Goal: Transaction & Acquisition: Purchase product/service

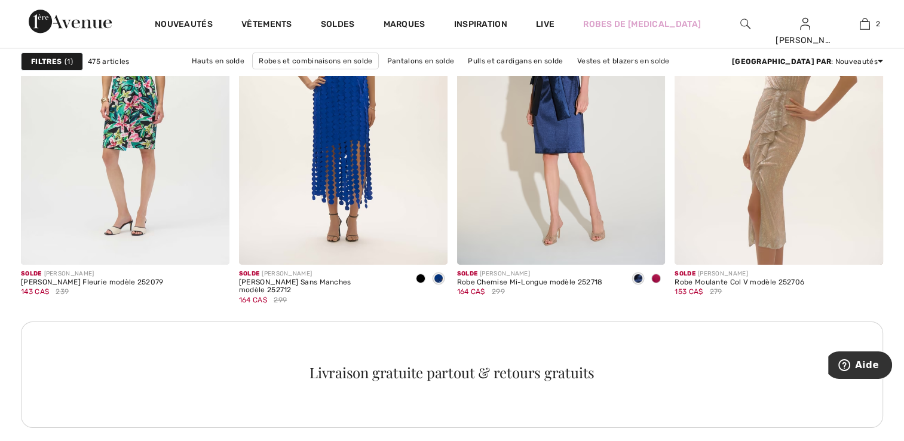
scroll to position [4182, 0]
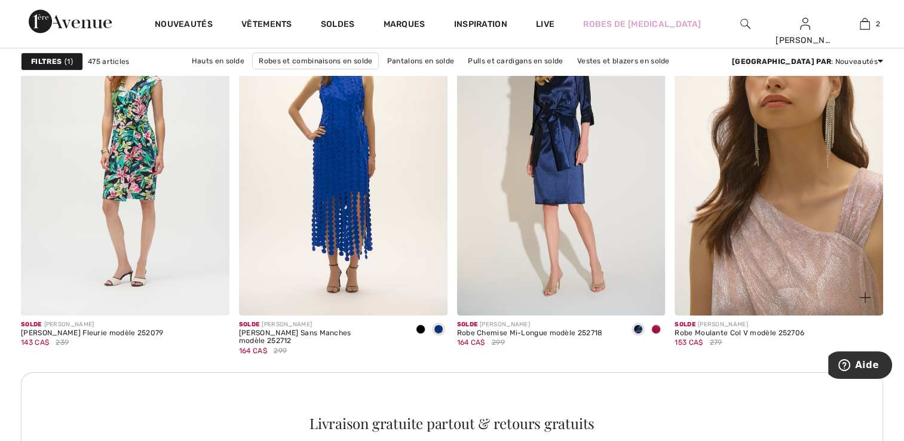
click at [753, 220] on img at bounding box center [779, 158] width 209 height 312
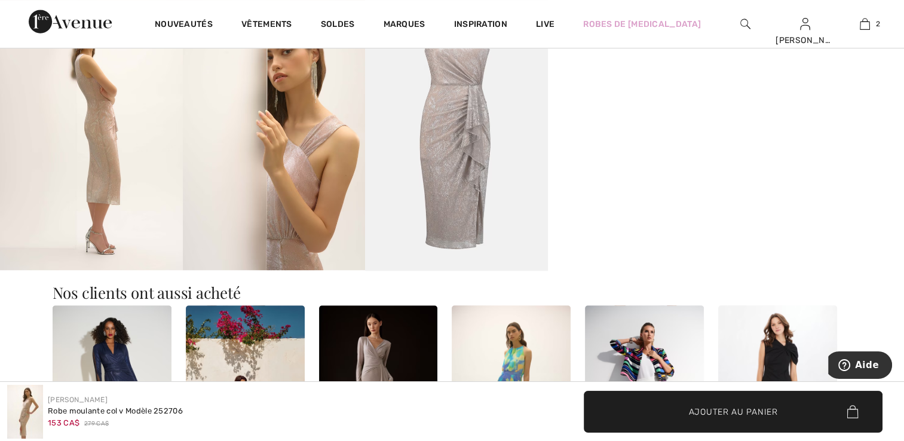
scroll to position [896, 0]
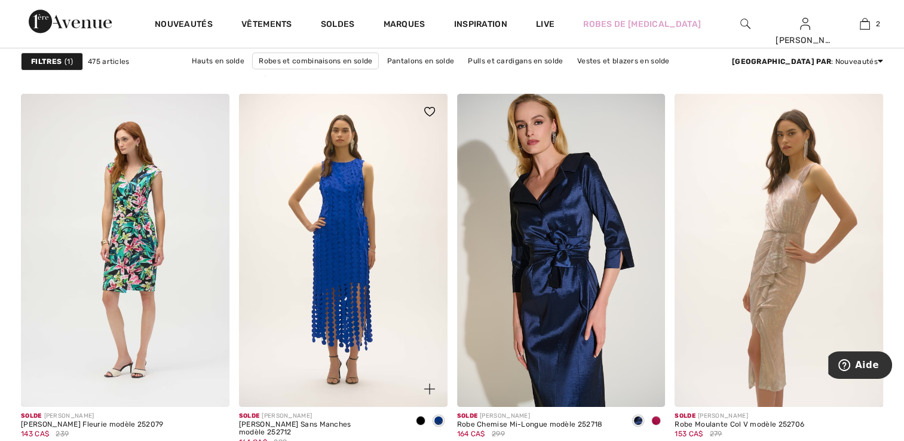
scroll to position [4123, 0]
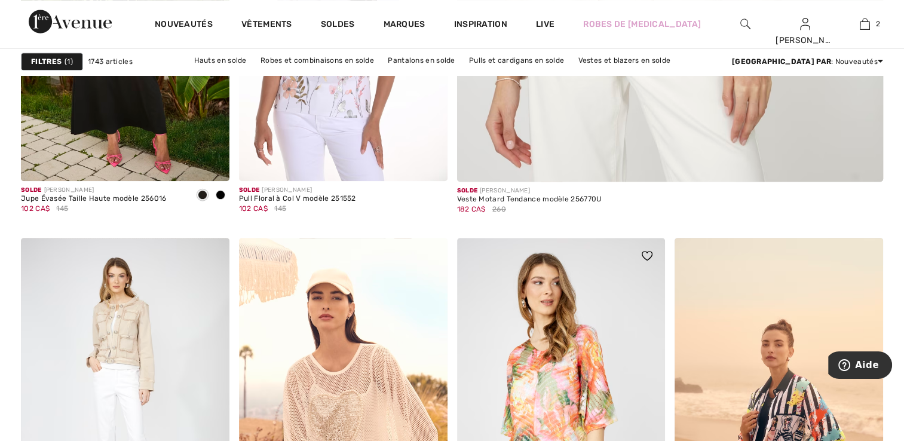
scroll to position [597, 0]
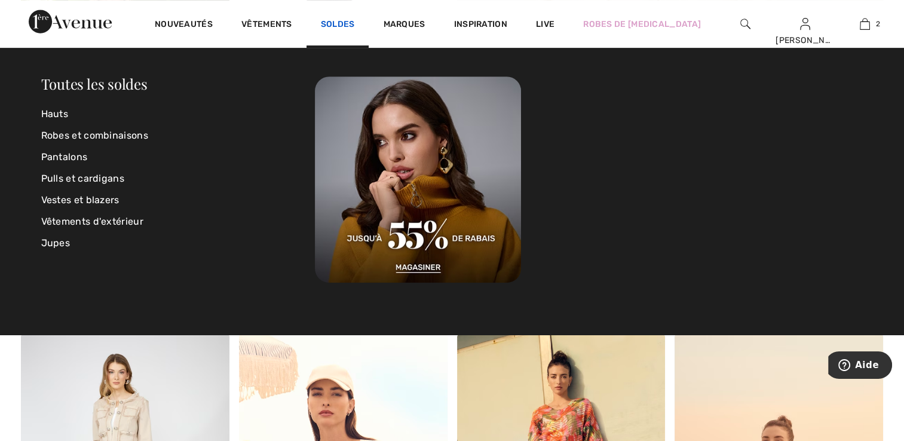
click at [344, 26] on link "Soldes" at bounding box center [338, 25] width 34 height 13
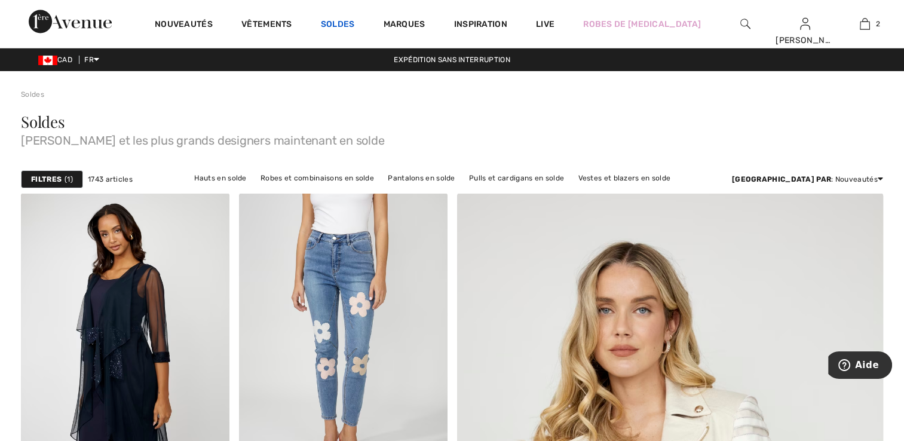
drag, startPoint x: 345, startPoint y: 35, endPoint x: 346, endPoint y: 22, distance: 12.6
click at [345, 34] on div "Soldes" at bounding box center [338, 24] width 63 height 48
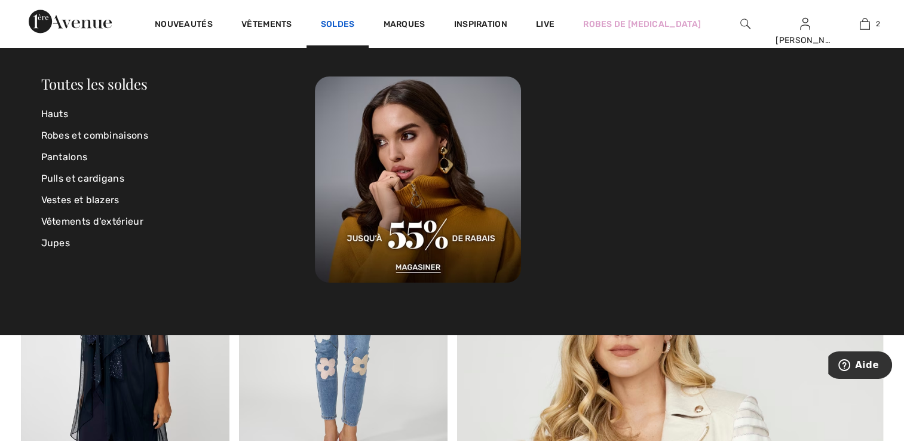
click at [346, 22] on link "Soldes" at bounding box center [338, 25] width 34 height 13
click at [103, 137] on link "Robes et combinaisons" at bounding box center [178, 136] width 274 height 22
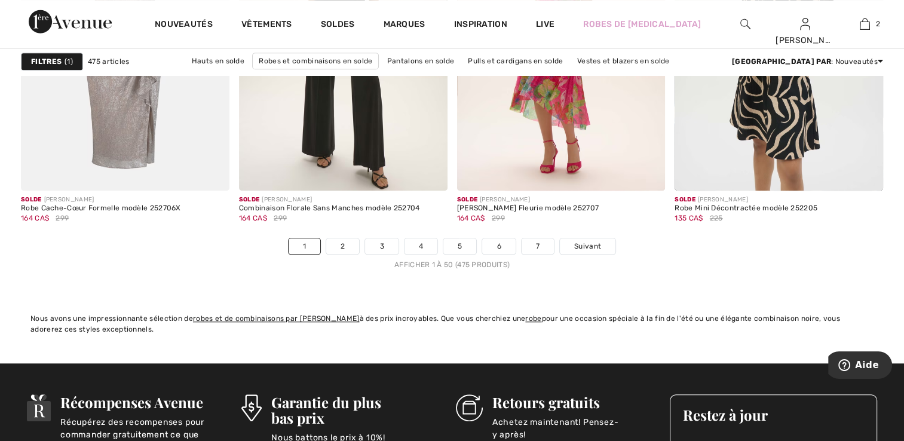
scroll to position [5676, 0]
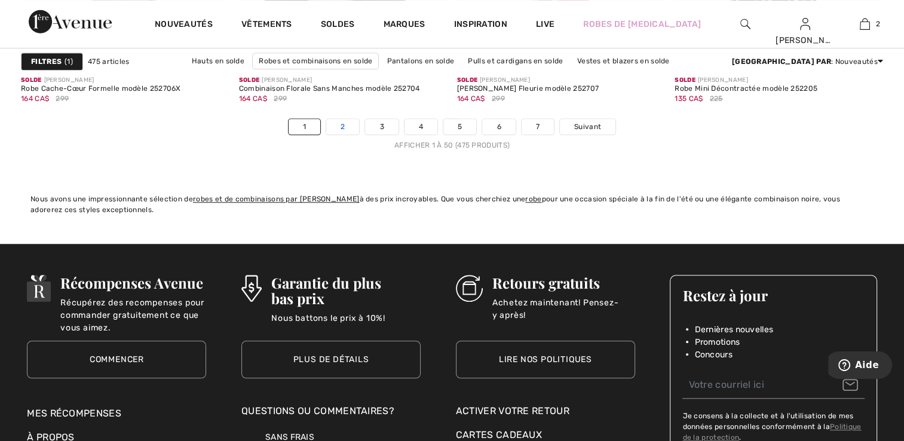
click at [351, 126] on link "2" at bounding box center [342, 127] width 33 height 16
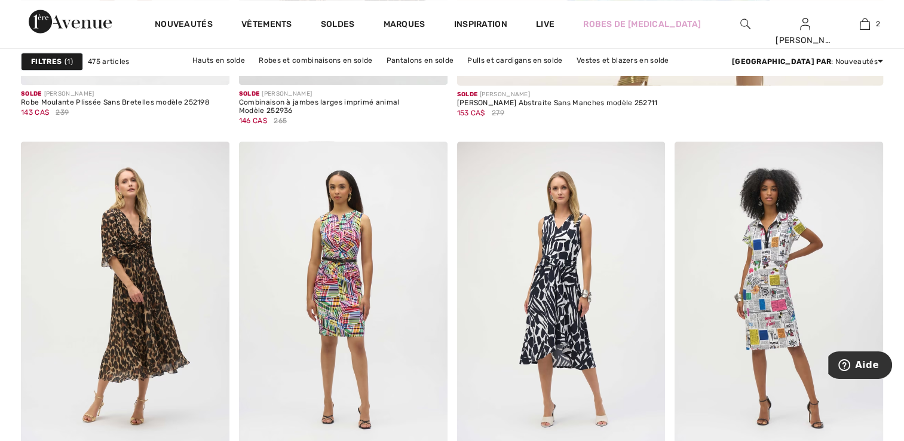
scroll to position [896, 0]
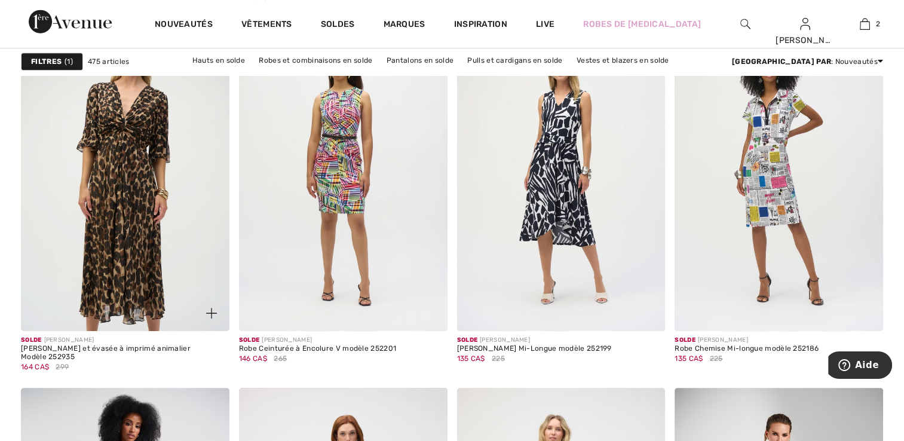
click at [177, 253] on img at bounding box center [125, 175] width 209 height 312
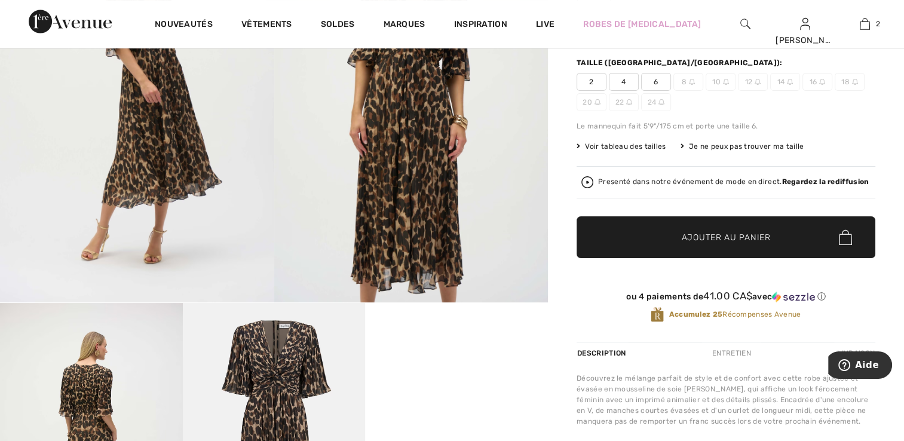
scroll to position [358, 0]
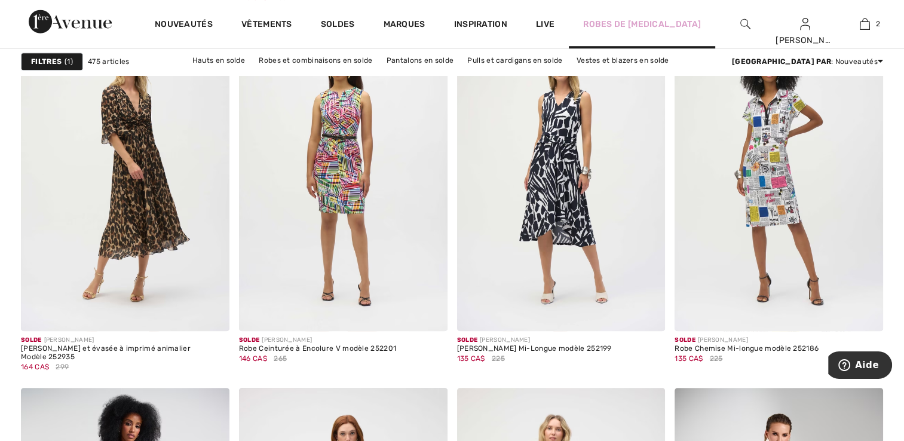
click at [624, 13] on div "Robes de [MEDICAL_DATA]" at bounding box center [642, 23] width 146 height 49
click at [624, 22] on link "Robes de [MEDICAL_DATA]" at bounding box center [642, 24] width 118 height 13
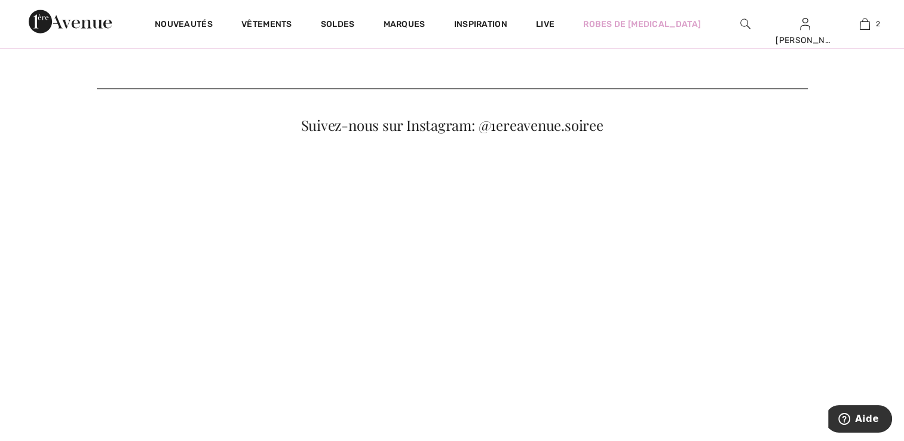
scroll to position [597, 0]
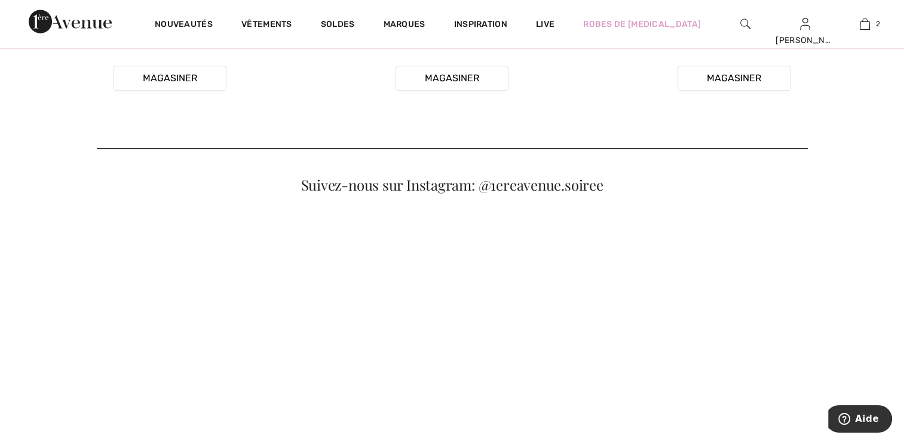
click at [439, 91] on button "Magasiner" at bounding box center [452, 78] width 113 height 25
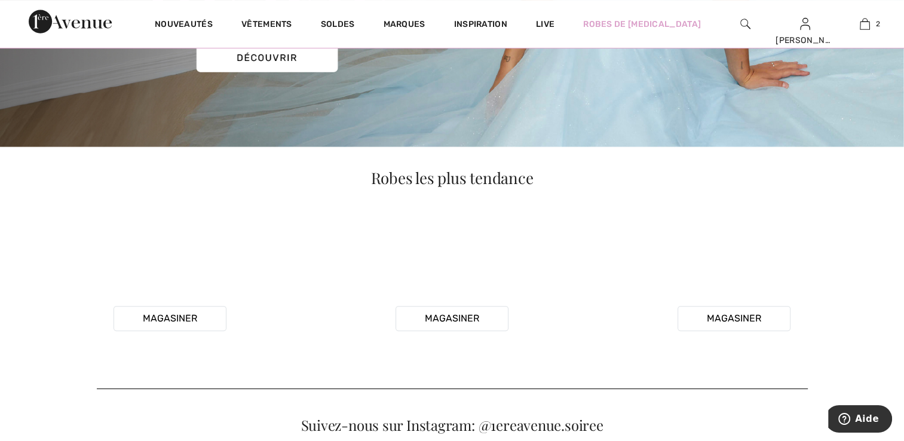
scroll to position [433, 0]
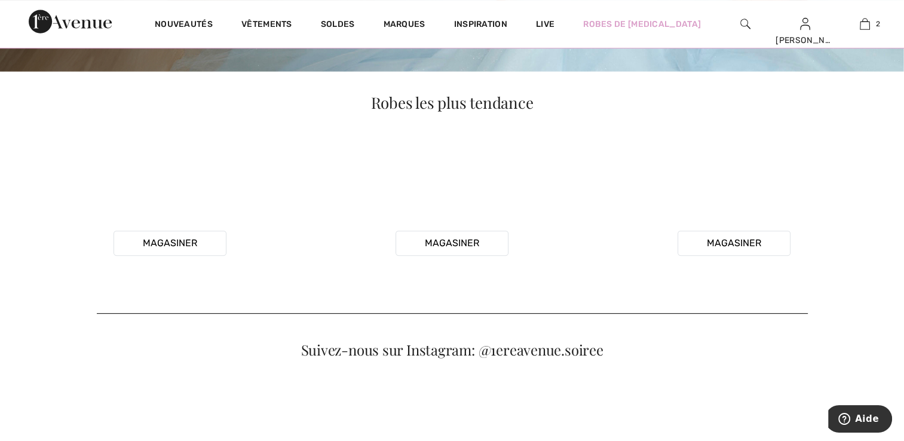
click at [213, 280] on video "Your browser does not support the video tag." at bounding box center [170, 212] width 272 height 136
click at [760, 280] on video "Your browser does not support the video tag." at bounding box center [734, 212] width 272 height 136
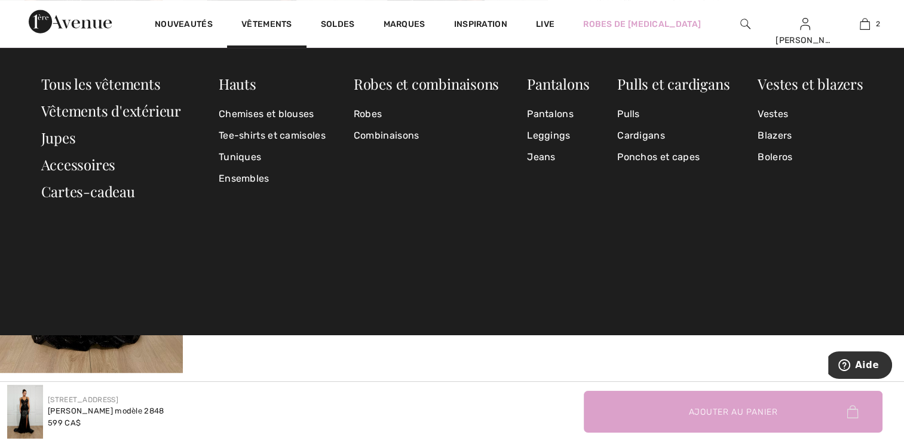
scroll to position [418, 0]
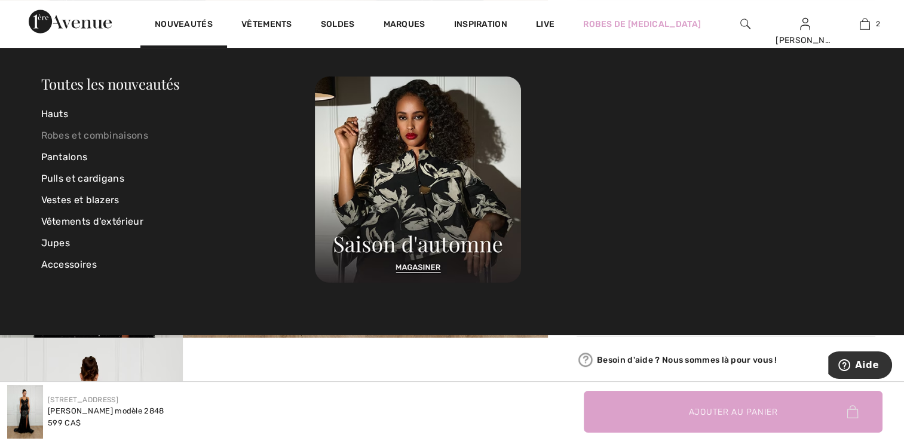
click at [93, 134] on link "Robes et combinaisons" at bounding box center [178, 136] width 274 height 22
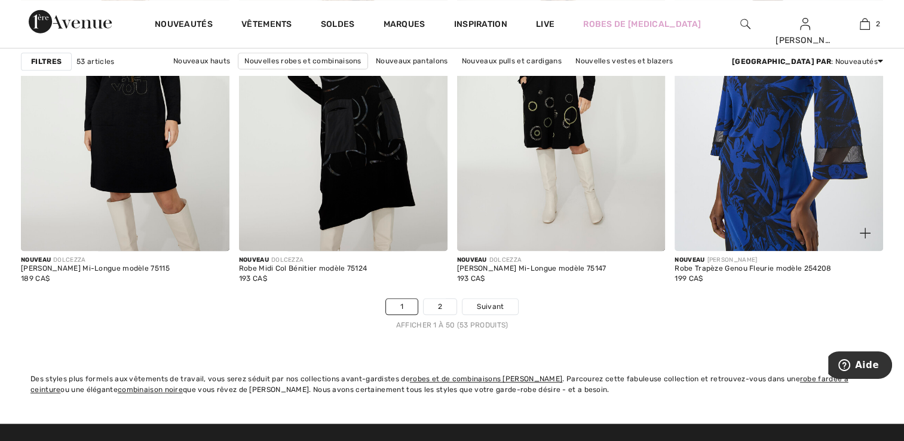
scroll to position [5497, 0]
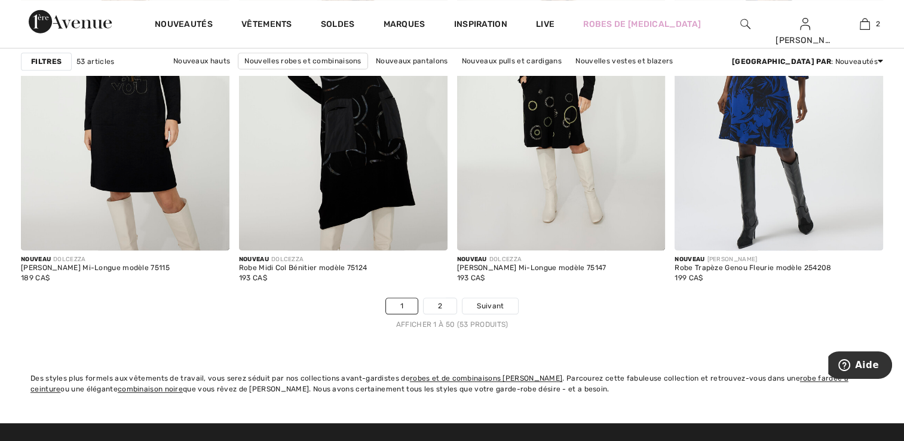
click at [460, 304] on ul "1 2 Suivant" at bounding box center [452, 306] width 862 height 17
click at [450, 305] on link "2" at bounding box center [440, 306] width 33 height 16
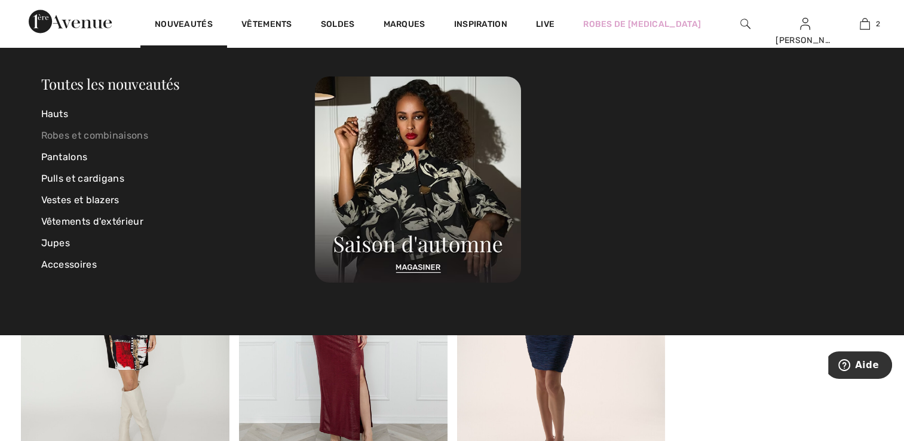
click at [119, 136] on link "Robes et combinaisons" at bounding box center [178, 136] width 274 height 22
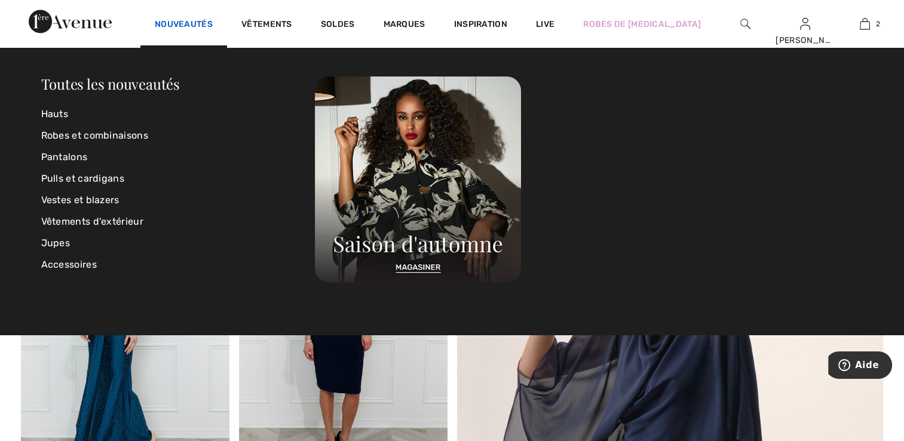
drag, startPoint x: 0, startPoint y: 0, endPoint x: 191, endPoint y: 23, distance: 192.5
click at [191, 23] on link "Nouveautés" at bounding box center [184, 25] width 58 height 13
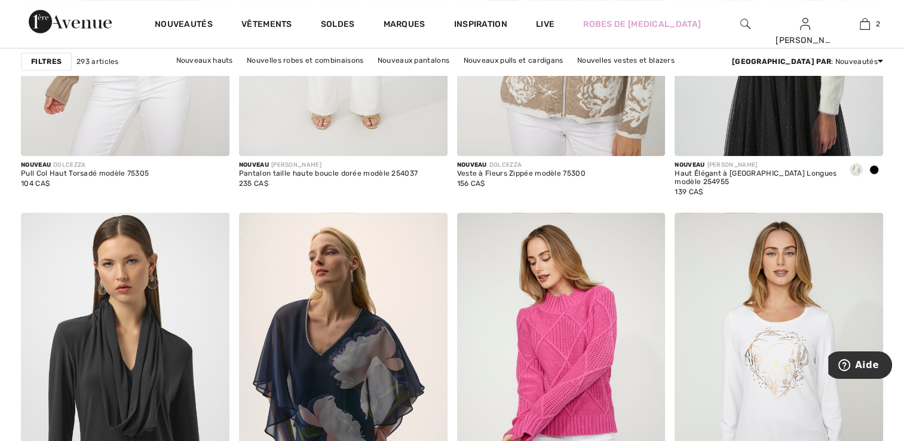
scroll to position [5258, 0]
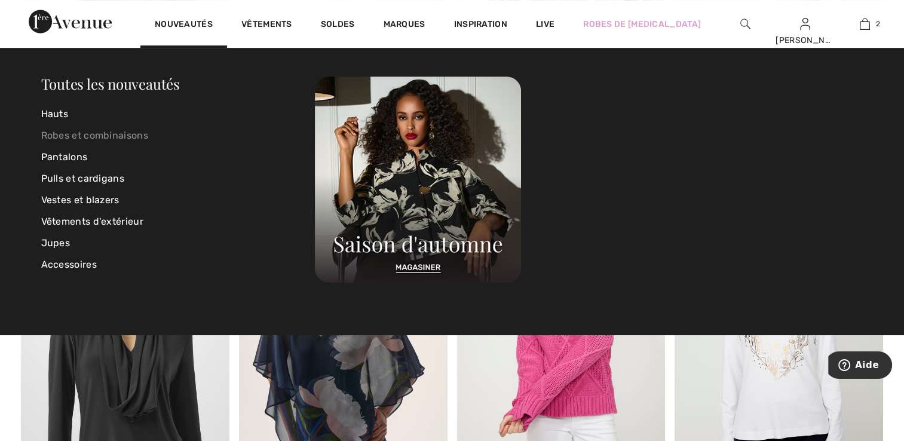
click at [105, 133] on link "Robes et combinaisons" at bounding box center [178, 136] width 274 height 22
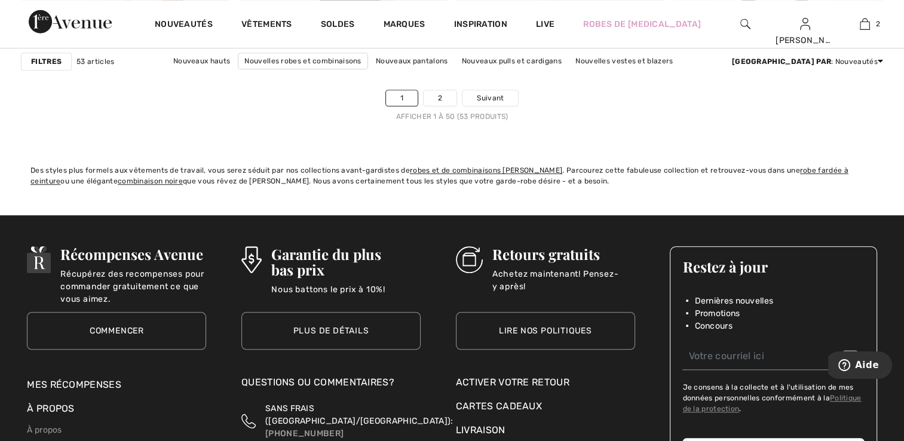
scroll to position [5595, 0]
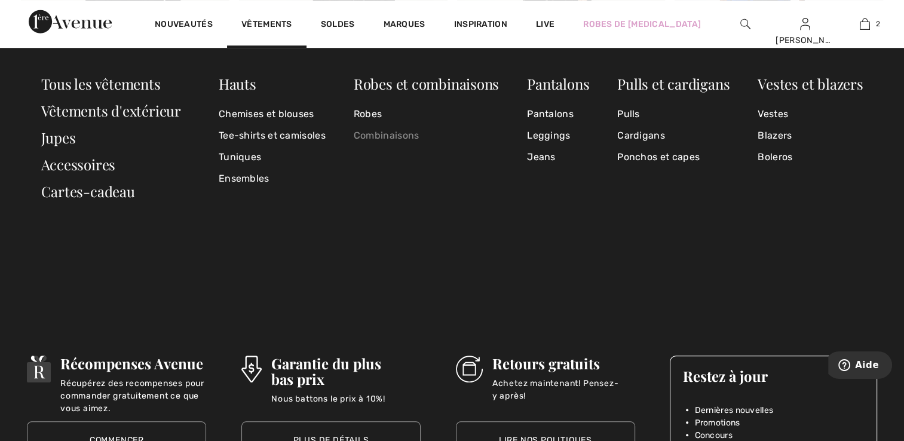
click link "Combinaisons"
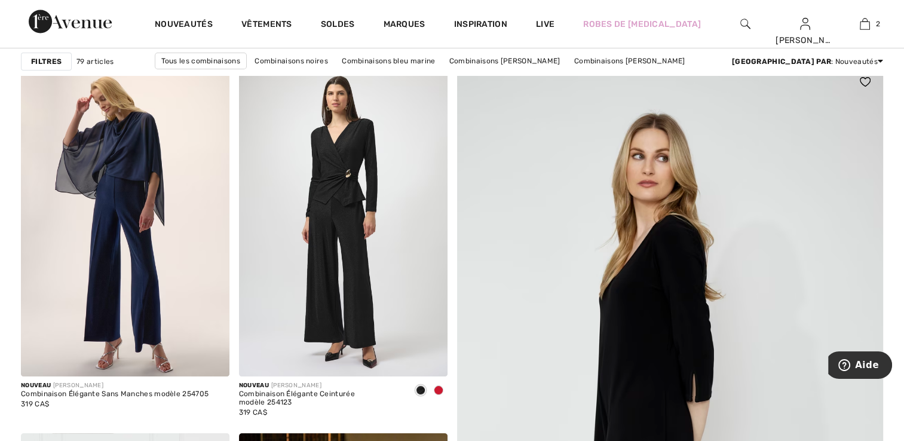
scroll to position [119, 0]
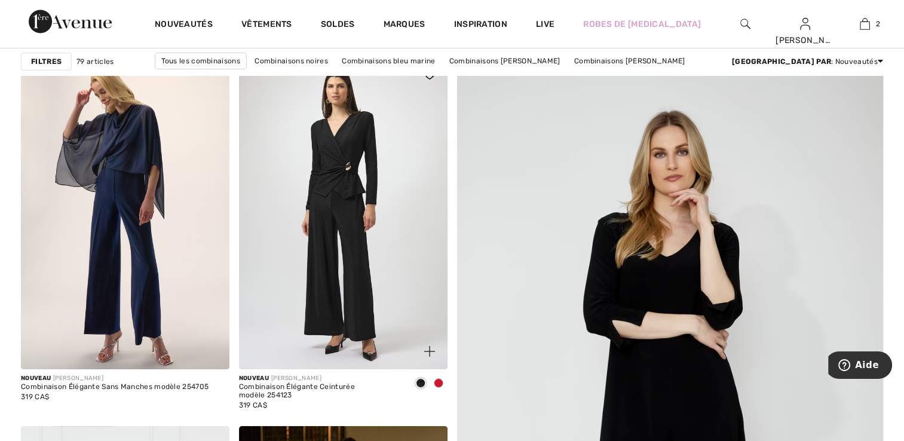
click at [439, 384] on span at bounding box center [439, 383] width 10 height 10
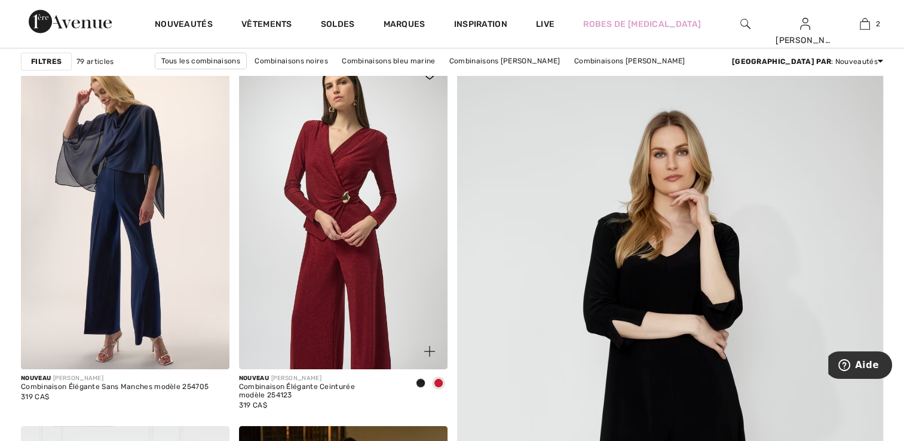
scroll to position [179, 0]
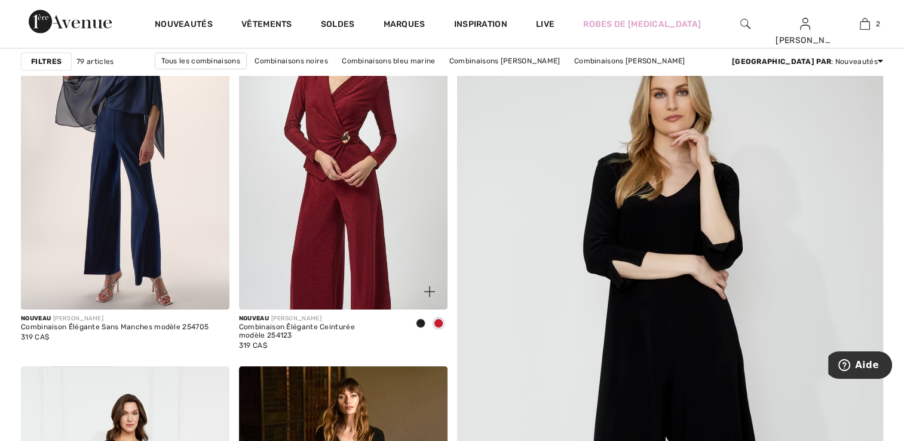
click at [387, 252] on img at bounding box center [343, 153] width 209 height 312
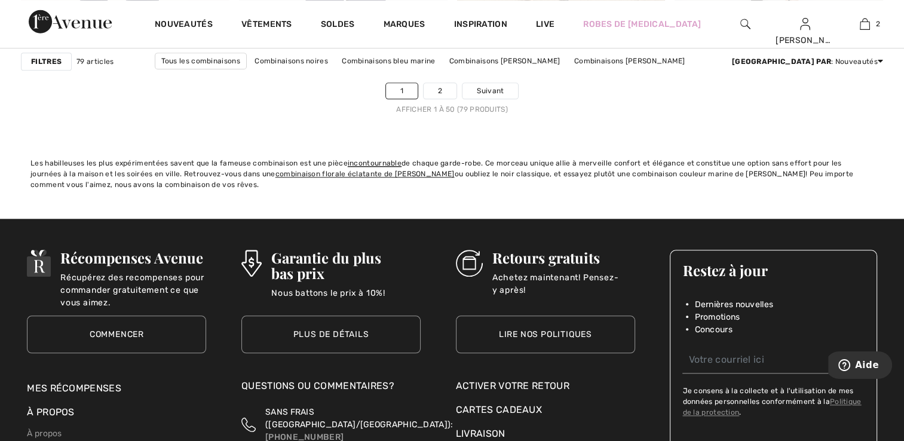
scroll to position [5616, 0]
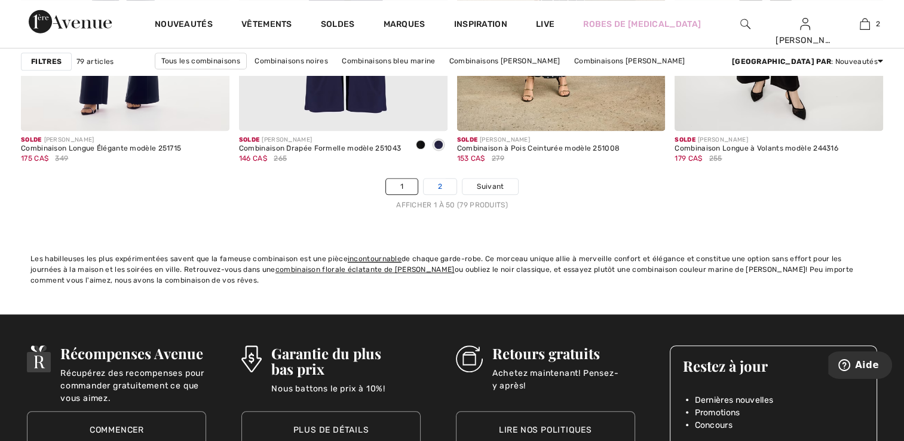
click at [438, 183] on link "2" at bounding box center [440, 187] width 33 height 16
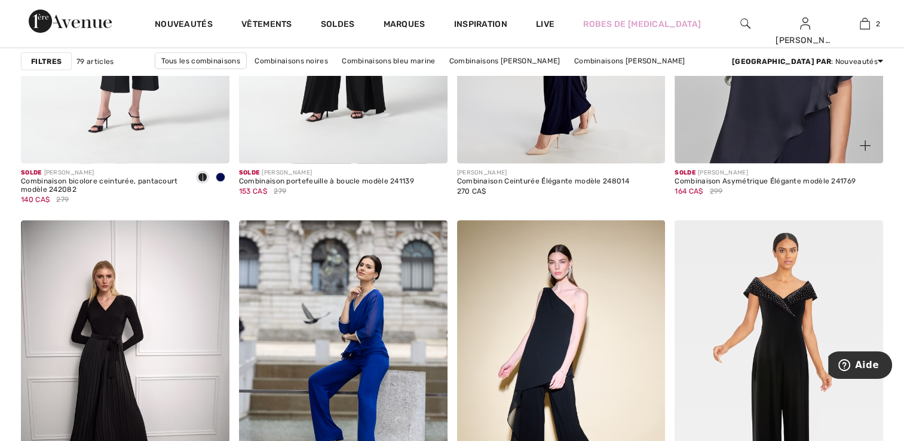
scroll to position [2151, 0]
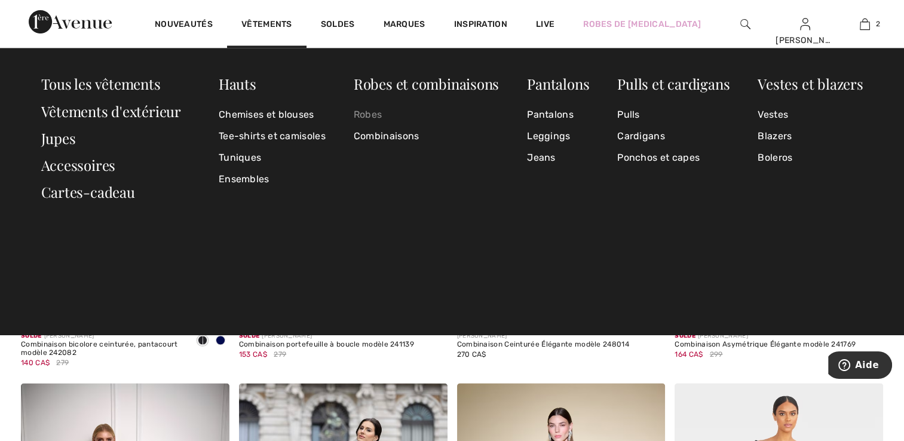
click at [373, 118] on link "Robes" at bounding box center [426, 114] width 145 height 22
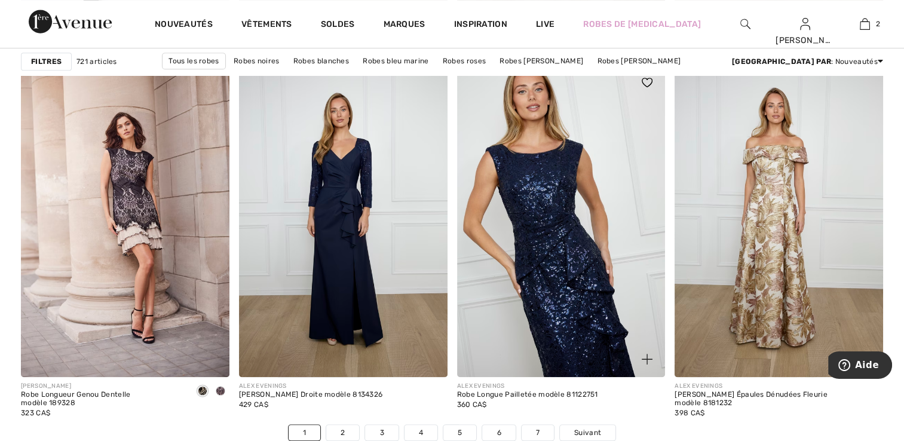
scroll to position [5437, 0]
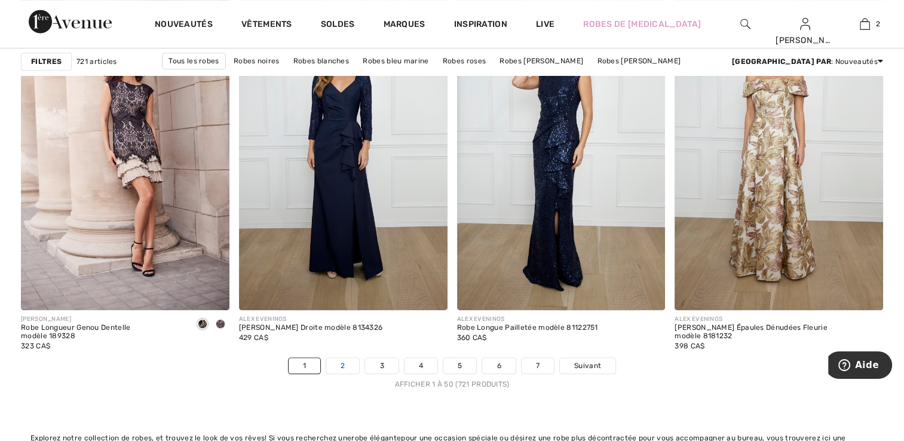
click at [338, 370] on link "2" at bounding box center [342, 366] width 33 height 16
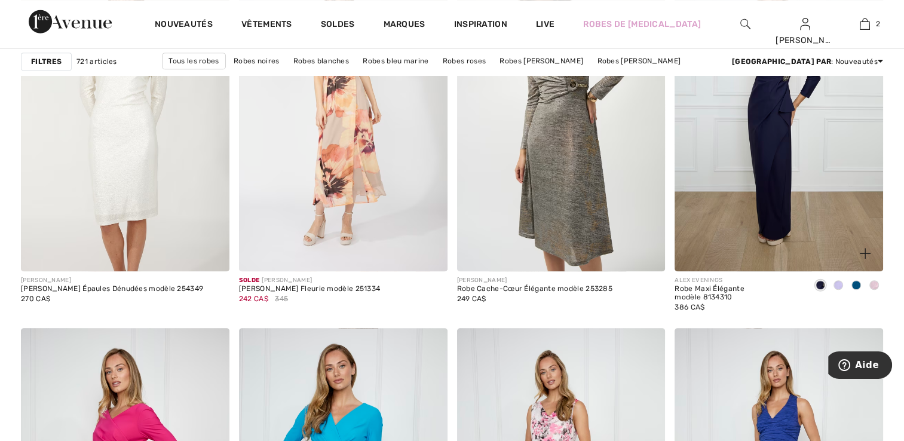
scroll to position [836, 0]
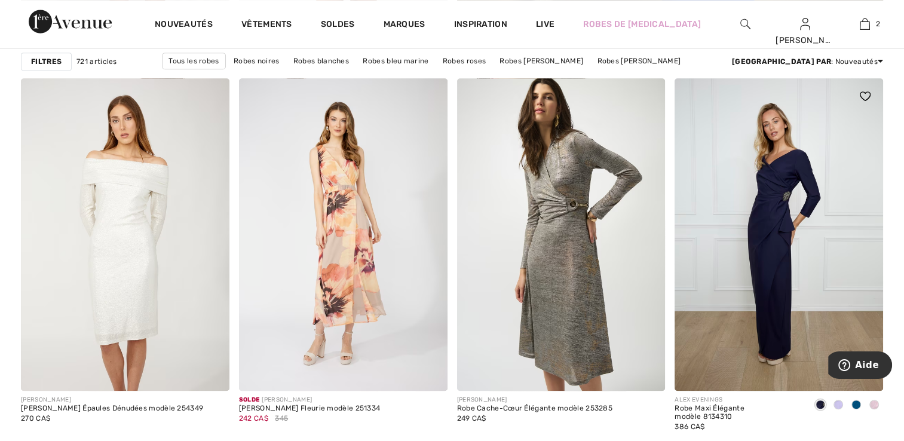
click at [838, 409] on div at bounding box center [838, 406] width 18 height 20
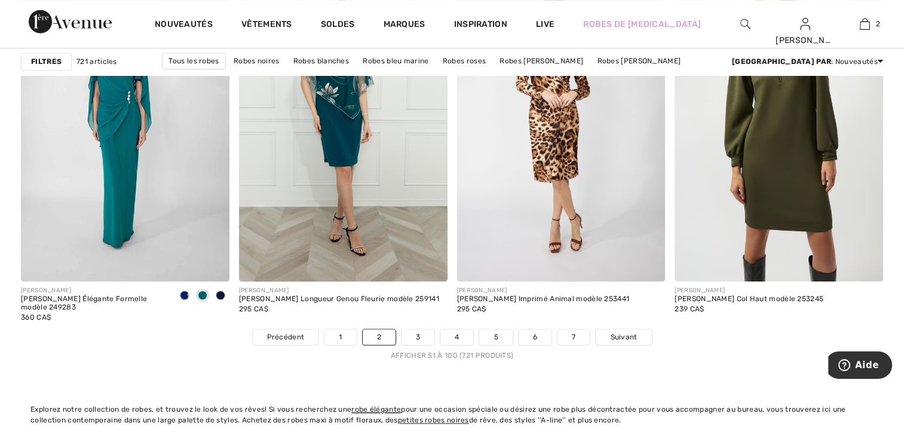
scroll to position [5556, 0]
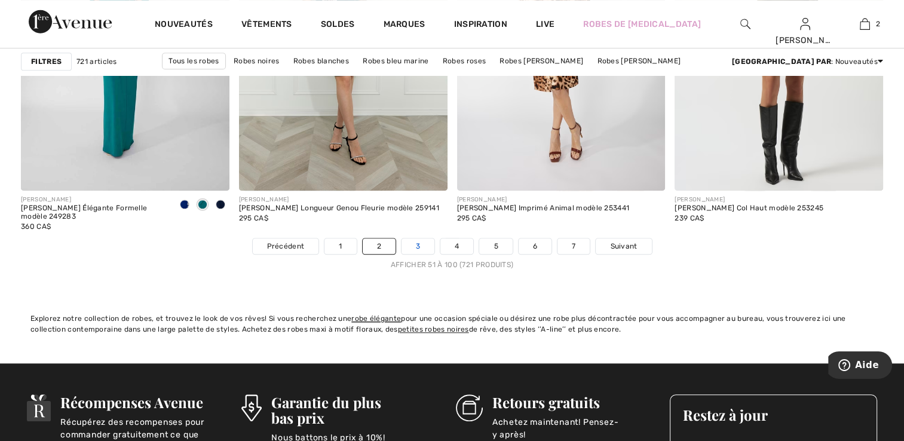
click at [420, 241] on link "3" at bounding box center [417, 246] width 33 height 16
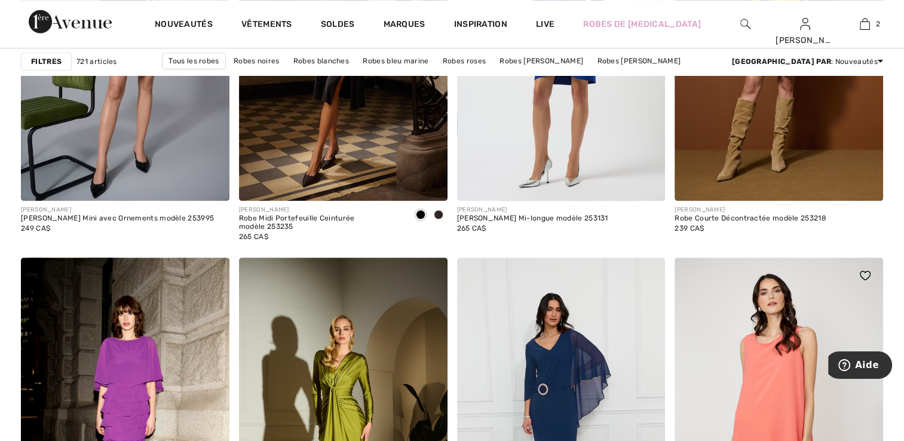
scroll to position [1195, 0]
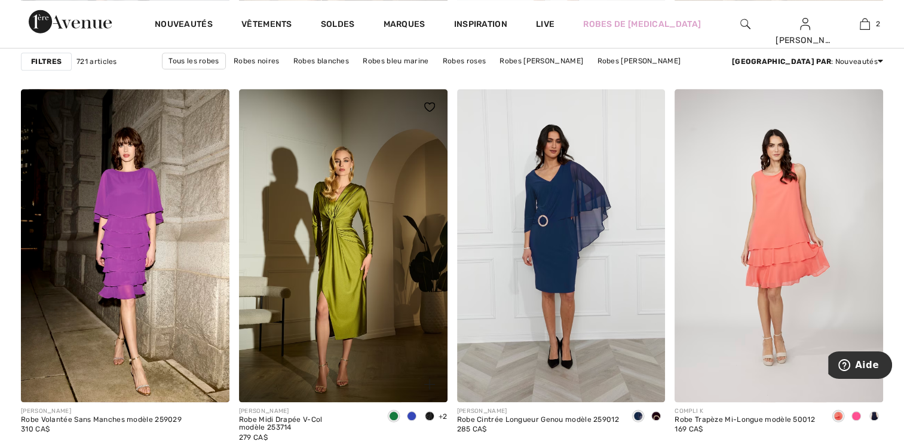
click at [409, 416] on span at bounding box center [412, 416] width 10 height 10
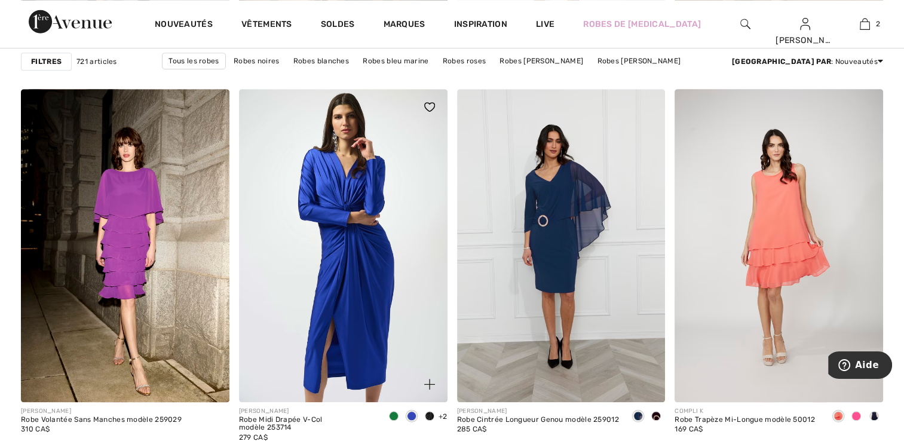
click at [354, 269] on img at bounding box center [343, 245] width 209 height 312
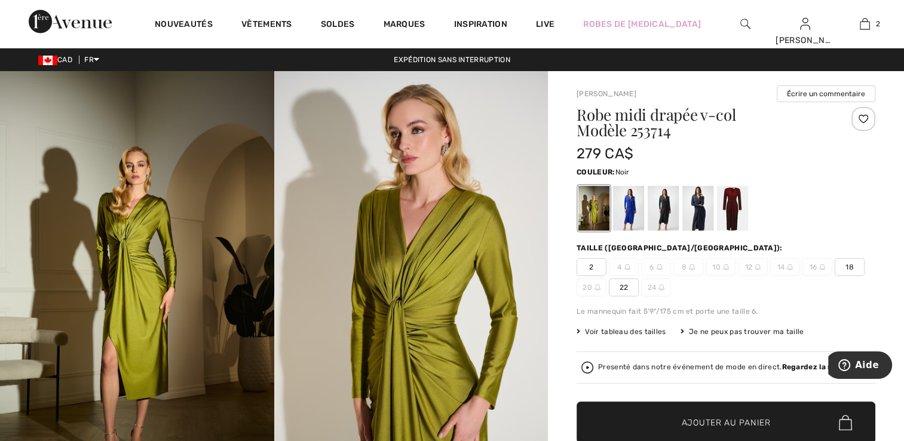
click at [667, 214] on div at bounding box center [663, 208] width 31 height 45
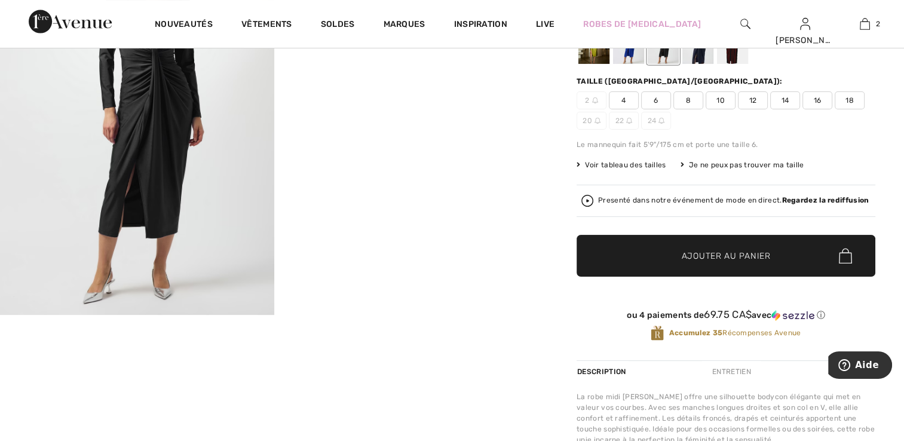
scroll to position [60, 0]
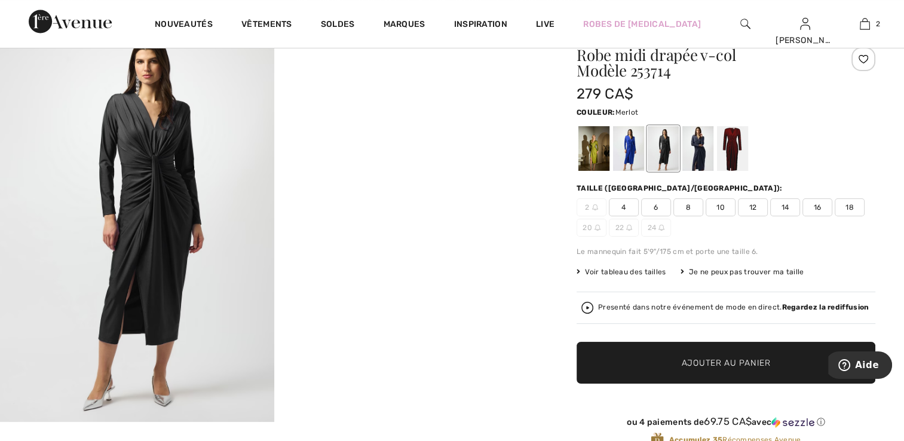
click at [732, 154] on div at bounding box center [732, 148] width 31 height 45
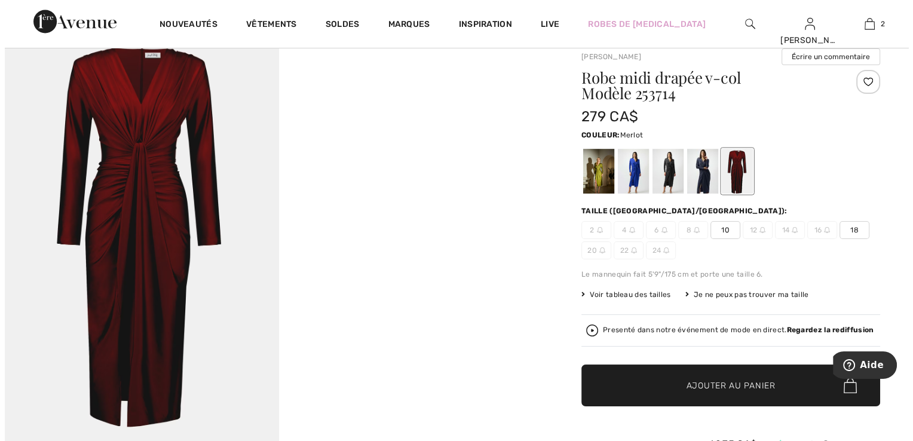
scroll to position [0, 0]
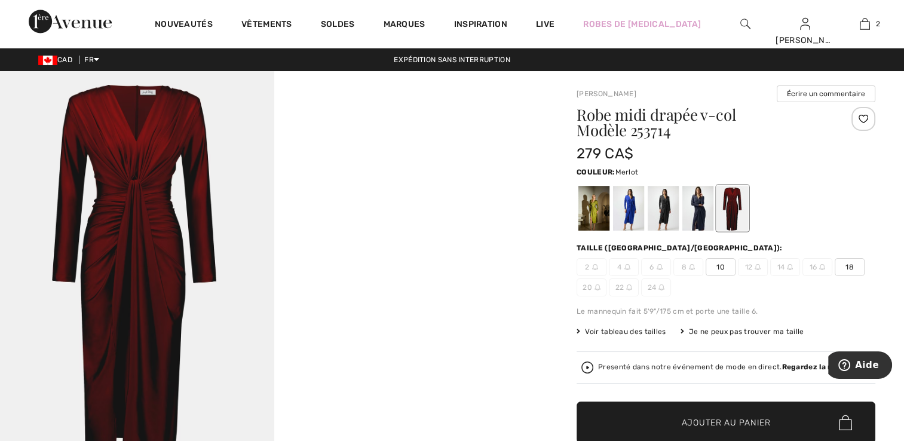
click at [206, 317] on img at bounding box center [137, 276] width 274 height 410
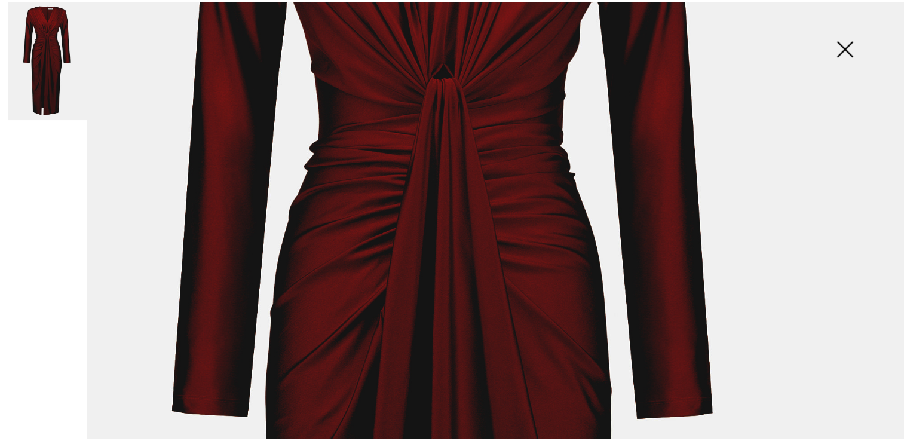
scroll to position [358, 0]
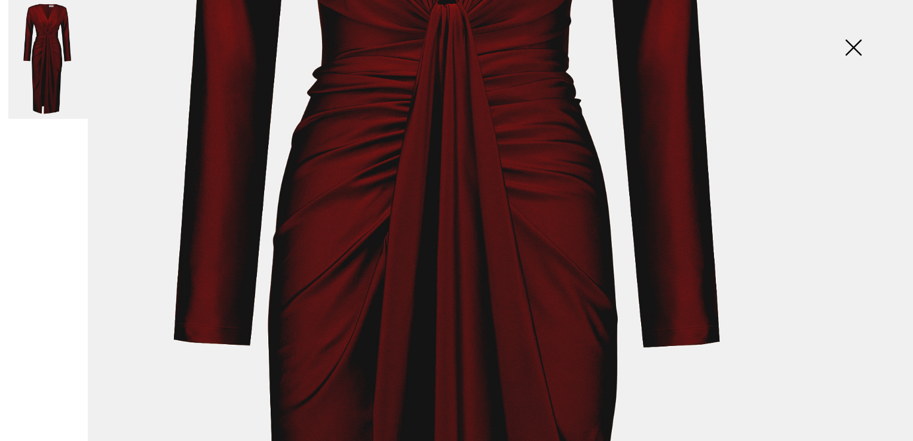
click at [858, 54] on img at bounding box center [853, 49] width 60 height 62
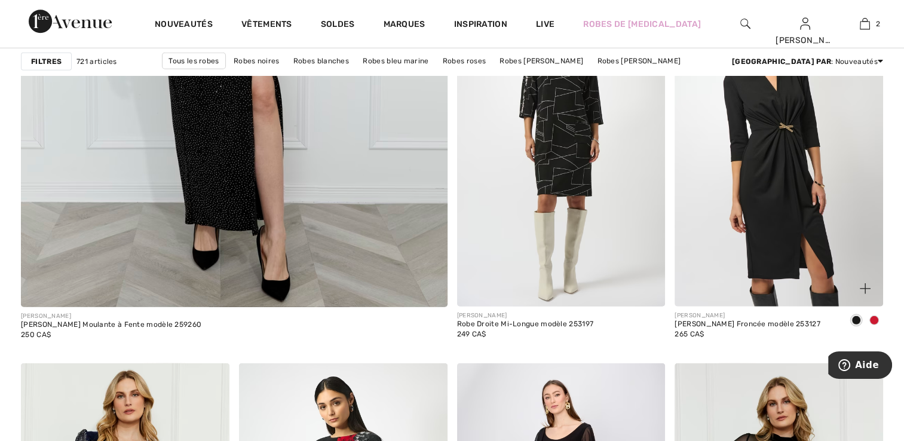
scroll to position [3406, 0]
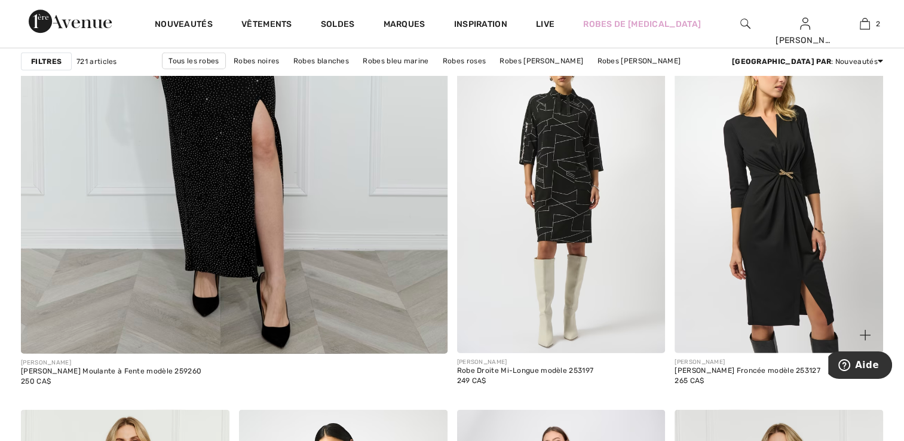
click at [780, 292] on img at bounding box center [779, 197] width 209 height 312
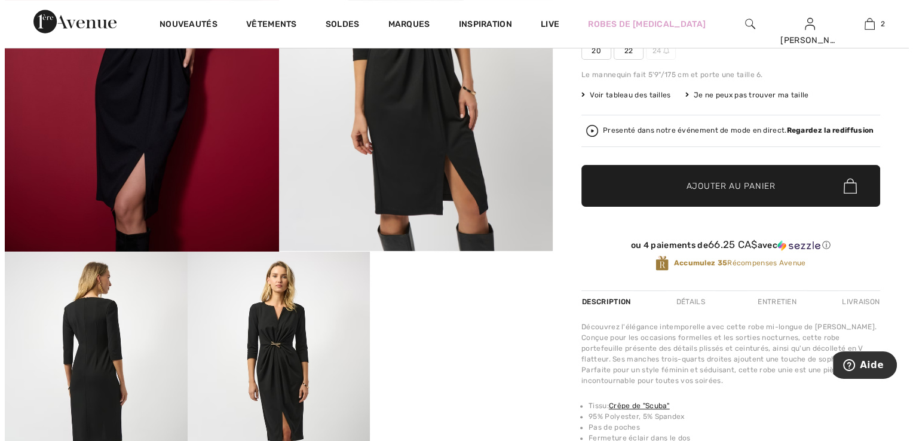
scroll to position [119, 0]
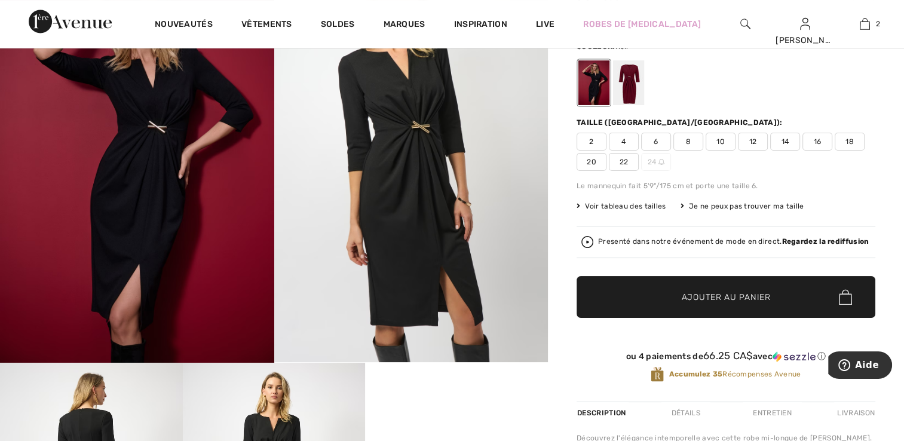
click at [442, 303] on img at bounding box center [411, 157] width 274 height 410
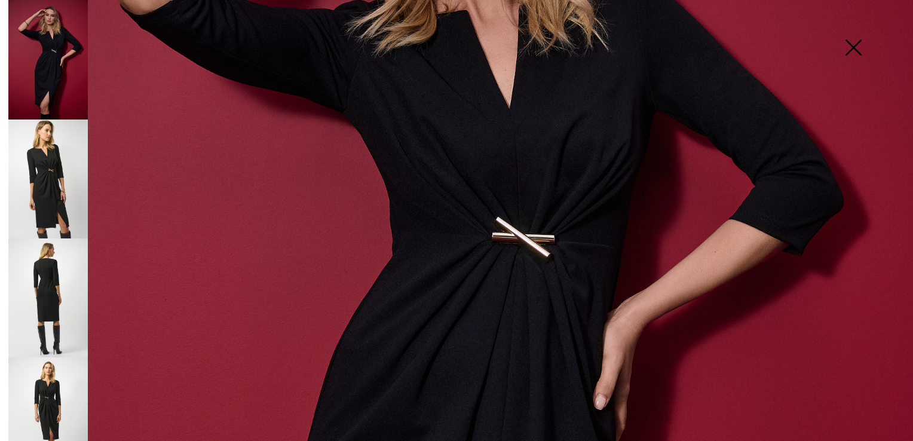
scroll to position [358, 0]
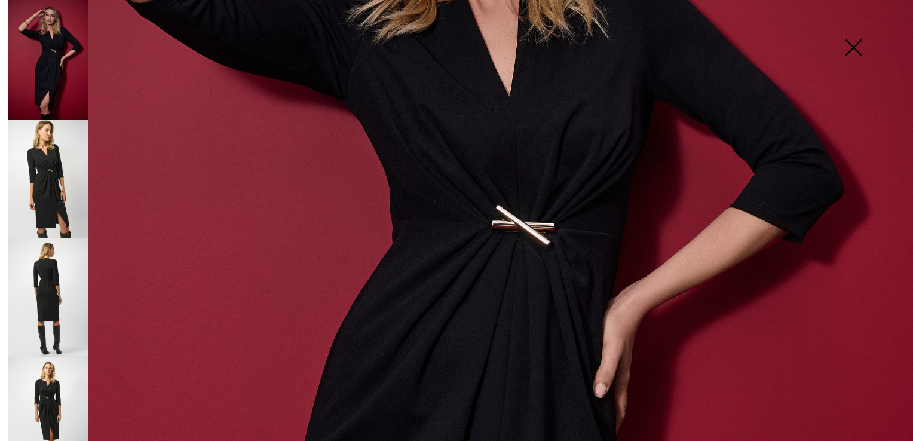
click at [41, 192] on img at bounding box center [47, 178] width 79 height 119
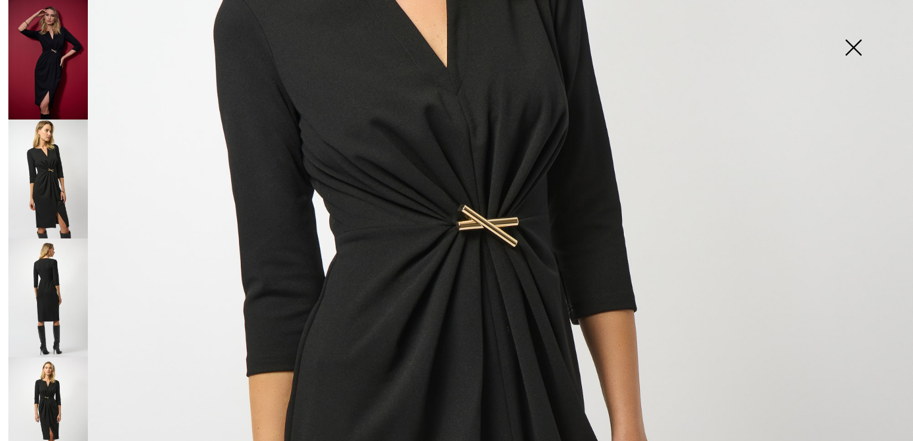
click at [40, 281] on img at bounding box center [47, 297] width 79 height 119
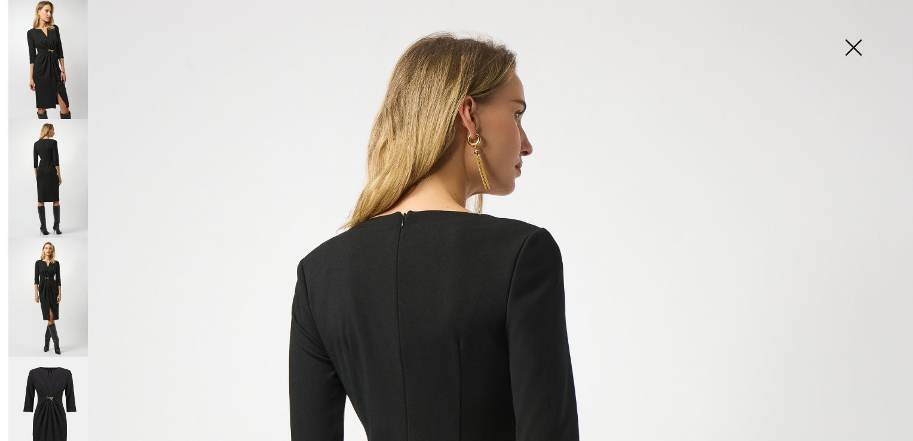
scroll to position [196, 0]
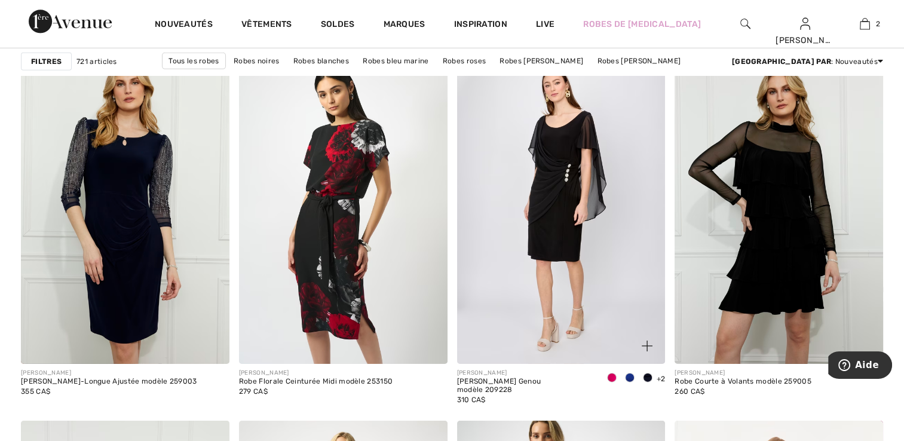
click at [612, 382] on div at bounding box center [612, 379] width 18 height 20
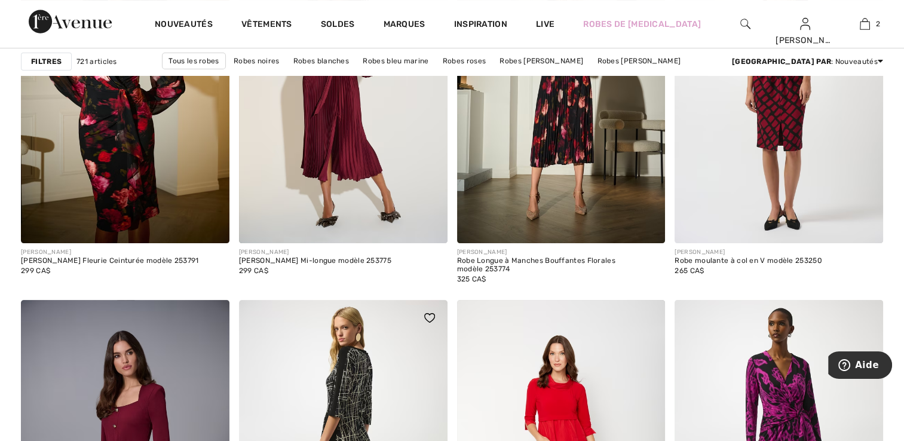
scroll to position [4660, 0]
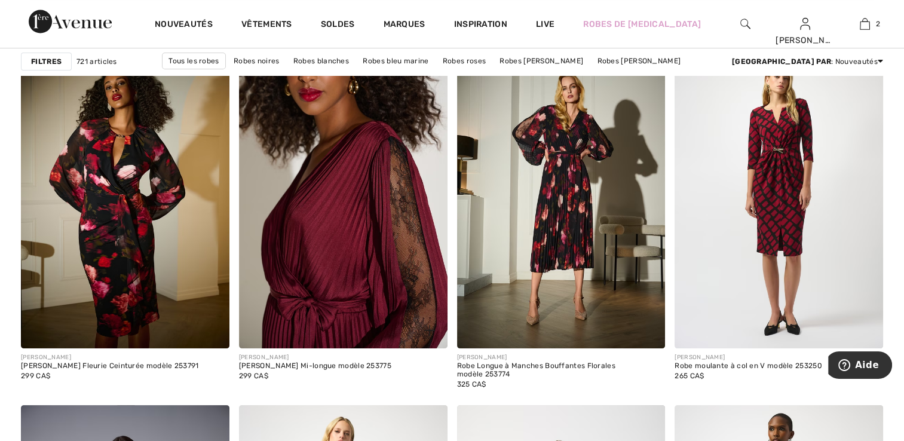
click at [344, 245] on img at bounding box center [343, 192] width 209 height 312
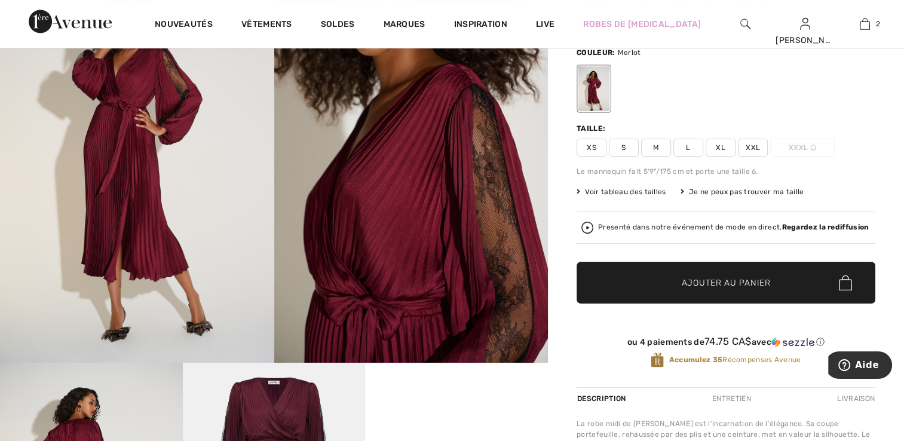
scroll to position [299, 0]
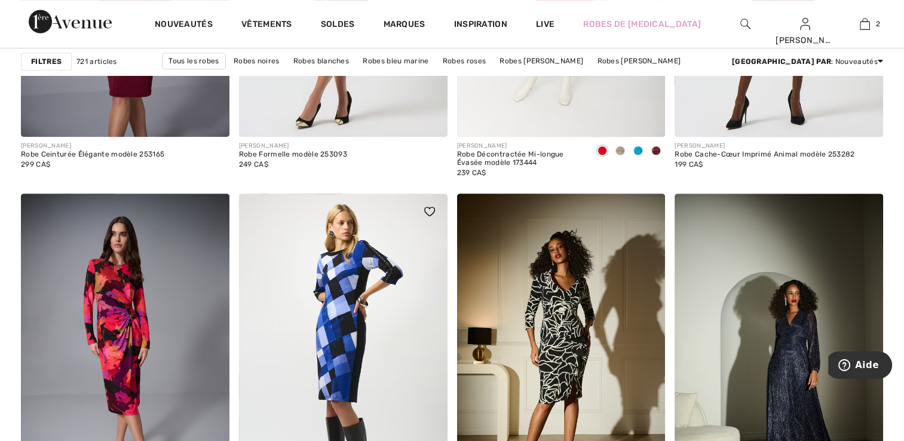
scroll to position [5377, 0]
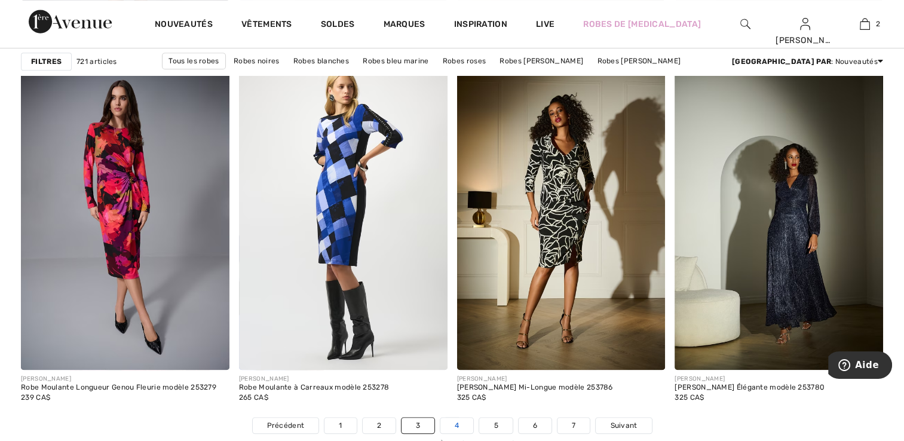
click at [456, 427] on link "4" at bounding box center [456, 426] width 33 height 16
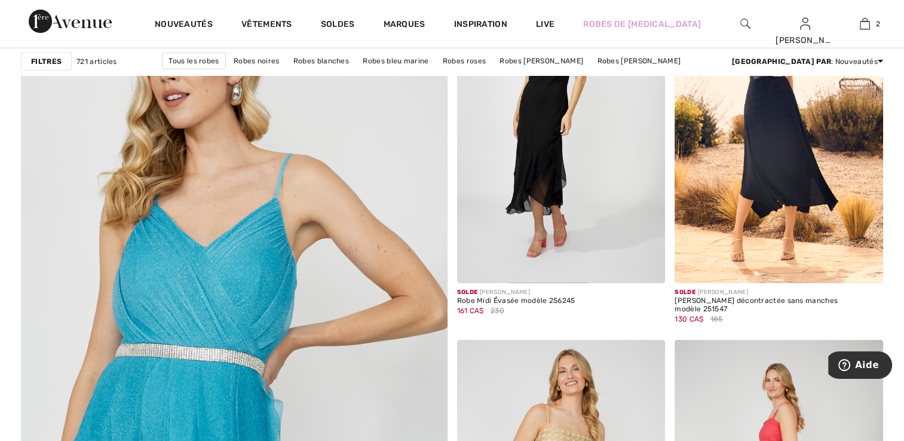
scroll to position [3107, 0]
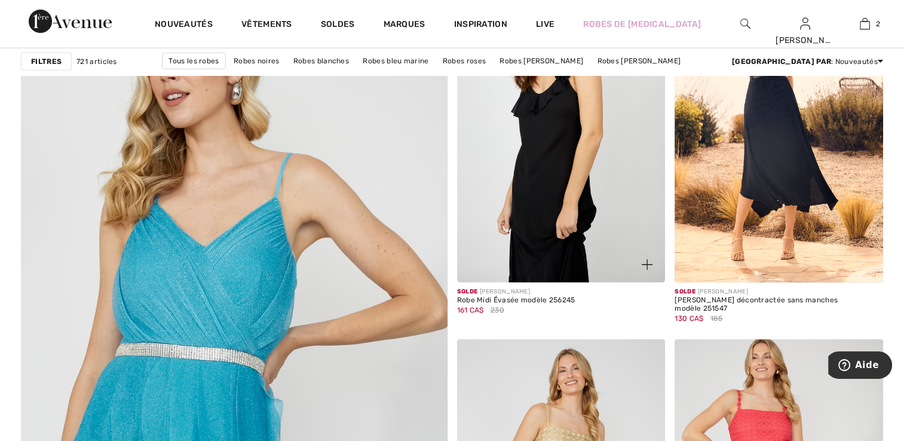
click at [609, 210] on img at bounding box center [561, 126] width 209 height 312
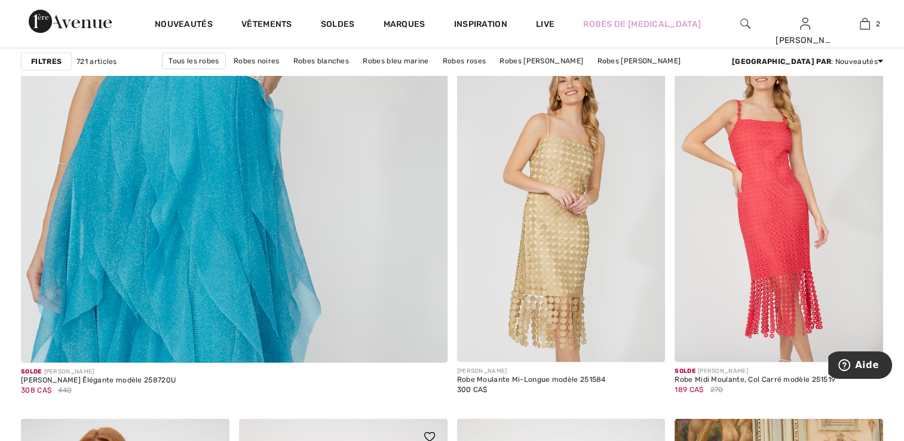
scroll to position [3346, 0]
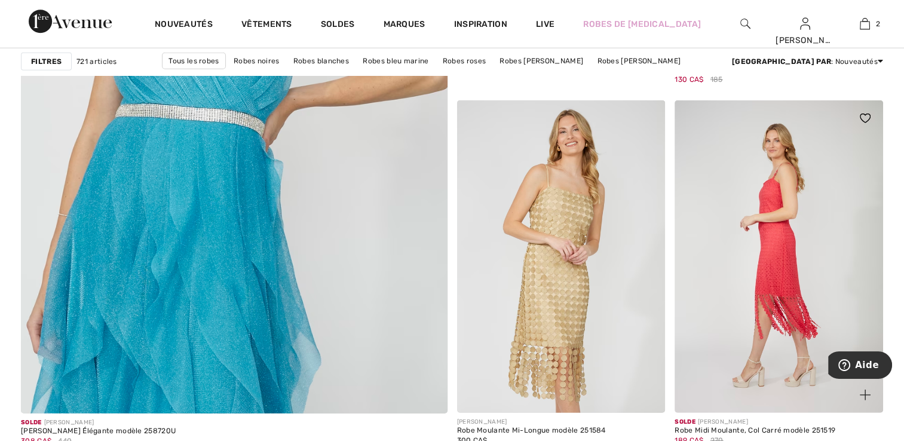
click at [795, 307] on img at bounding box center [779, 256] width 209 height 312
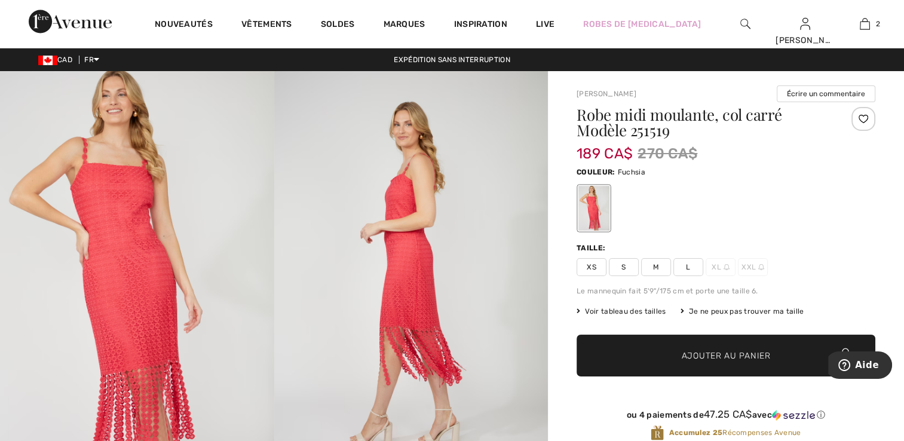
click at [698, 265] on span "L" at bounding box center [688, 267] width 30 height 18
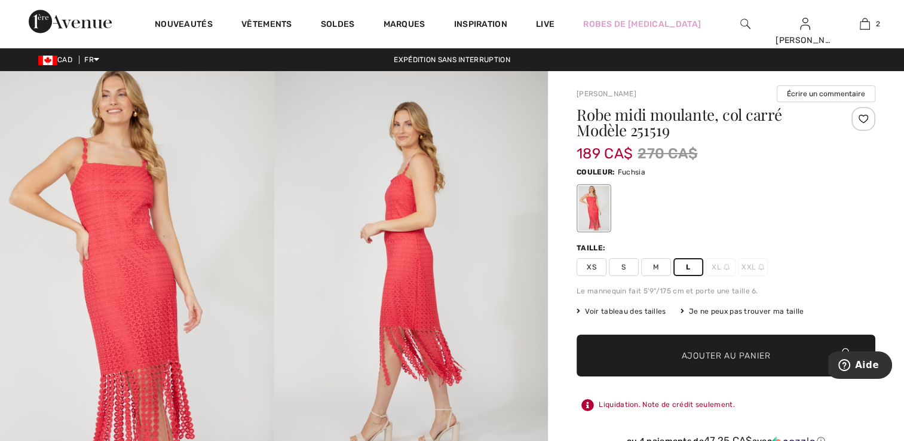
click at [746, 312] on div "Je ne peux pas trouver ma taille" at bounding box center [743, 311] width 124 height 11
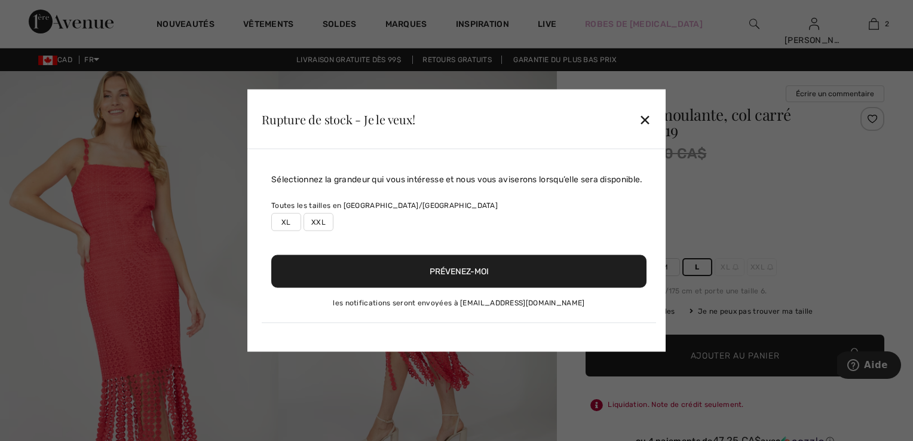
click at [658, 119] on div "Rupture de stock - Je le veux! ✕" at bounding box center [456, 120] width 418 height 60
click at [651, 125] on div "✕" at bounding box center [645, 118] width 13 height 25
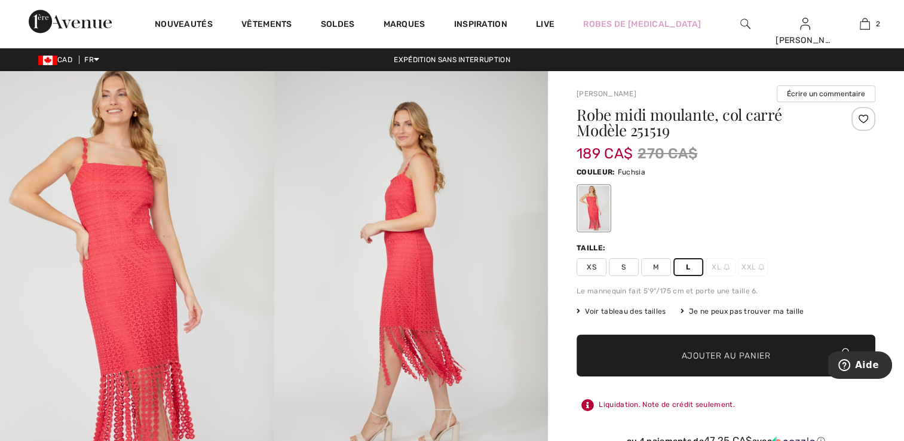
click at [762, 316] on div "Je ne peux pas trouver ma taille" at bounding box center [743, 311] width 124 height 11
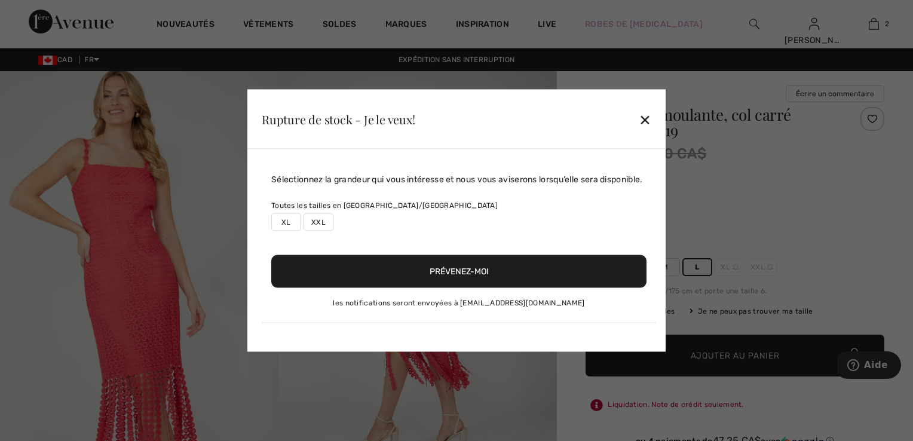
click at [645, 125] on div "✕" at bounding box center [645, 118] width 13 height 25
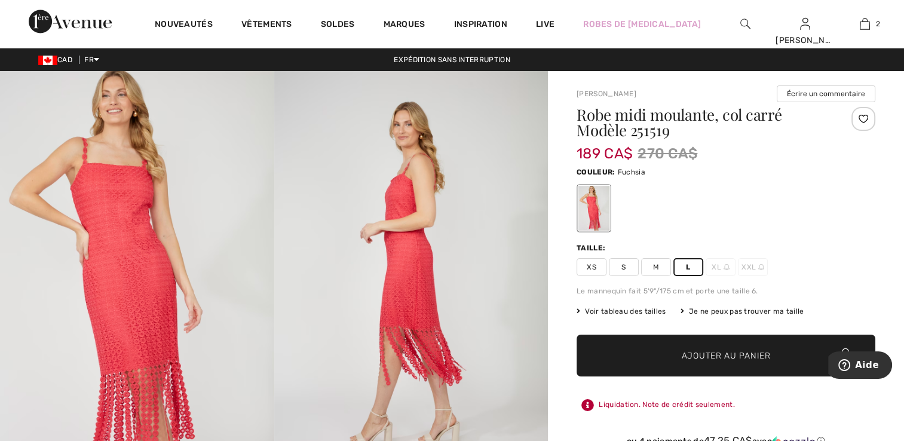
click at [698, 312] on div "Je ne peux pas trouver ma taille" at bounding box center [743, 311] width 124 height 11
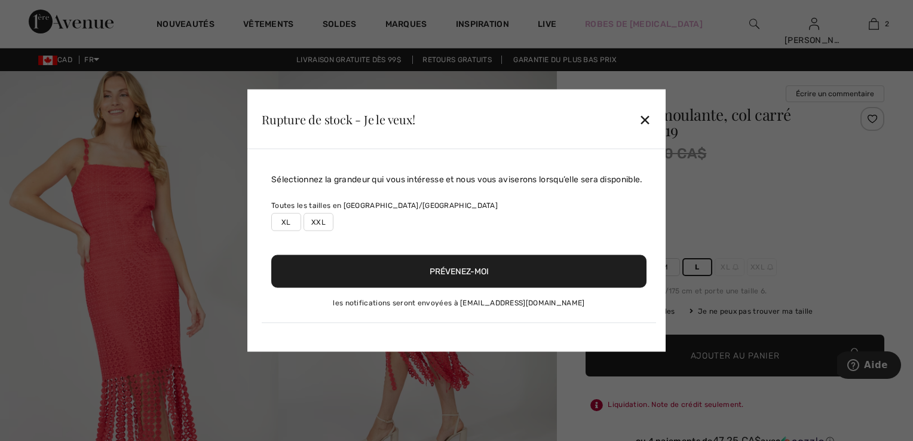
click at [647, 122] on div "✕" at bounding box center [645, 118] width 13 height 25
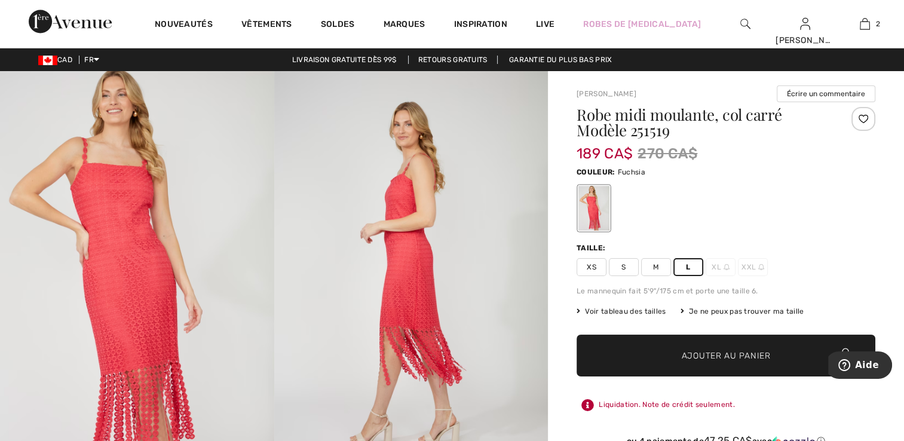
click at [623, 320] on div "Robe midi moulante, col carré Modèle 251519 189 CA$ 270 CA$ Couleur: Fuchsia Ta…" at bounding box center [726, 296] width 299 height 379
click at [621, 315] on span "Voir tableau des tailles" at bounding box center [622, 311] width 90 height 11
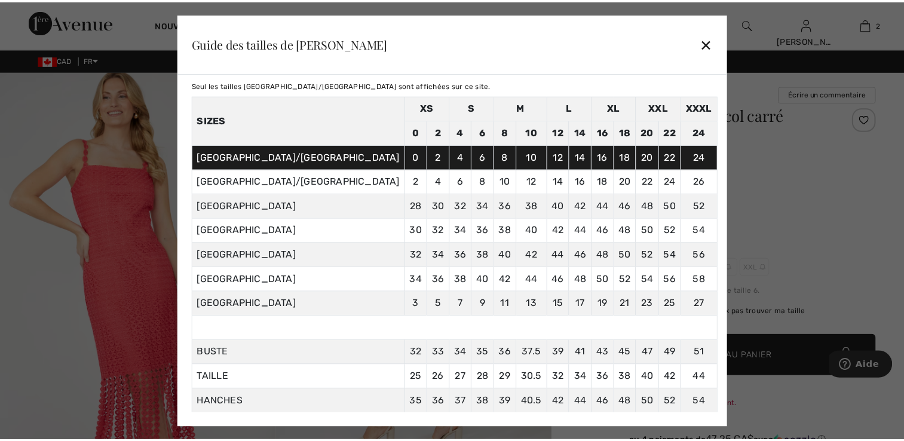
scroll to position [60, 0]
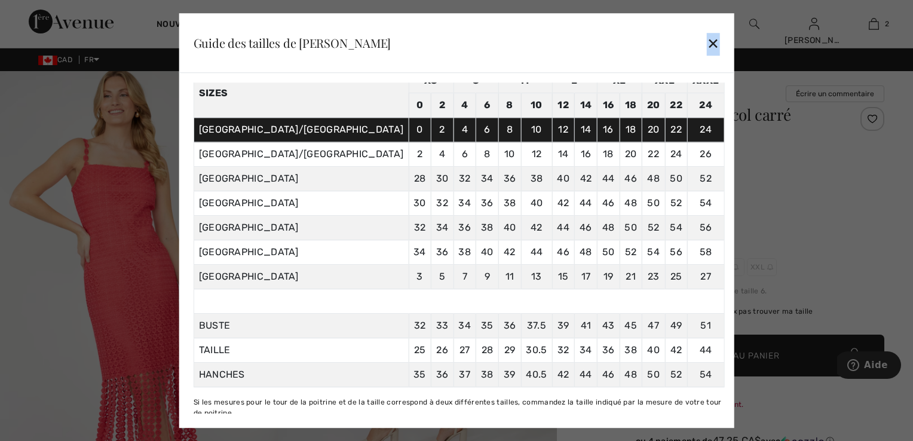
click at [707, 47] on div "✕" at bounding box center [713, 42] width 13 height 25
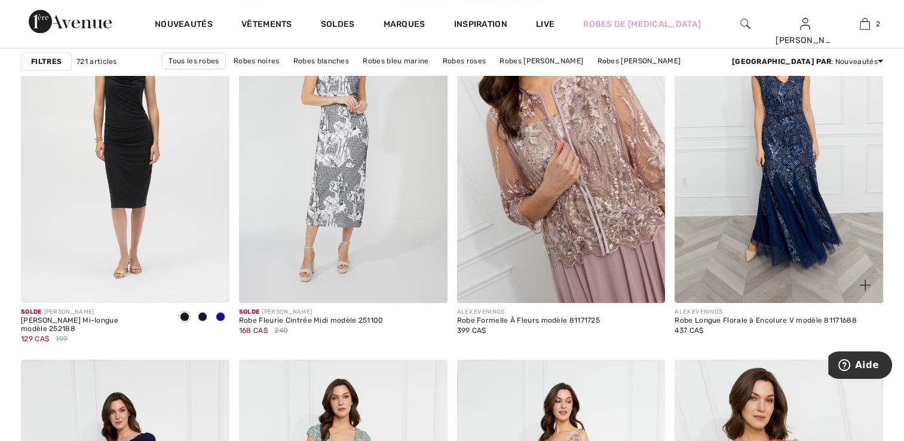
scroll to position [4780, 0]
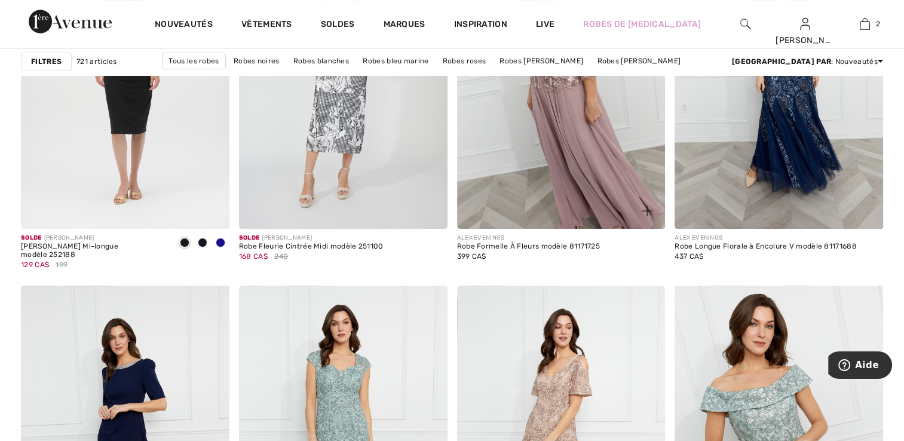
click at [616, 158] on img at bounding box center [561, 72] width 209 height 312
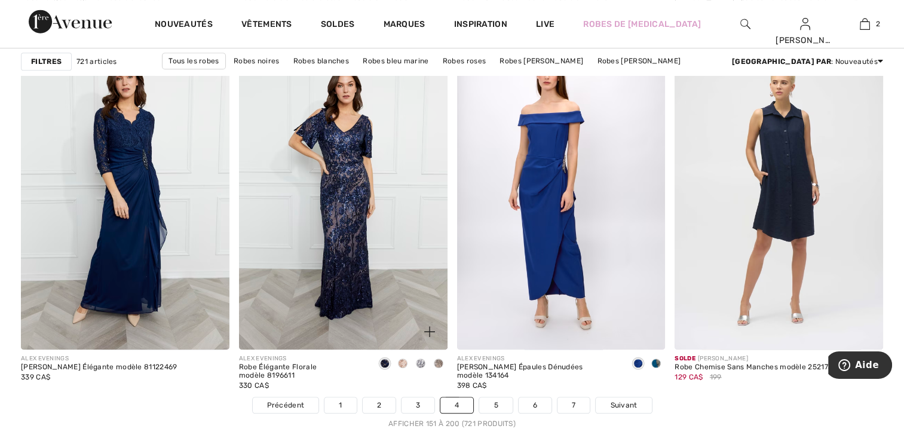
scroll to position [5377, 0]
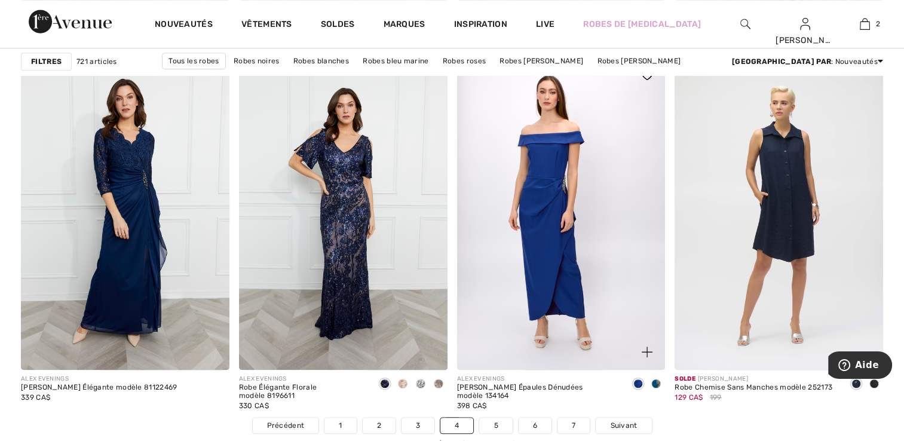
click at [654, 381] on span at bounding box center [656, 384] width 10 height 10
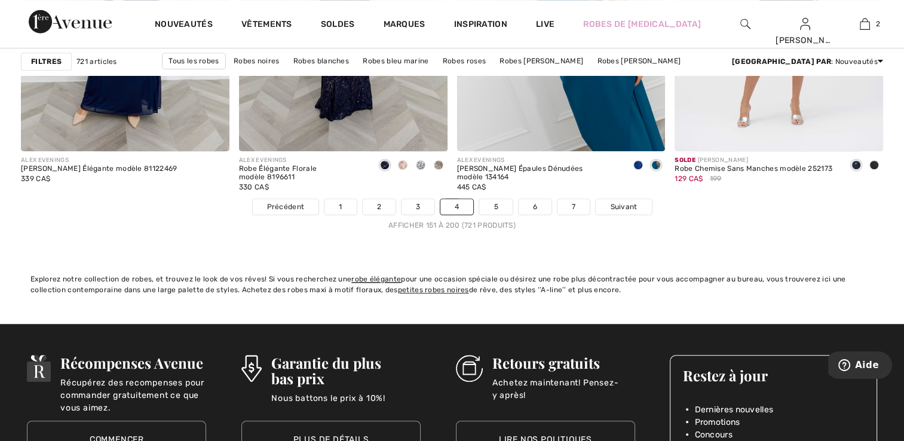
scroll to position [5616, 0]
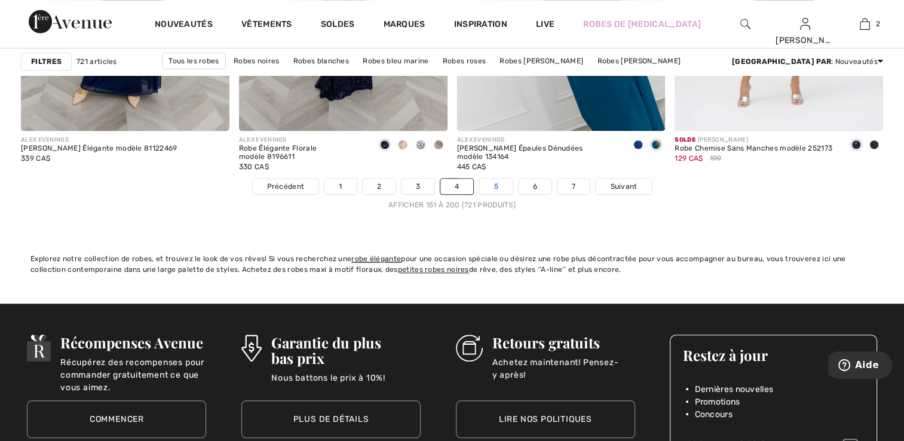
click at [488, 183] on link "5" at bounding box center [495, 187] width 33 height 16
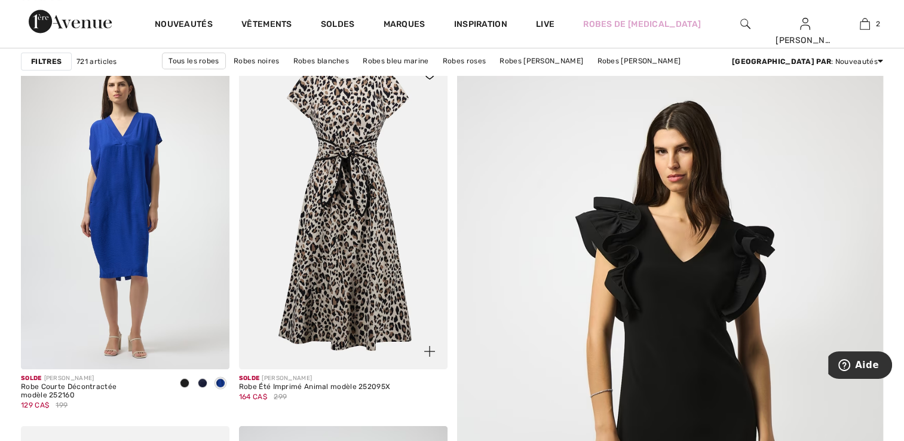
click at [380, 246] on img at bounding box center [343, 213] width 209 height 312
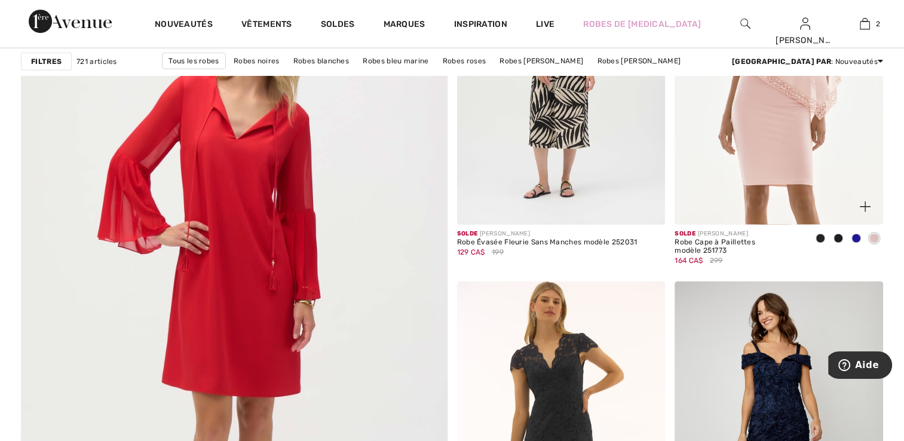
scroll to position [3406, 0]
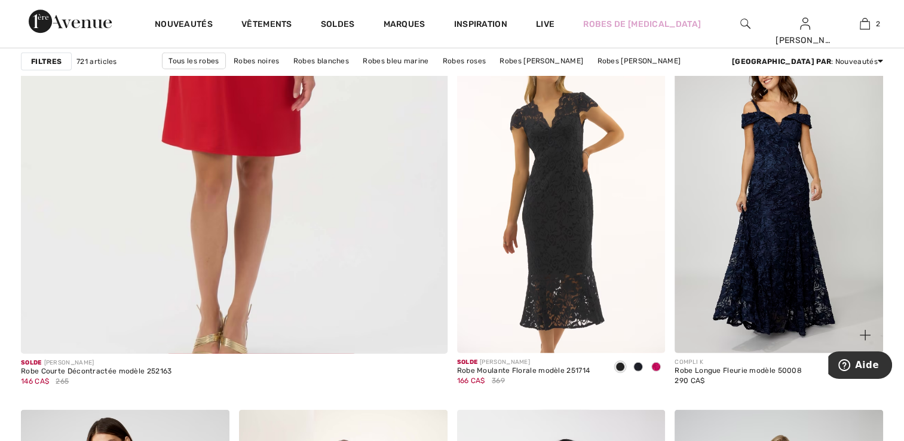
click at [810, 226] on img at bounding box center [779, 197] width 209 height 312
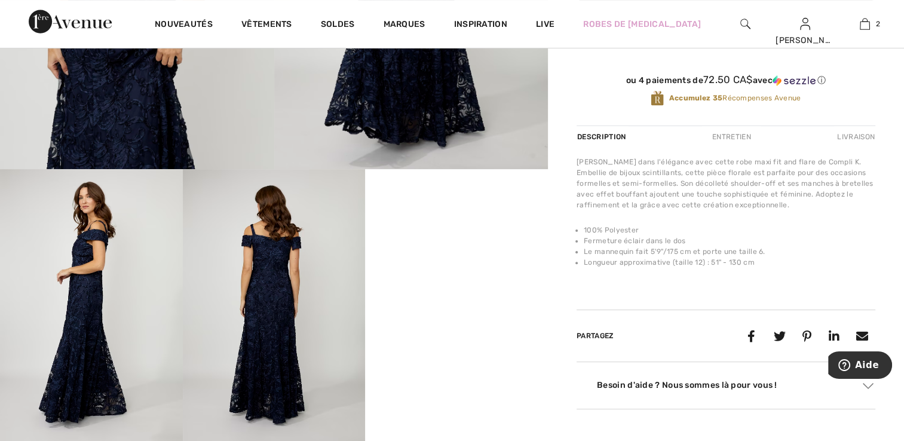
scroll to position [418, 0]
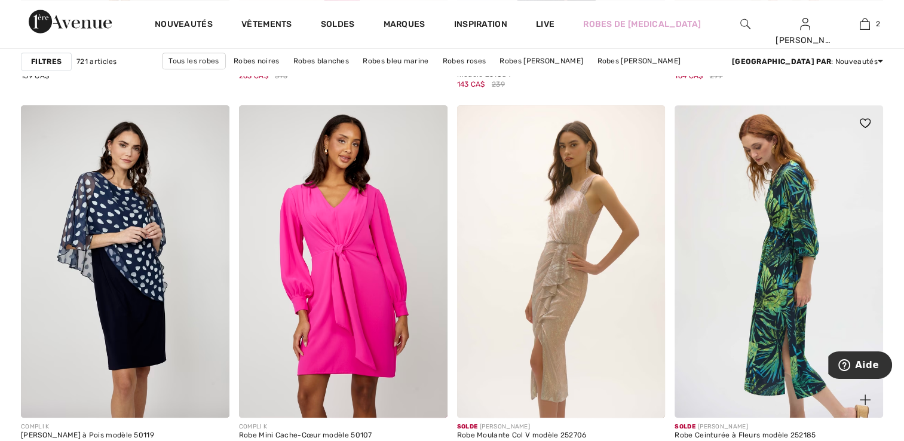
scroll to position [5437, 0]
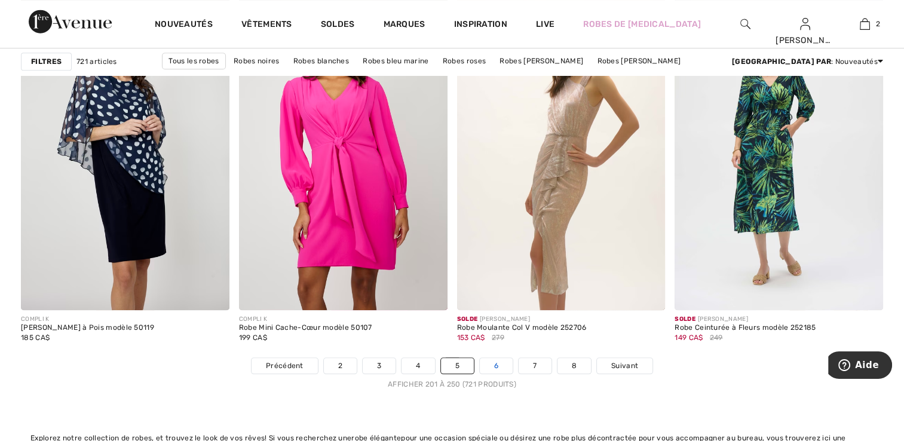
click at [502, 367] on link "6" at bounding box center [496, 366] width 33 height 16
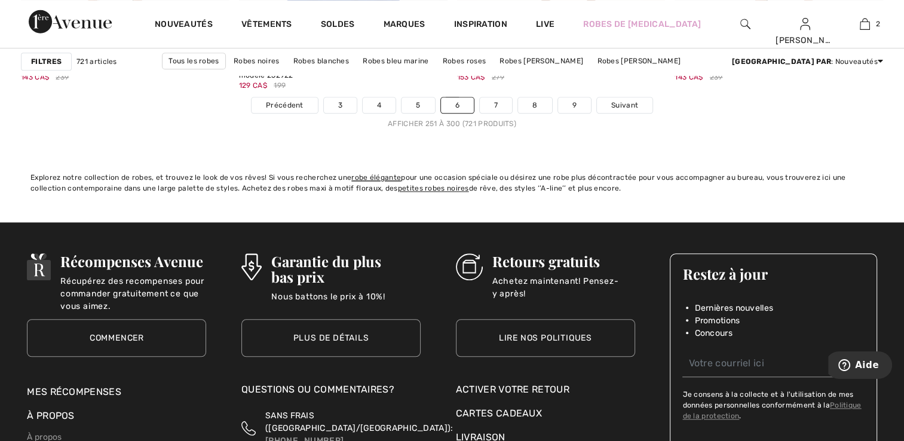
scroll to position [5497, 0]
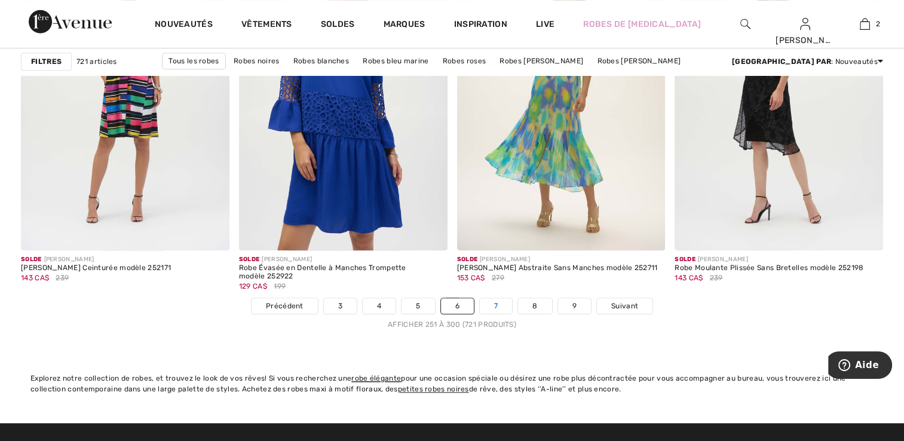
click at [491, 306] on link "7" at bounding box center [496, 306] width 32 height 16
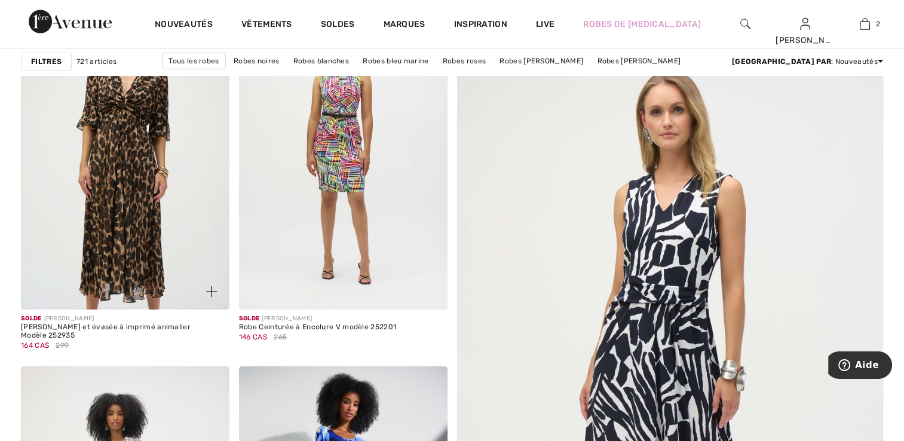
click at [210, 135] on img at bounding box center [125, 153] width 209 height 312
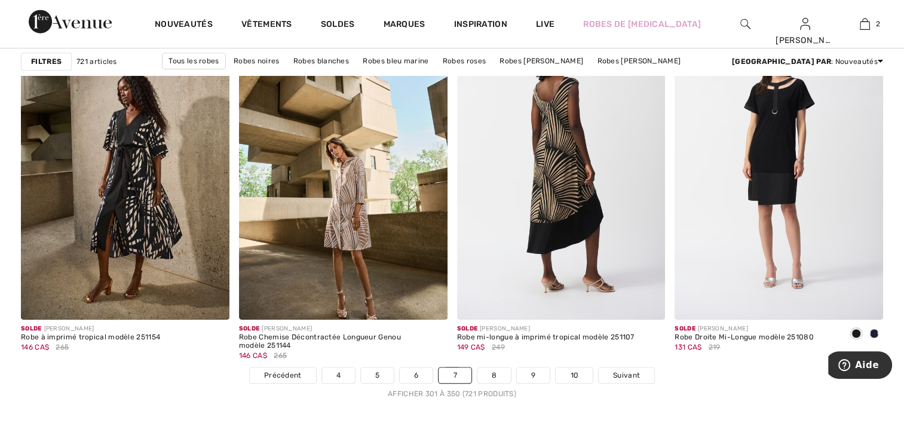
scroll to position [5616, 0]
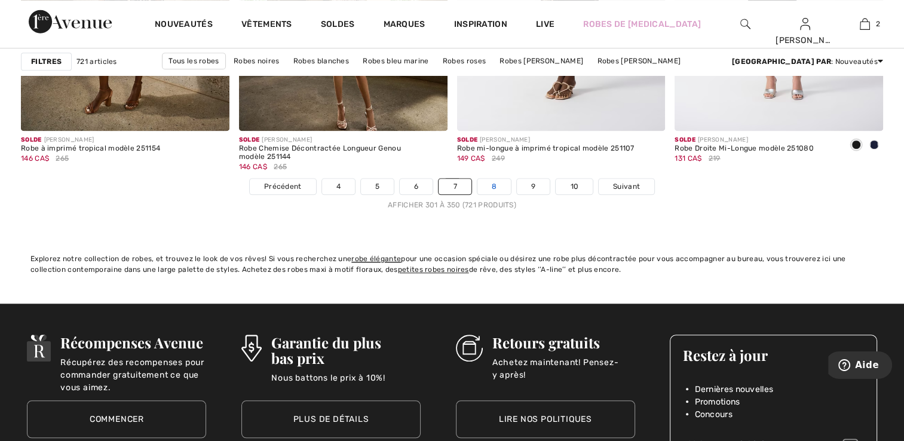
click at [499, 192] on link "8" at bounding box center [493, 187] width 33 height 16
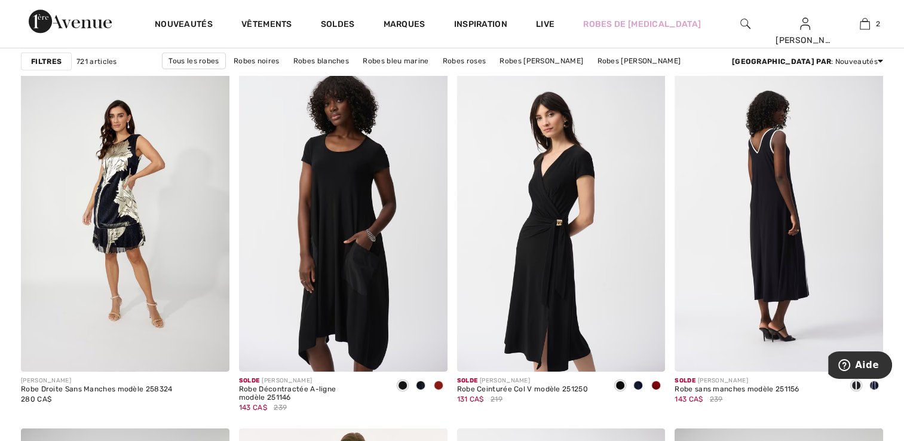
scroll to position [3764, 0]
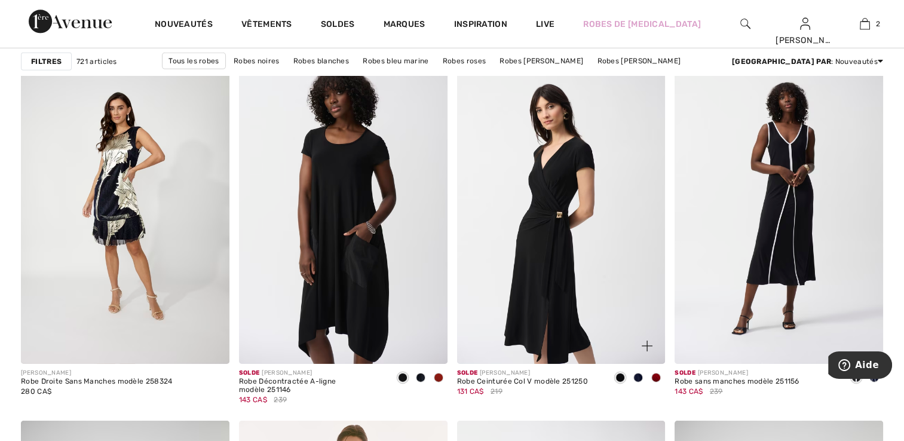
click at [661, 375] on div at bounding box center [656, 379] width 18 height 20
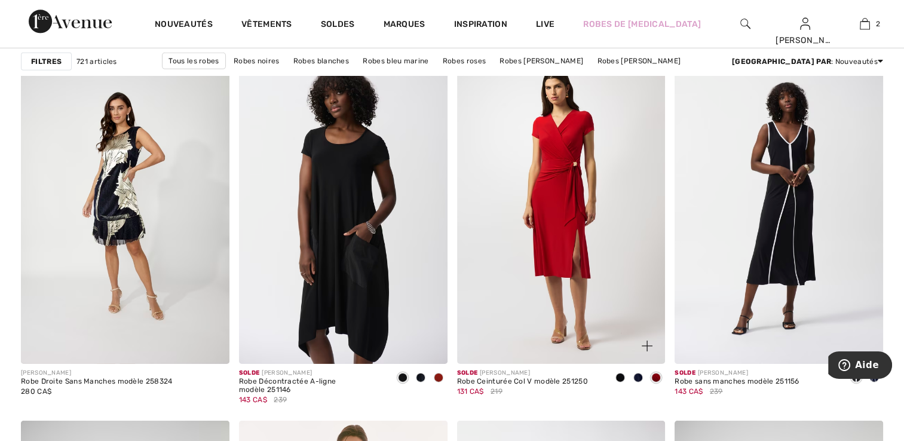
click at [588, 290] on img at bounding box center [561, 207] width 209 height 312
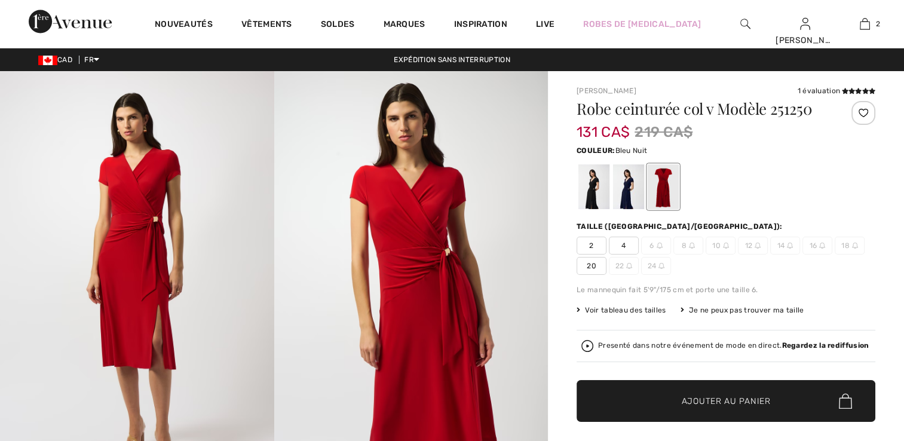
click at [632, 184] on div at bounding box center [628, 186] width 31 height 45
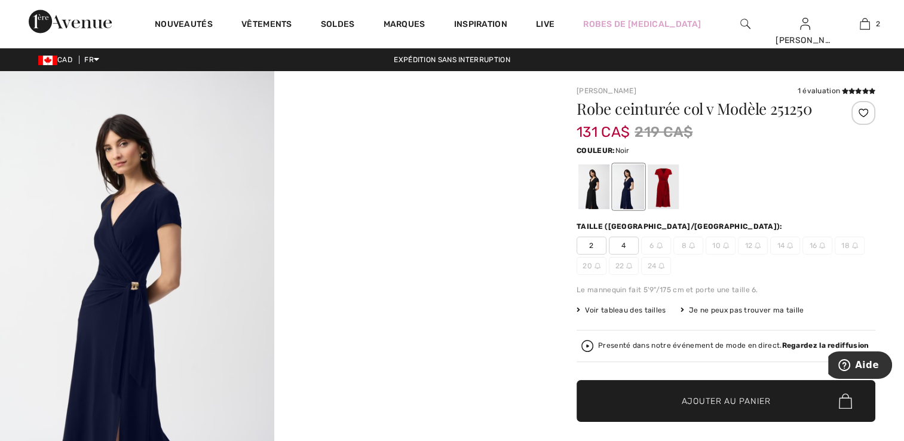
click at [591, 188] on div at bounding box center [593, 186] width 31 height 45
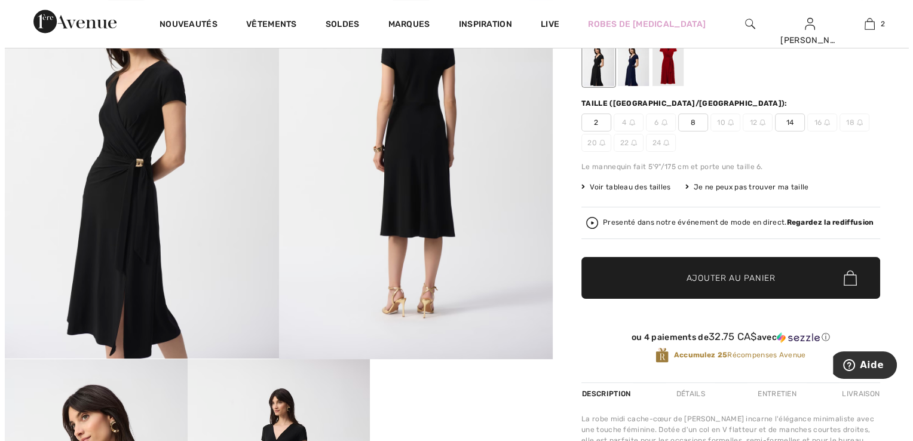
scroll to position [60, 0]
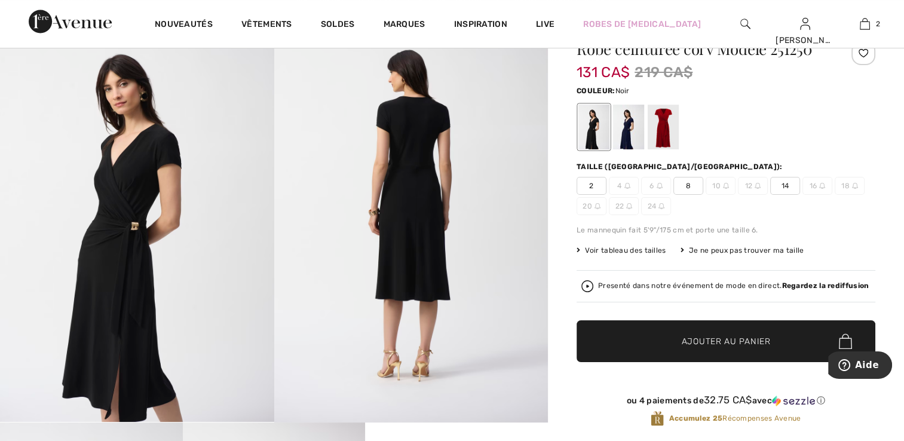
click at [391, 193] on img at bounding box center [411, 216] width 274 height 411
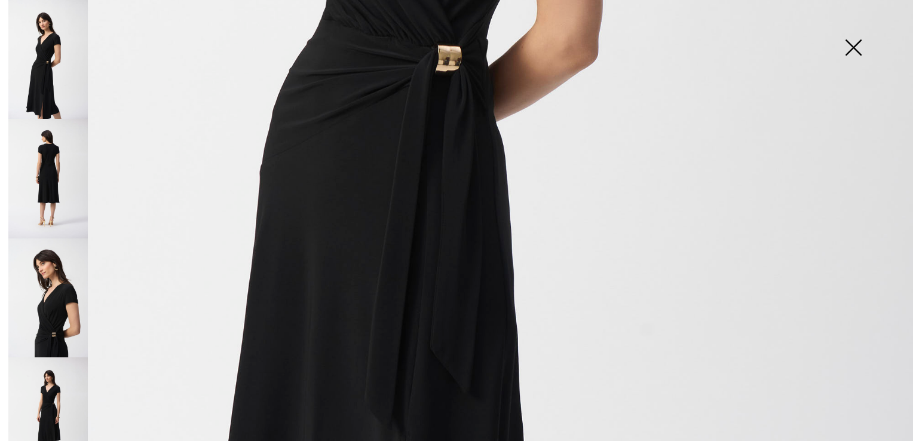
scroll to position [913, 0]
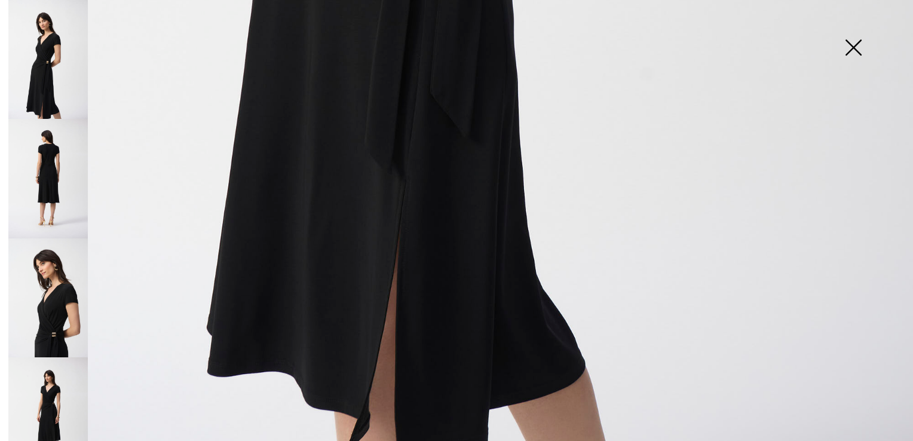
click at [62, 195] on img at bounding box center [47, 178] width 79 height 119
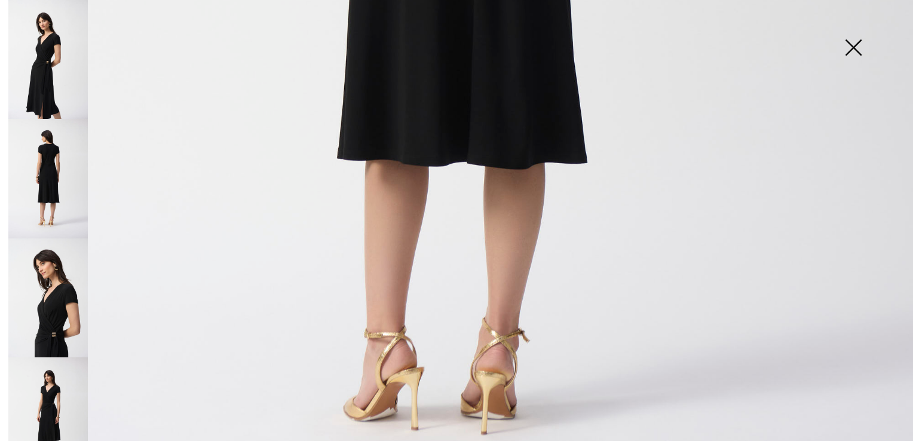
scroll to position [853, 0]
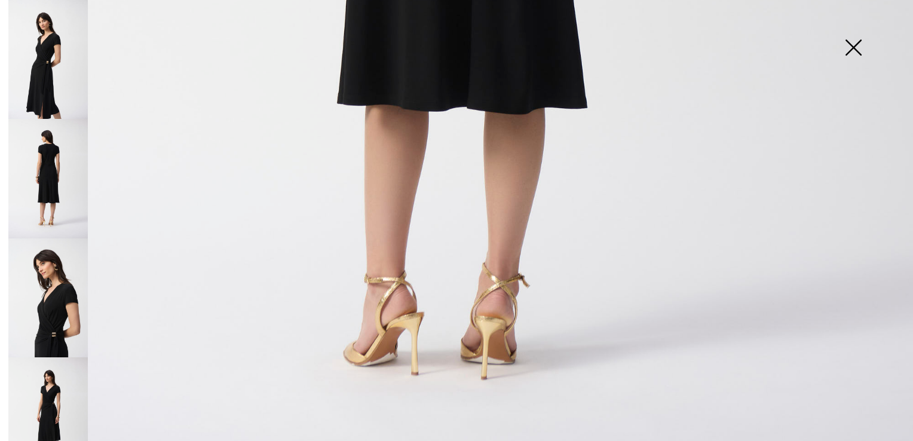
click at [68, 311] on img at bounding box center [47, 297] width 79 height 119
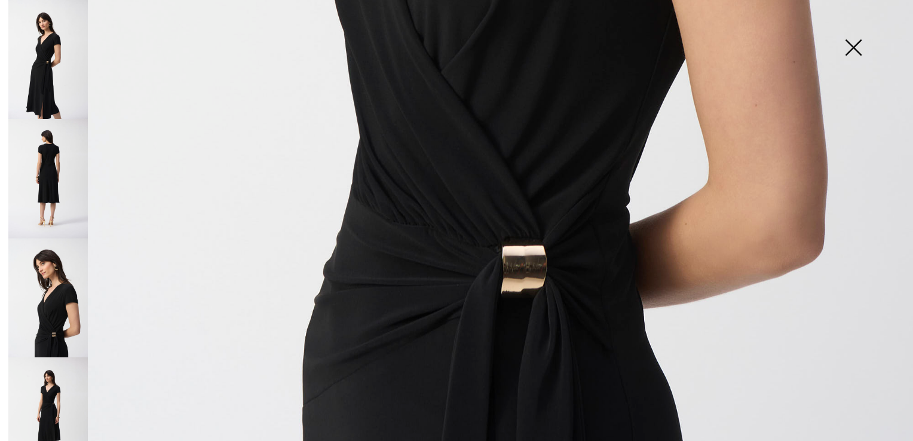
scroll to position [913, 0]
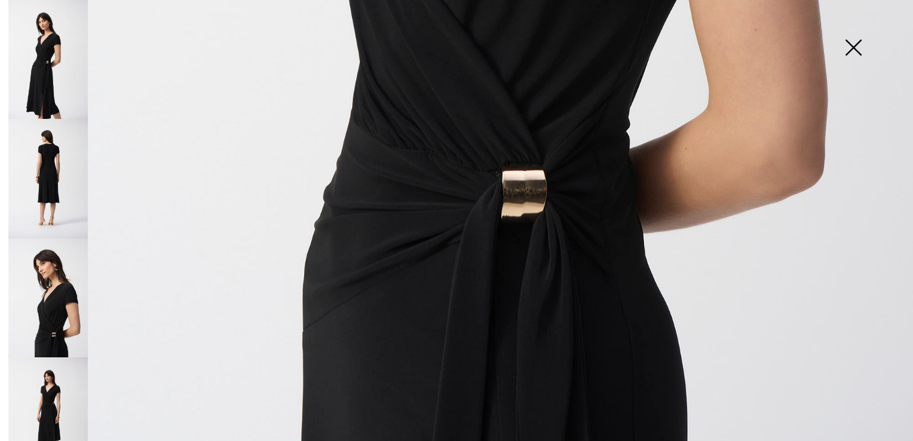
click at [48, 375] on img at bounding box center [47, 416] width 79 height 119
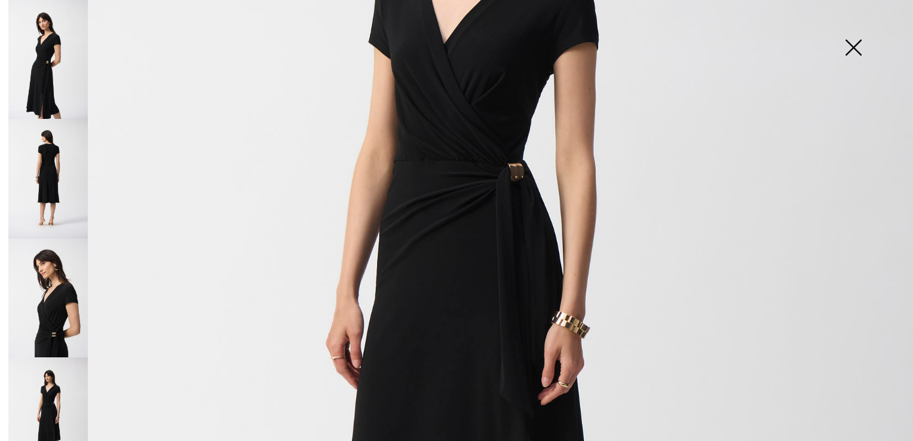
scroll to position [256, 0]
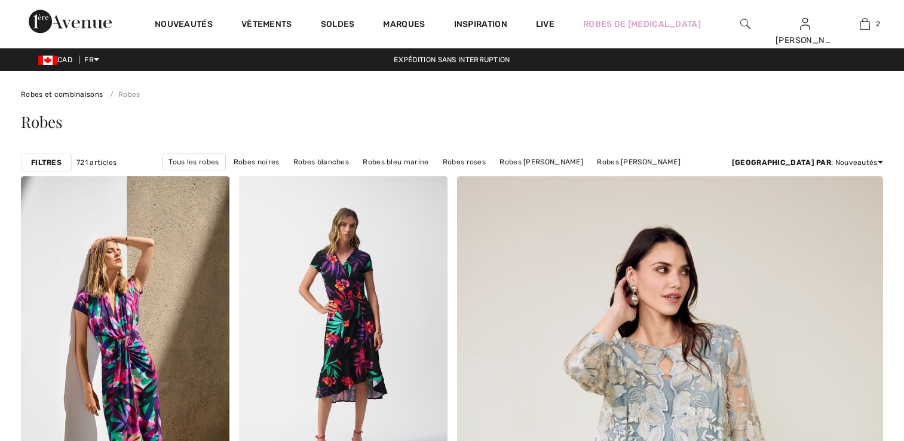
scroll to position [3764, 0]
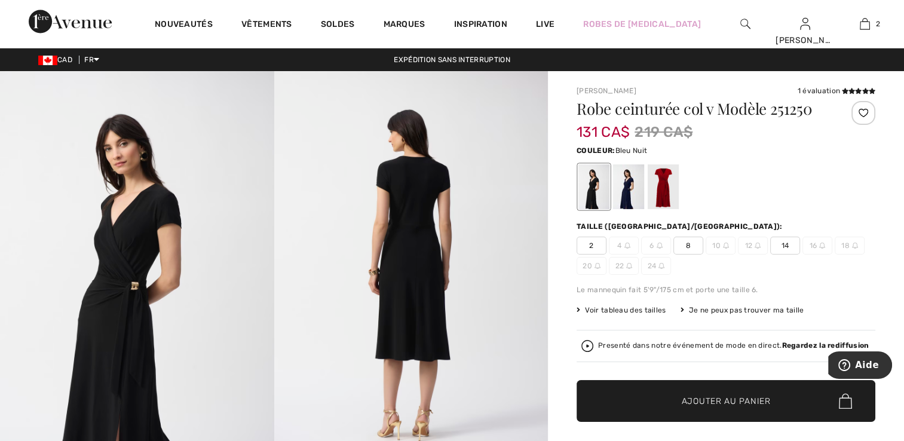
click at [621, 197] on div at bounding box center [628, 186] width 31 height 45
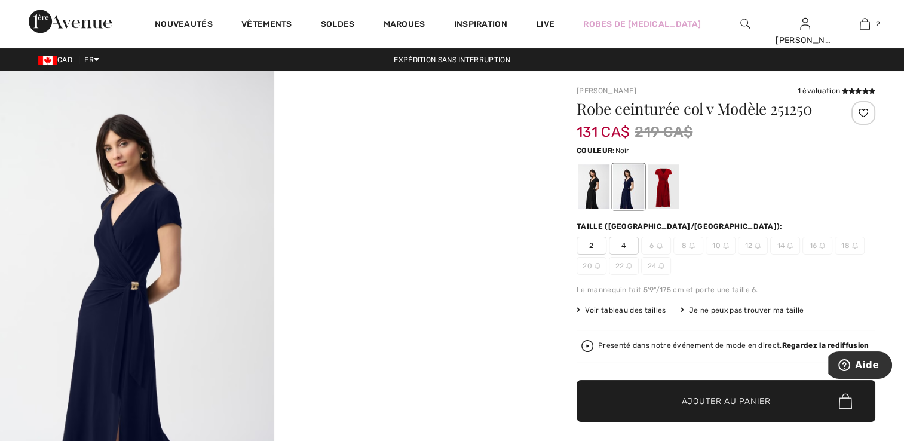
click at [603, 197] on div at bounding box center [593, 186] width 31 height 45
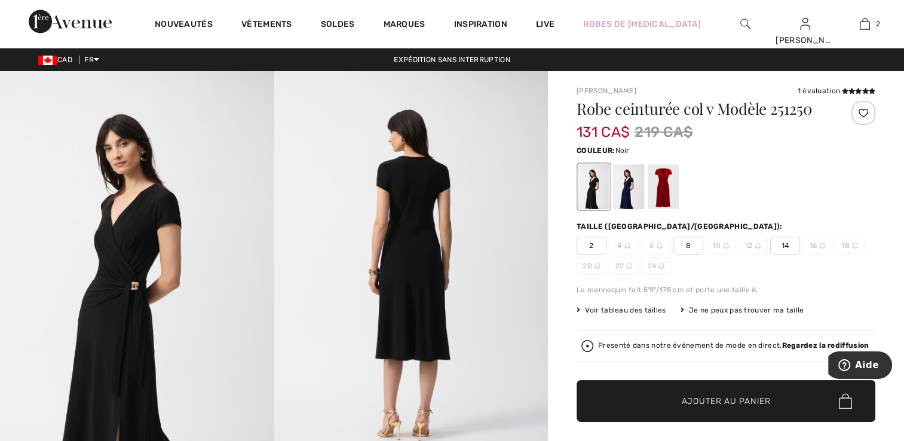
click at [784, 247] on span "14" at bounding box center [785, 246] width 30 height 18
click at [746, 403] on span "Ajouter au panier" at bounding box center [726, 401] width 89 height 13
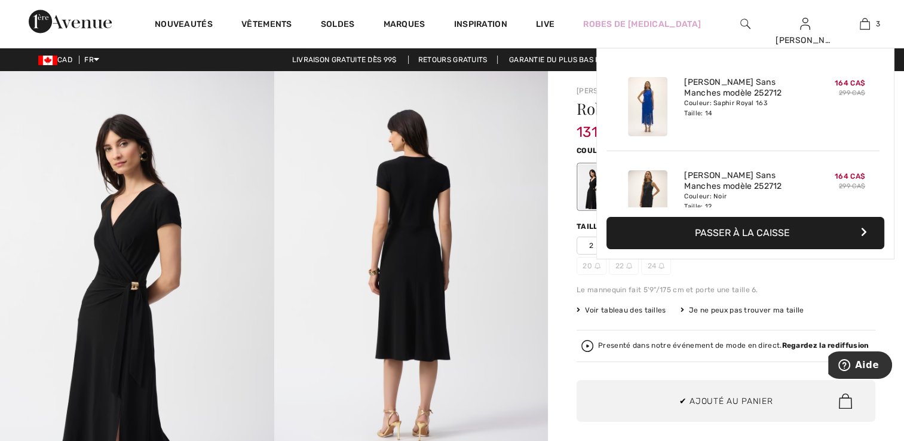
scroll to position [129, 0]
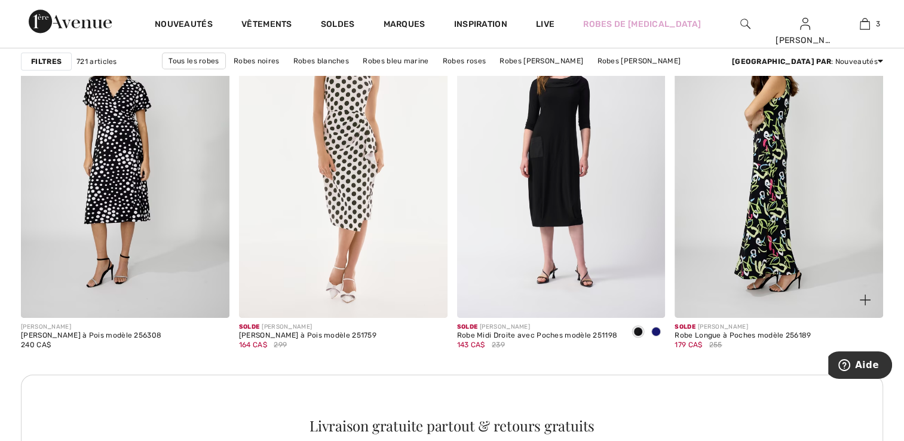
scroll to position [4182, 0]
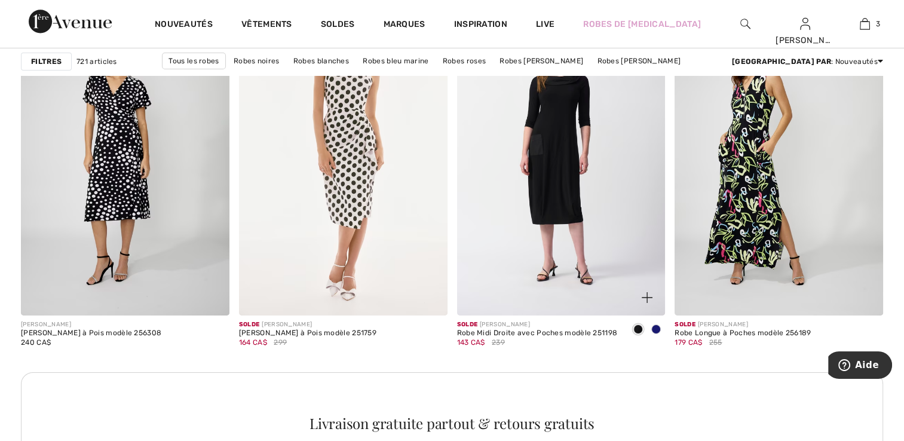
click at [657, 328] on span at bounding box center [656, 329] width 10 height 10
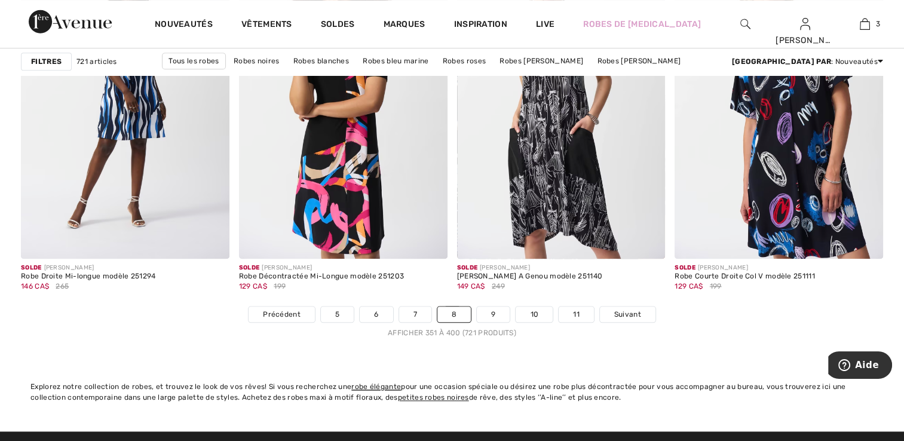
scroll to position [5437, 0]
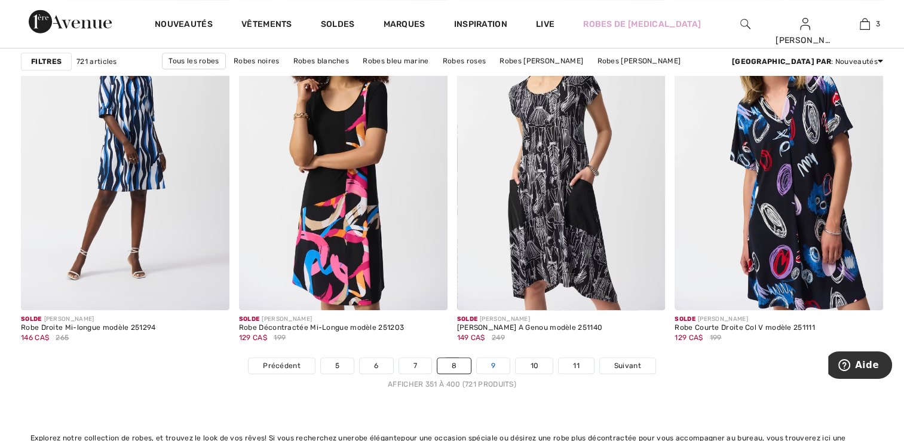
click at [492, 370] on link "9" at bounding box center [493, 366] width 33 height 16
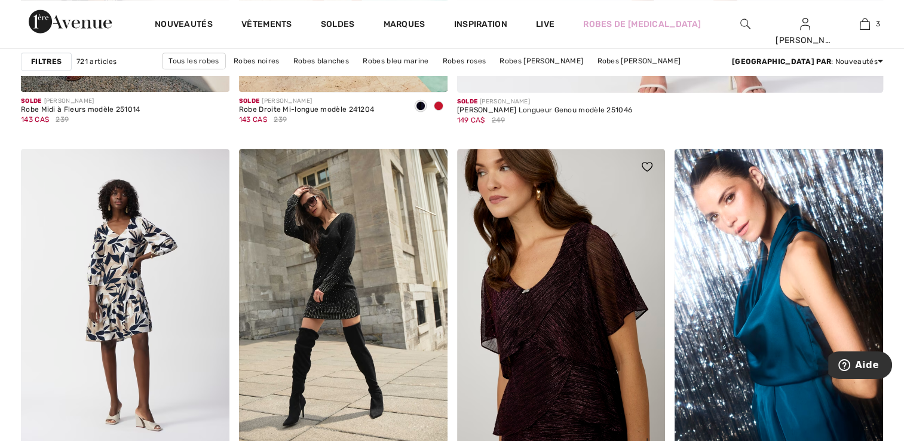
scroll to position [836, 0]
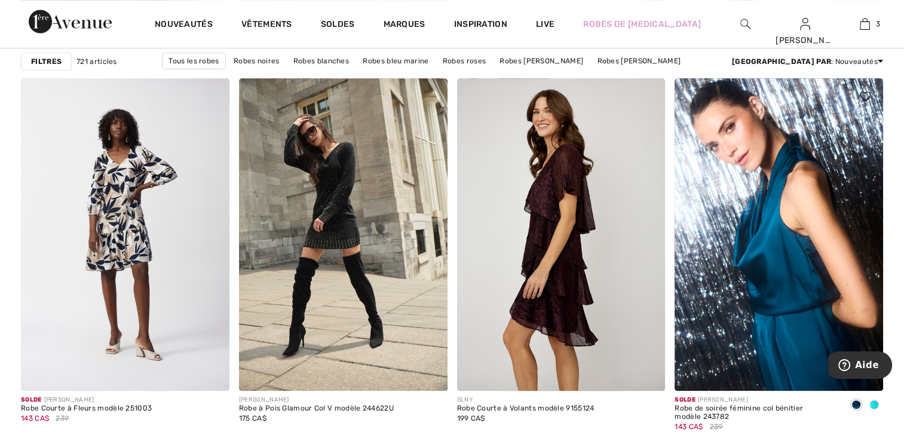
click at [869, 401] on div at bounding box center [874, 406] width 18 height 20
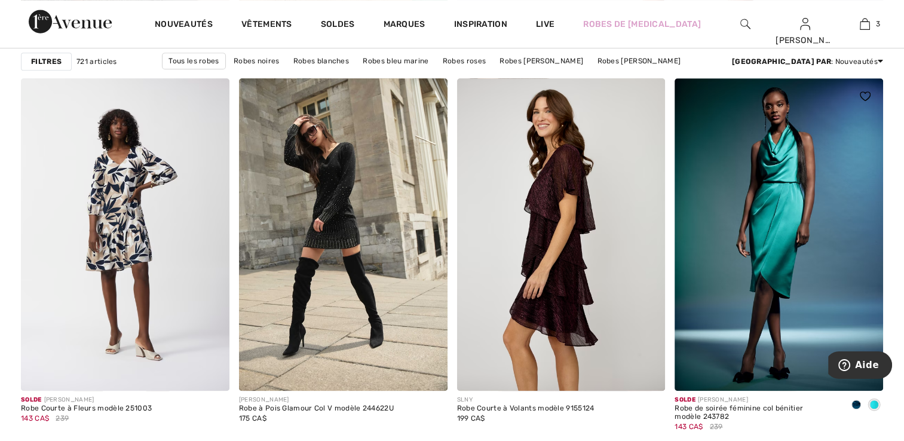
click at [863, 403] on div at bounding box center [856, 406] width 18 height 20
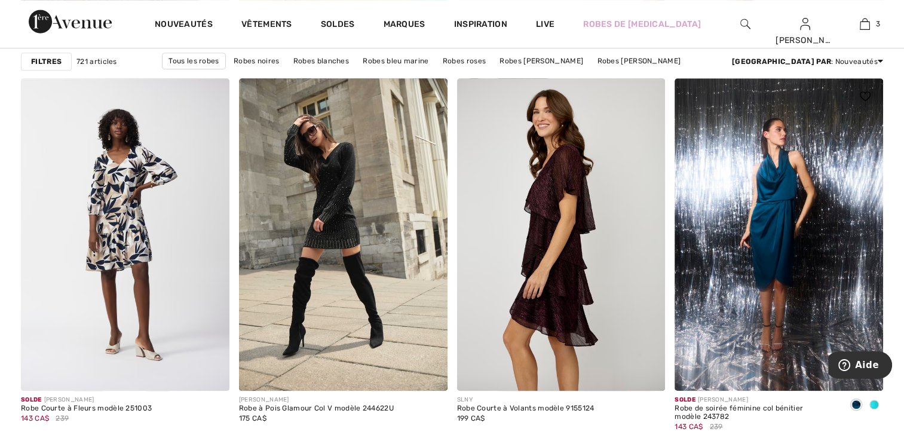
click at [811, 279] on img at bounding box center [779, 234] width 209 height 312
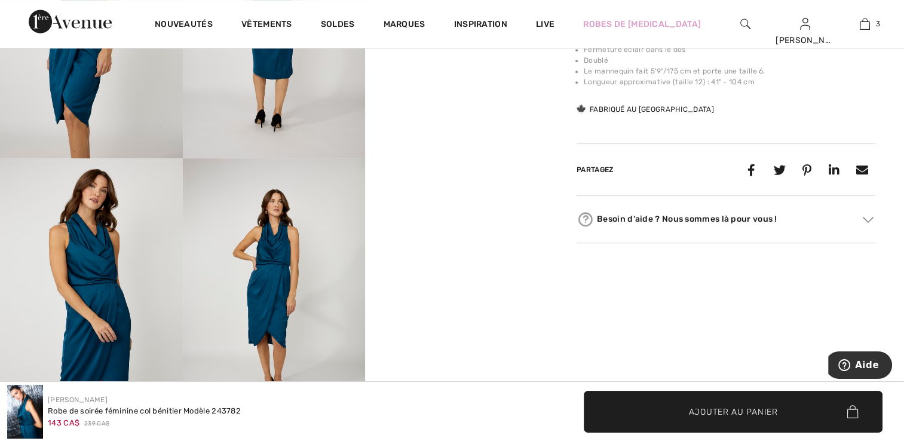
scroll to position [418, 0]
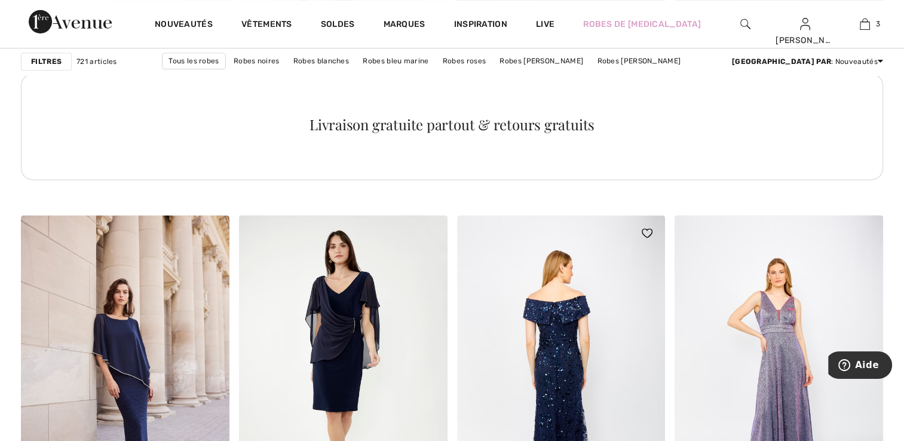
scroll to position [1733, 0]
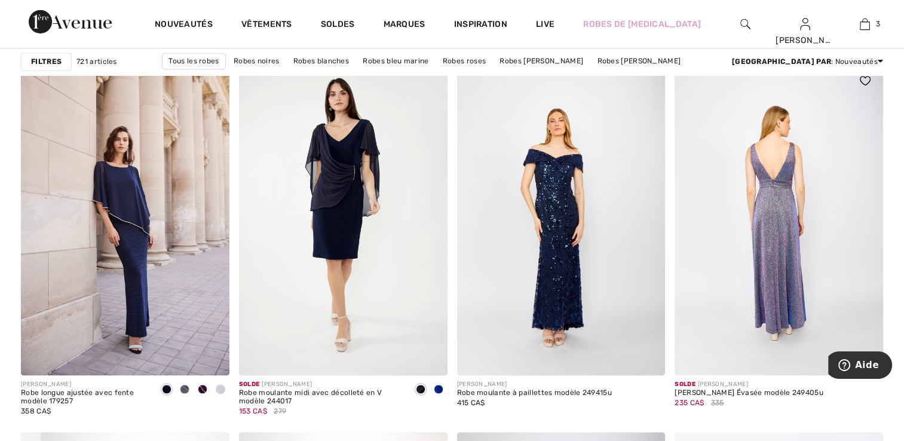
click at [759, 290] on img at bounding box center [779, 219] width 209 height 312
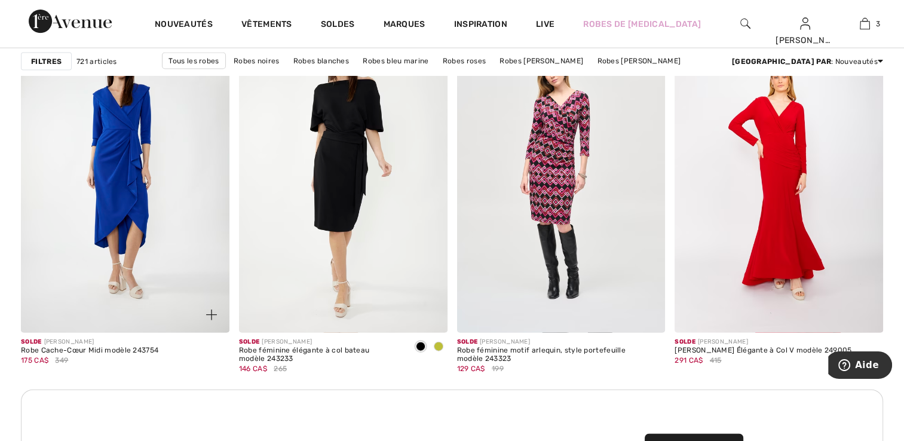
scroll to position [2509, 0]
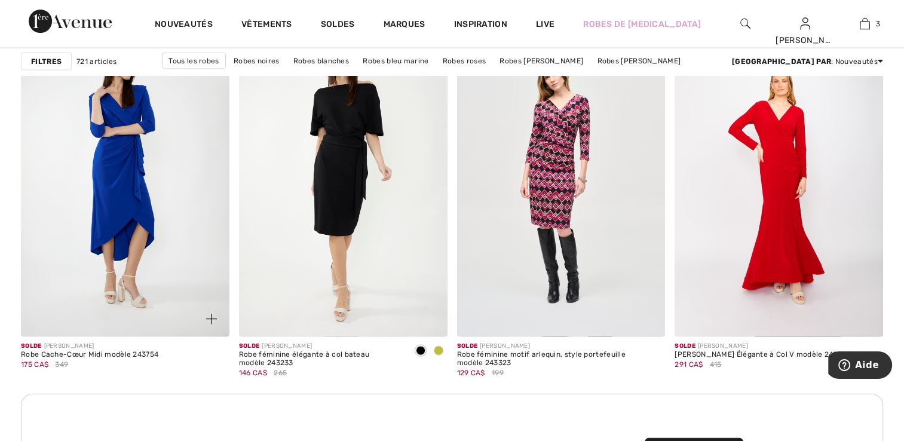
click at [142, 210] on img at bounding box center [125, 180] width 209 height 312
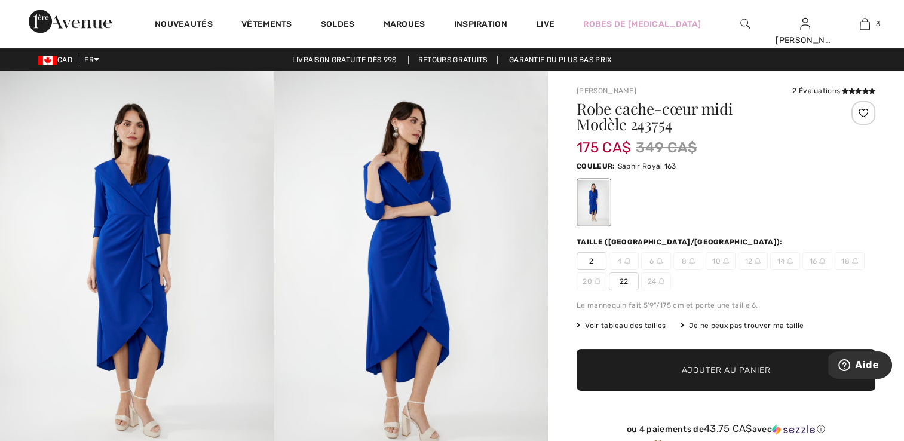
click at [356, 216] on img at bounding box center [411, 276] width 274 height 411
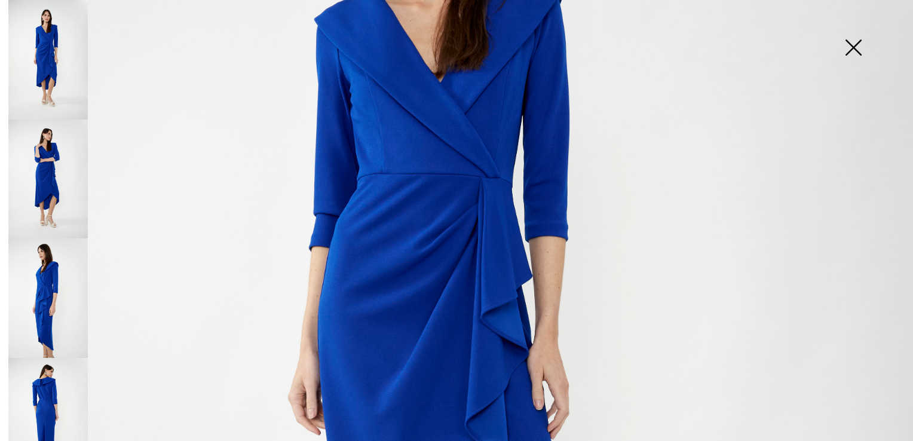
scroll to position [257, 0]
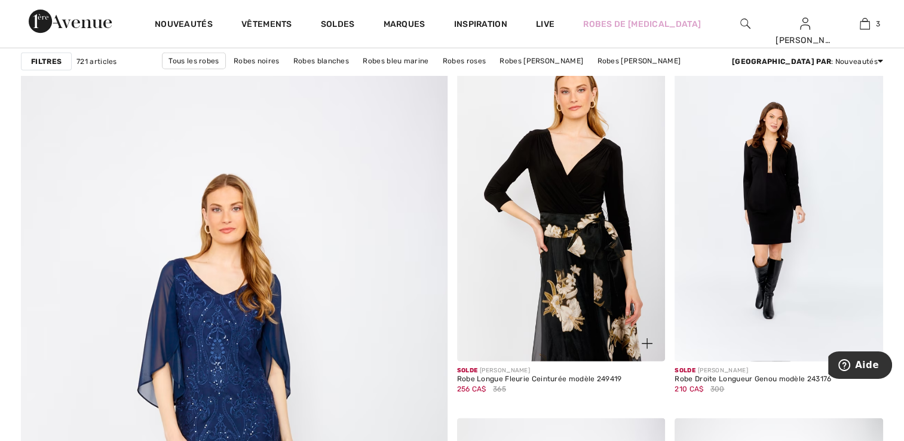
scroll to position [3047, 0]
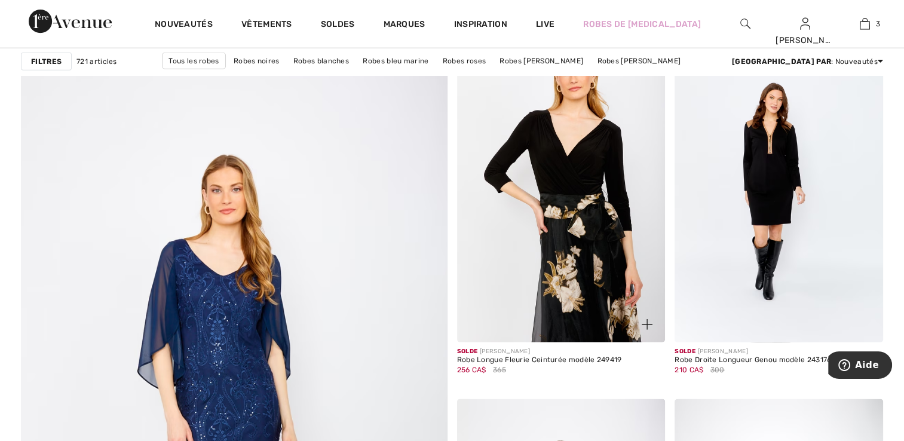
click at [597, 243] on img at bounding box center [561, 186] width 209 height 312
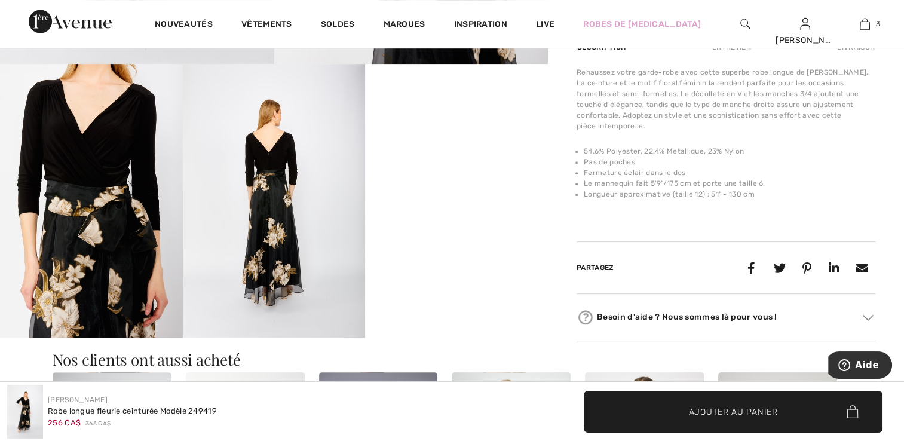
click at [299, 235] on img at bounding box center [274, 201] width 183 height 274
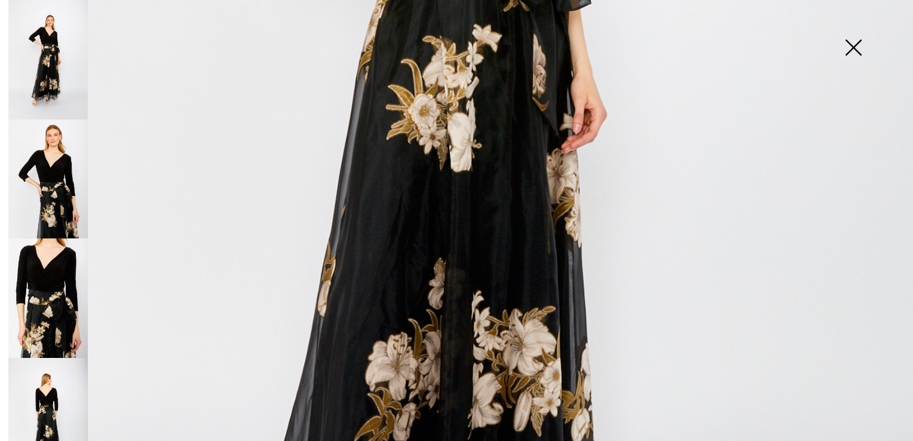
scroll to position [915, 0]
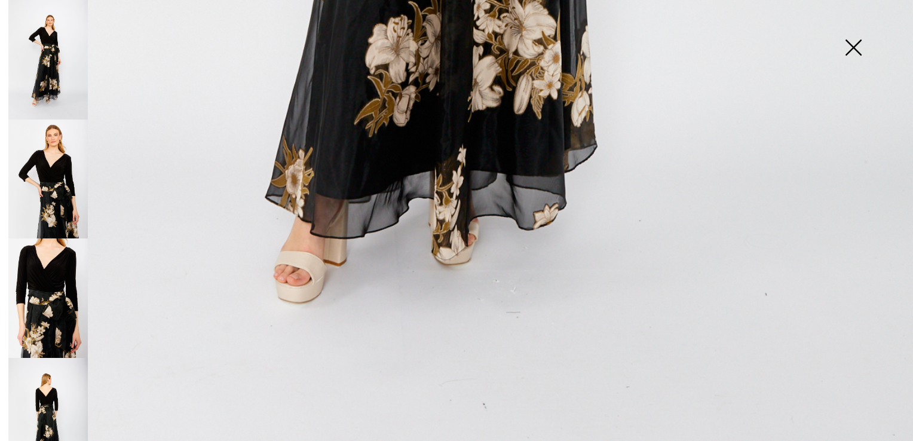
click at [72, 219] on img at bounding box center [47, 178] width 79 height 119
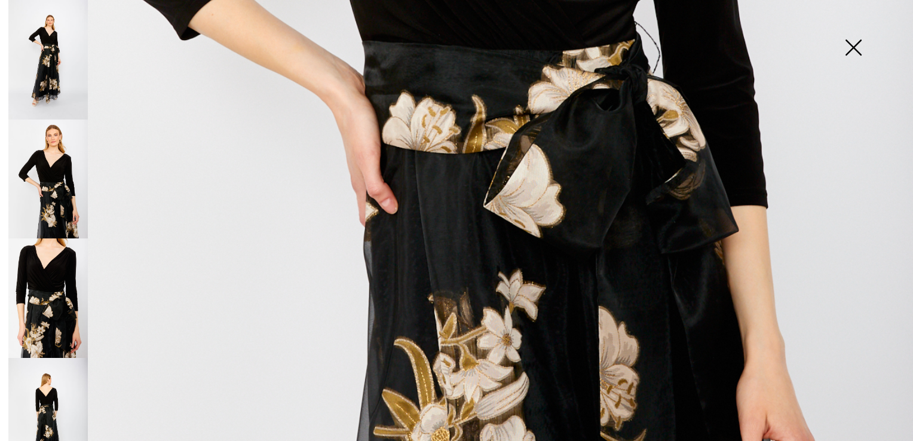
scroll to position [496, 0]
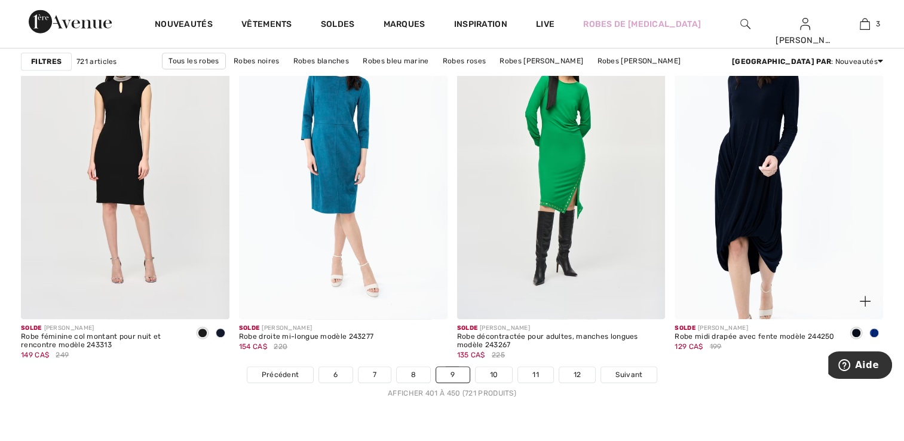
scroll to position [5377, 0]
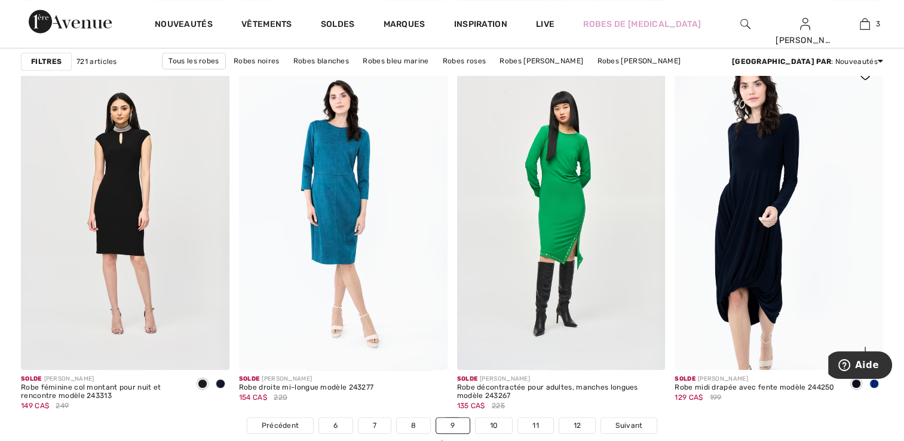
click at [815, 200] on img at bounding box center [779, 213] width 209 height 312
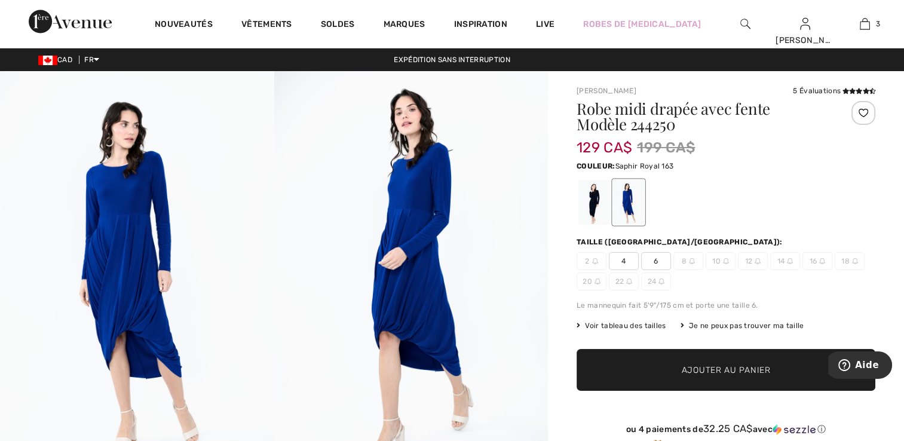
click at [422, 280] on img at bounding box center [411, 276] width 274 height 411
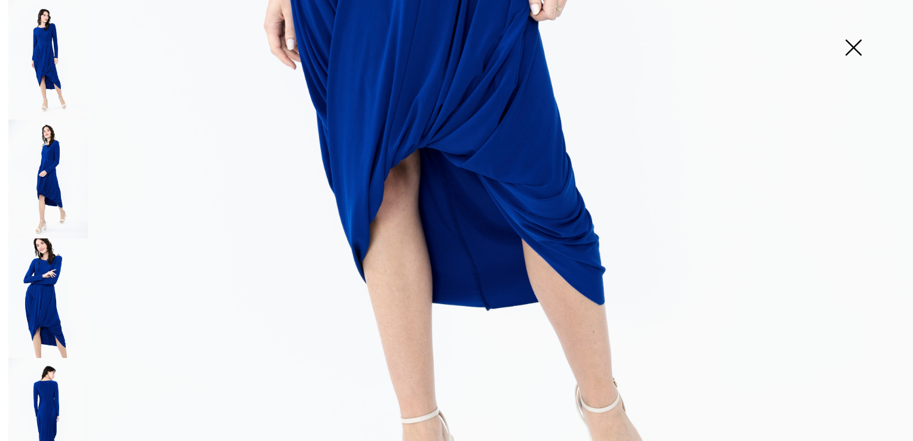
scroll to position [717, 0]
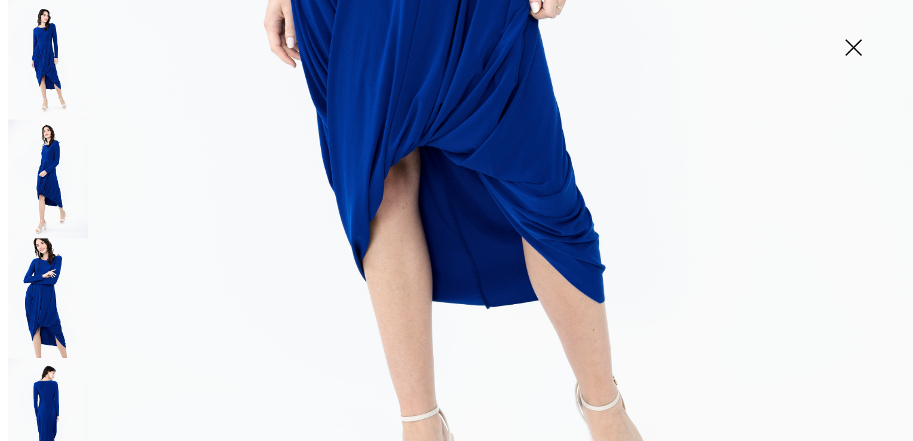
click at [50, 177] on img at bounding box center [47, 178] width 79 height 119
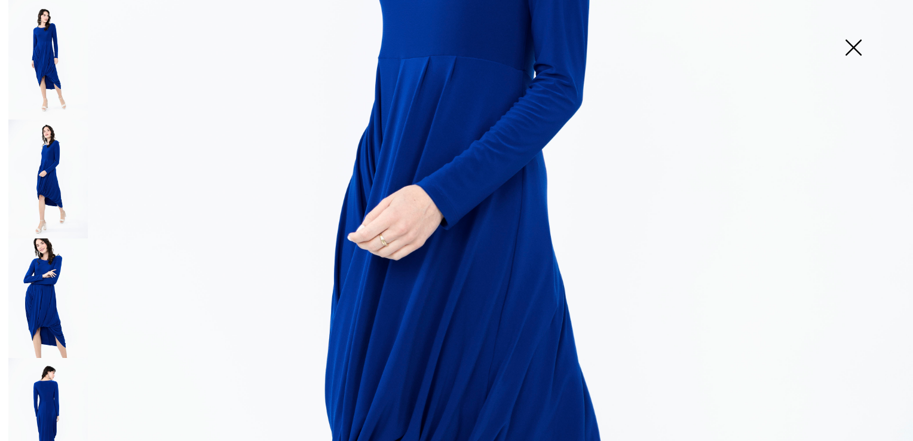
scroll to position [358, 0]
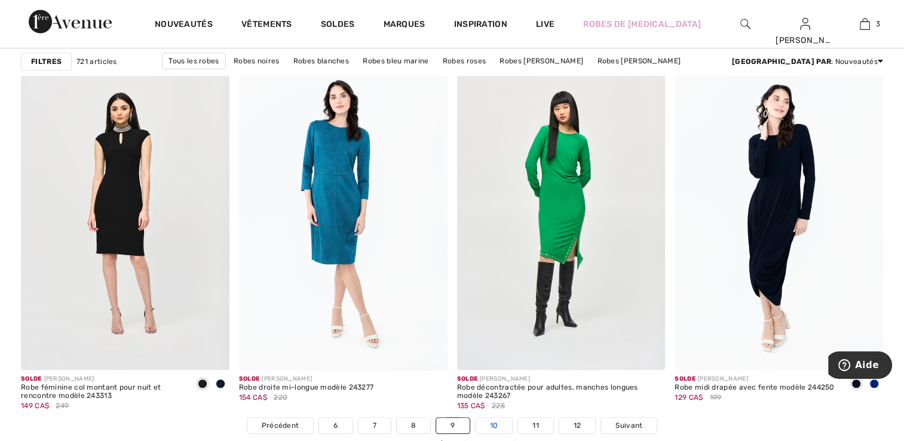
click at [495, 423] on link "10" at bounding box center [494, 426] width 37 height 16
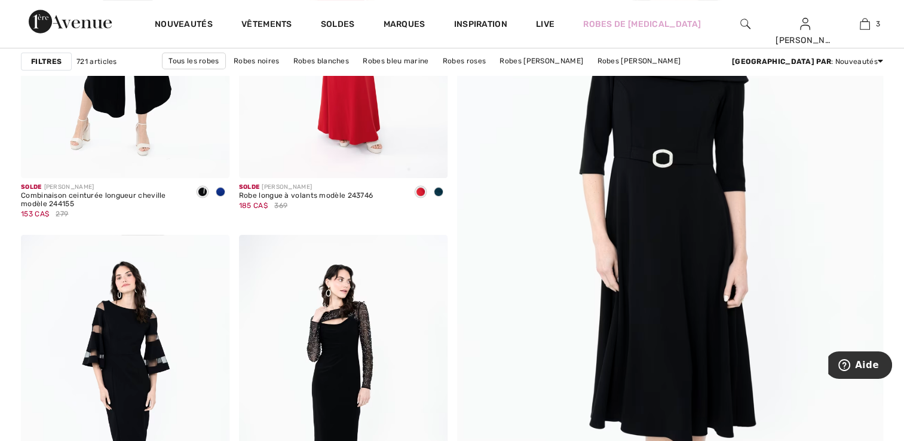
scroll to position [119, 0]
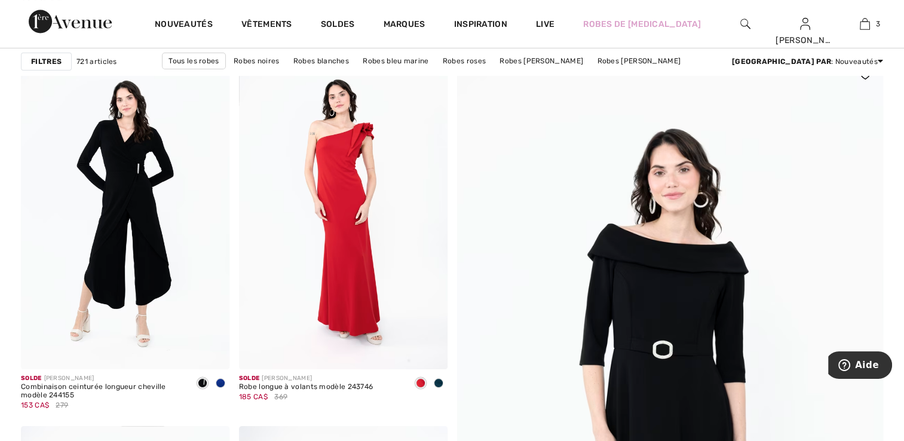
click at [614, 343] on img at bounding box center [669, 440] width 511 height 767
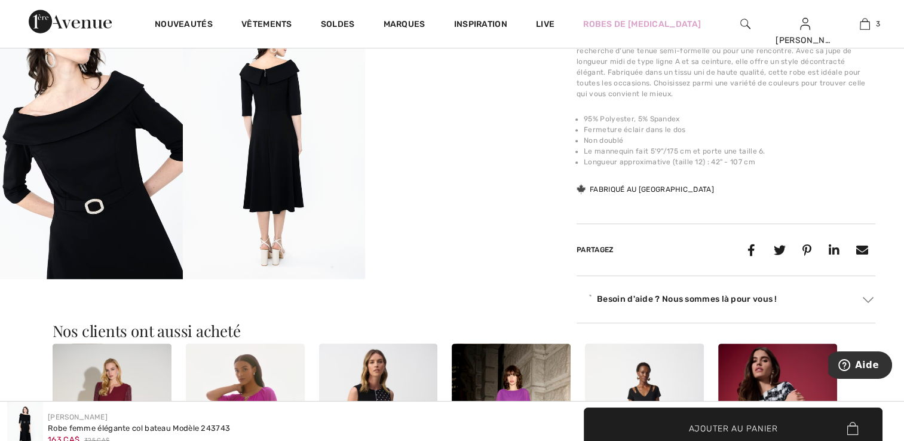
scroll to position [478, 0]
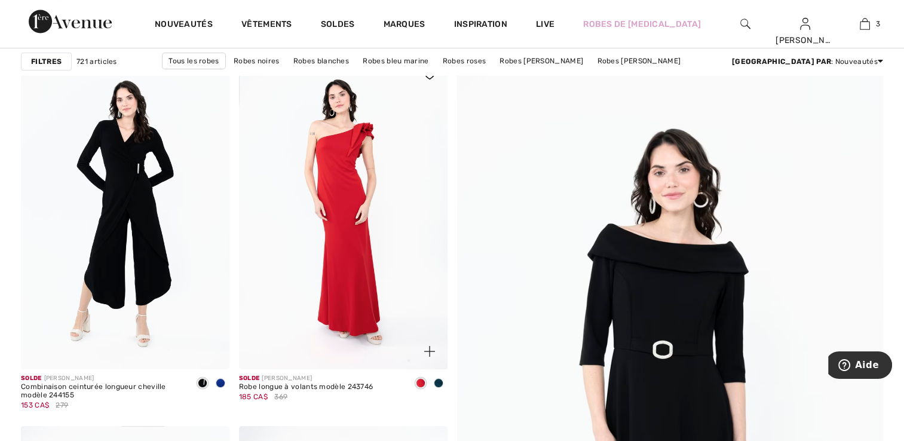
click at [437, 384] on span at bounding box center [439, 383] width 10 height 10
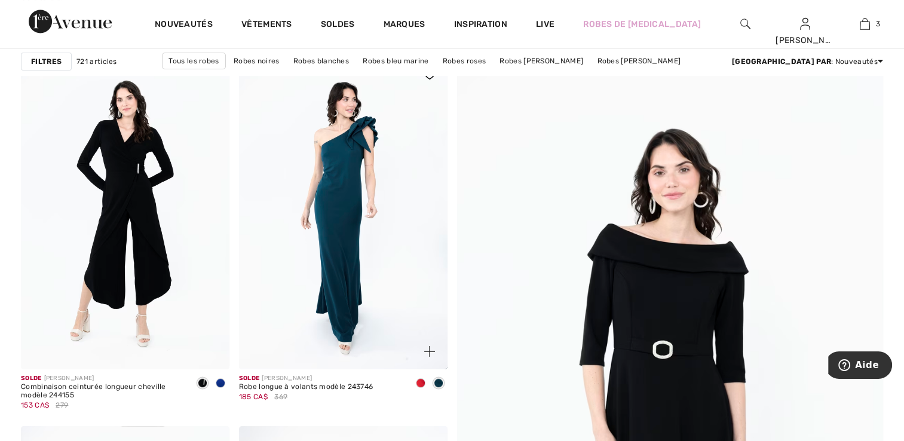
click at [417, 379] on span at bounding box center [421, 383] width 10 height 10
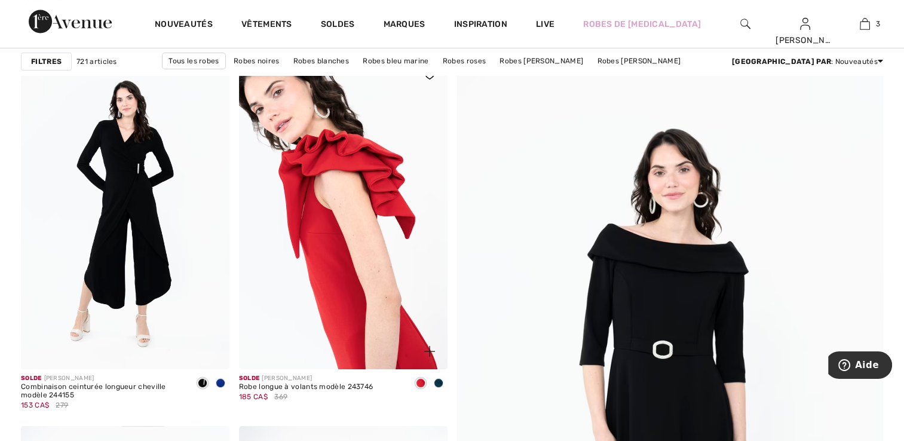
click at [368, 232] on img at bounding box center [343, 213] width 209 height 312
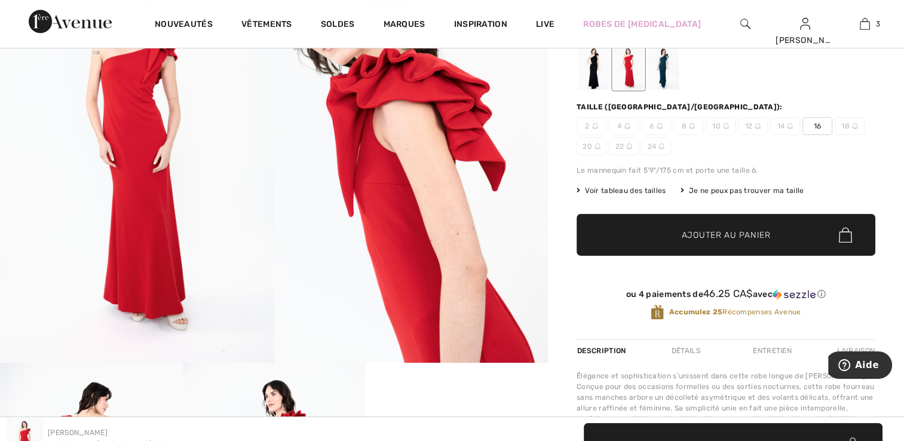
scroll to position [478, 0]
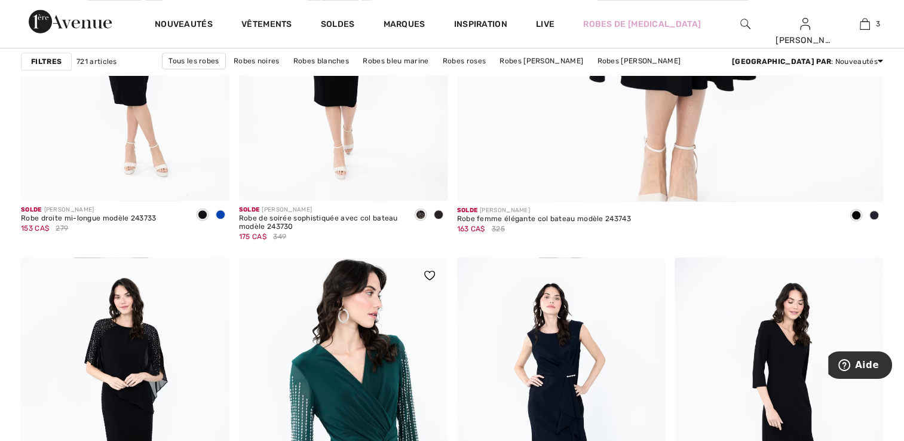
scroll to position [836, 0]
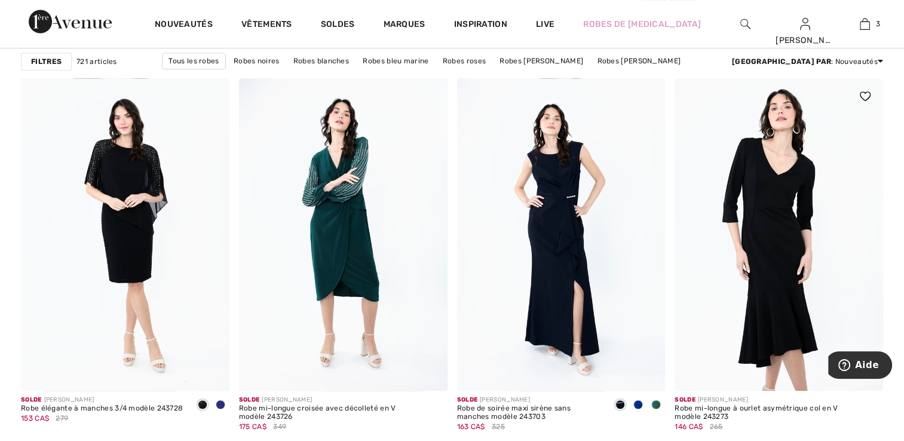
click at [744, 224] on img at bounding box center [779, 234] width 209 height 312
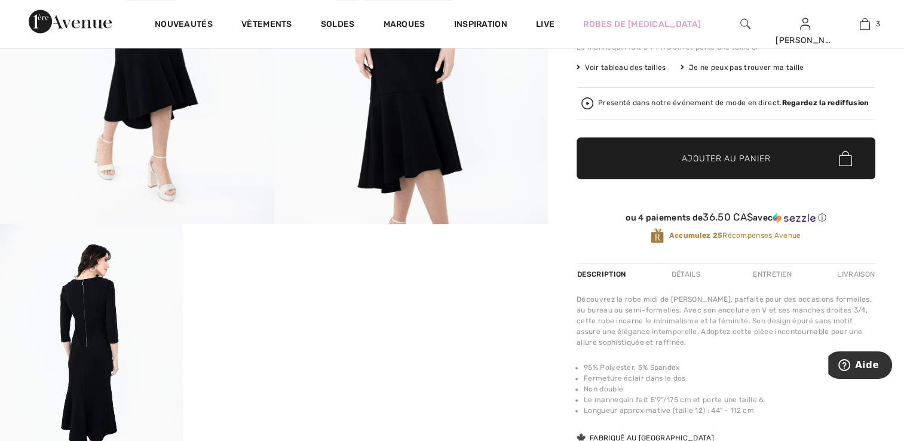
scroll to position [358, 0]
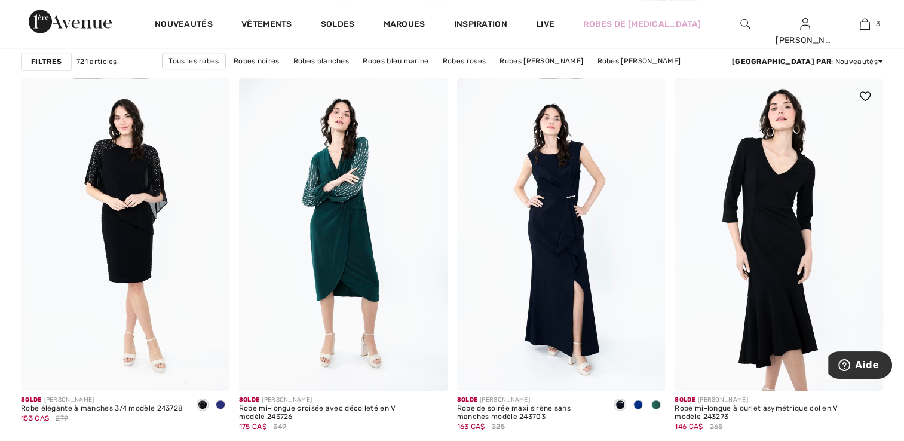
scroll to position [836, 0]
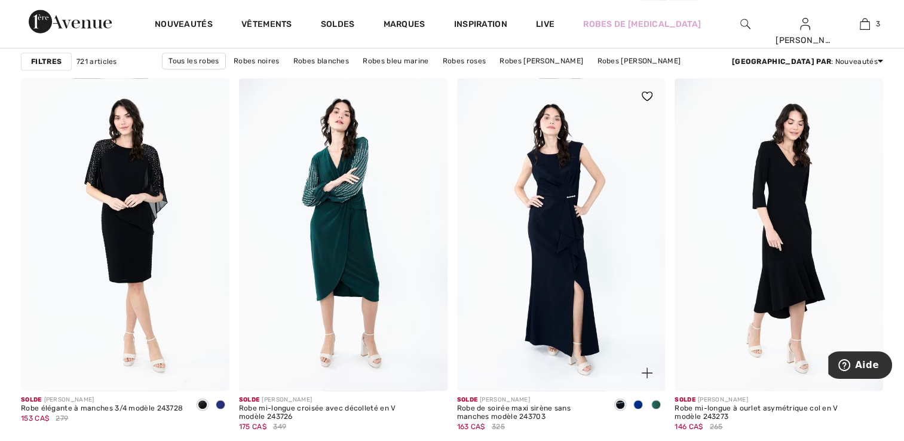
click at [643, 406] on div at bounding box center [638, 406] width 18 height 20
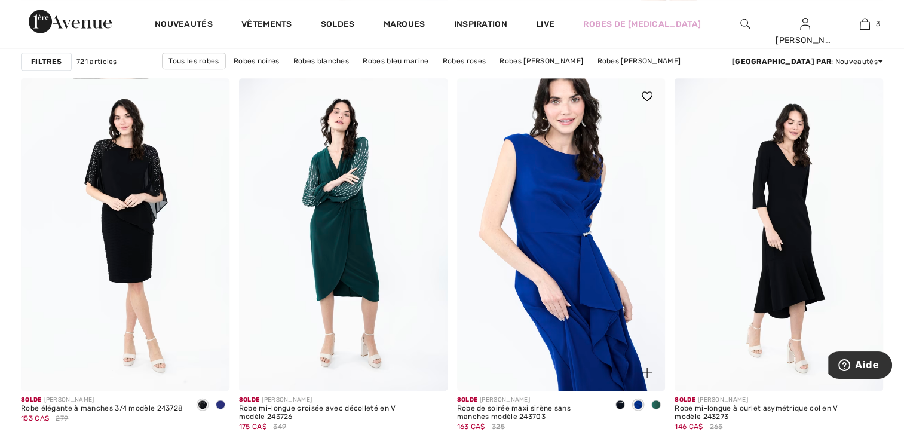
click at [574, 264] on img at bounding box center [561, 234] width 209 height 312
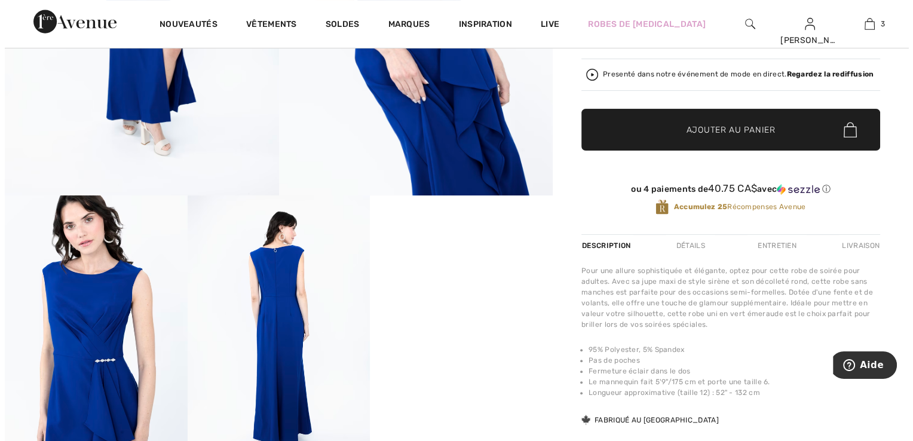
scroll to position [358, 0]
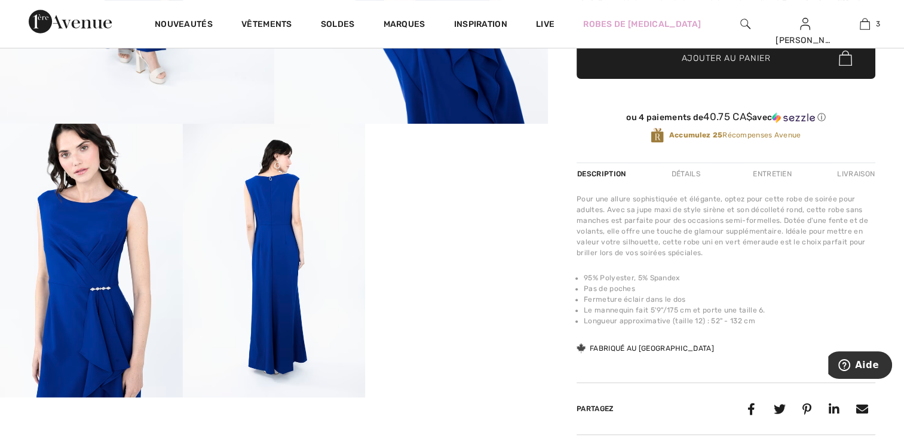
click at [306, 259] on img at bounding box center [274, 261] width 183 height 274
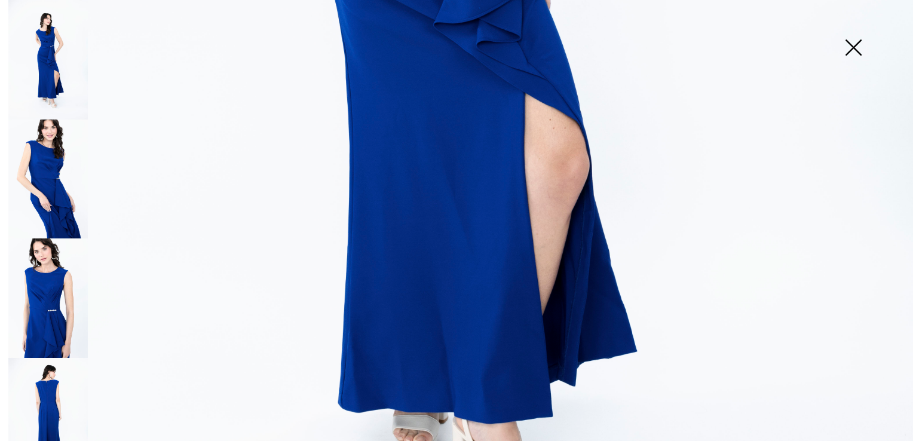
scroll to position [616, 0]
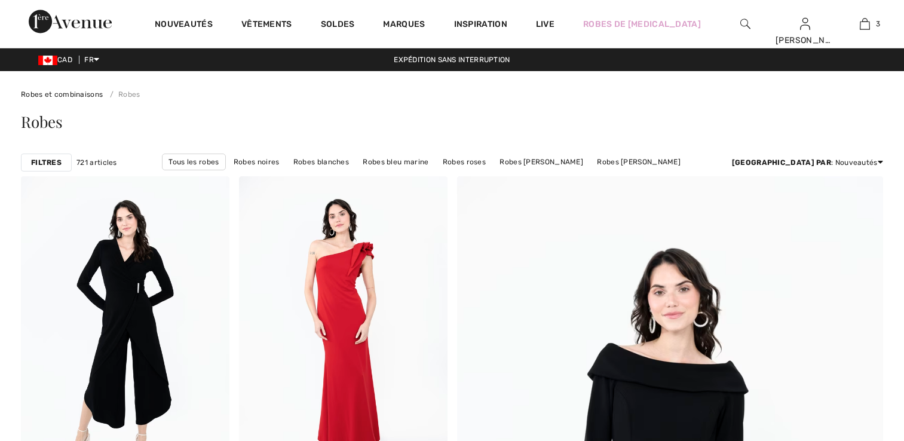
scroll to position [836, 0]
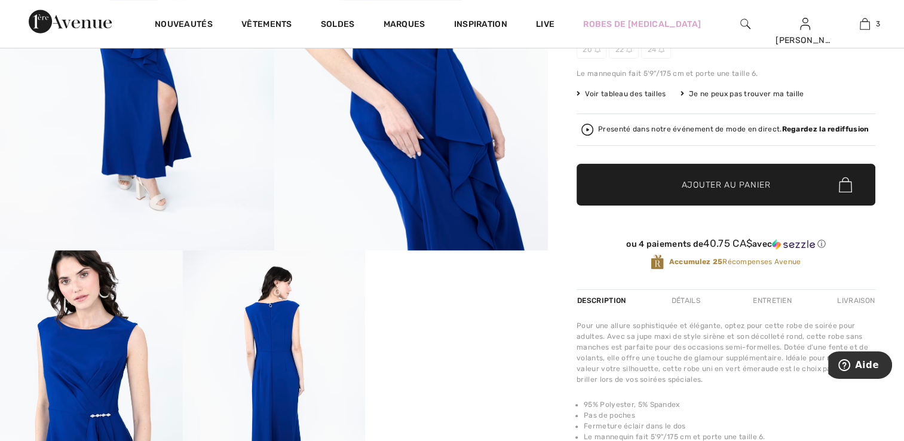
scroll to position [299, 0]
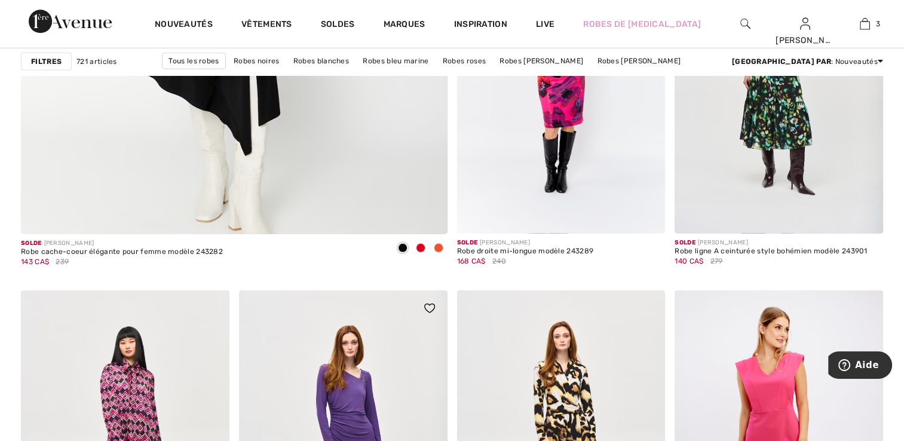
scroll to position [3465, 0]
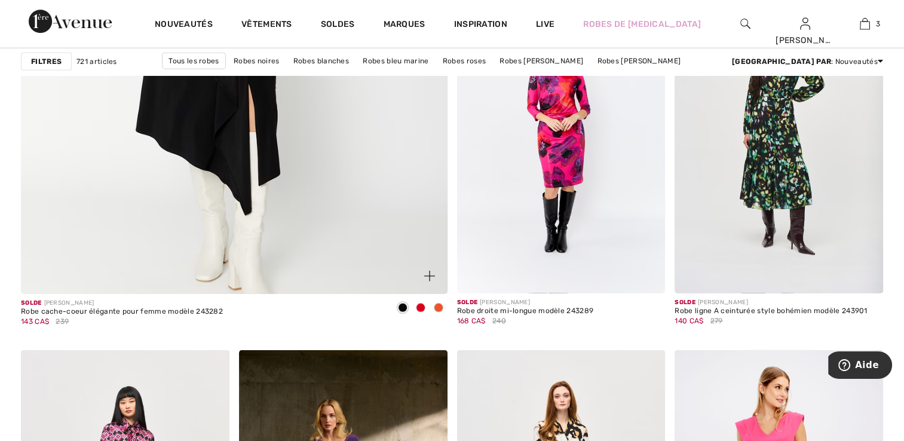
click at [422, 304] on span at bounding box center [421, 308] width 10 height 10
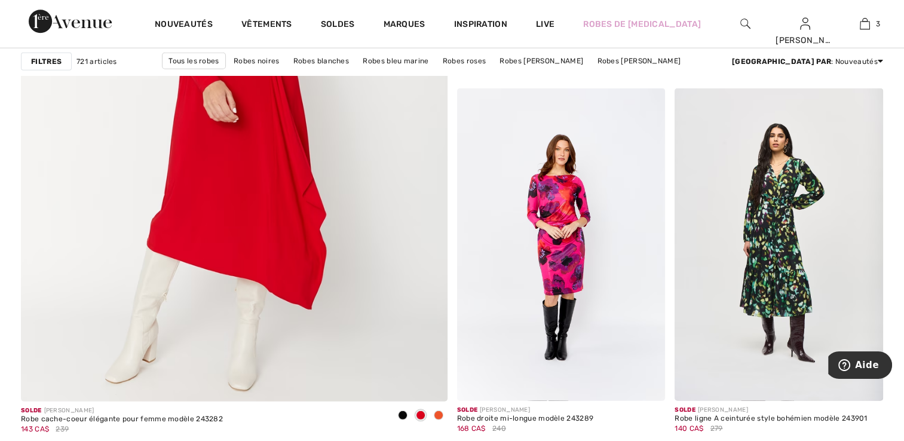
scroll to position [3525, 0]
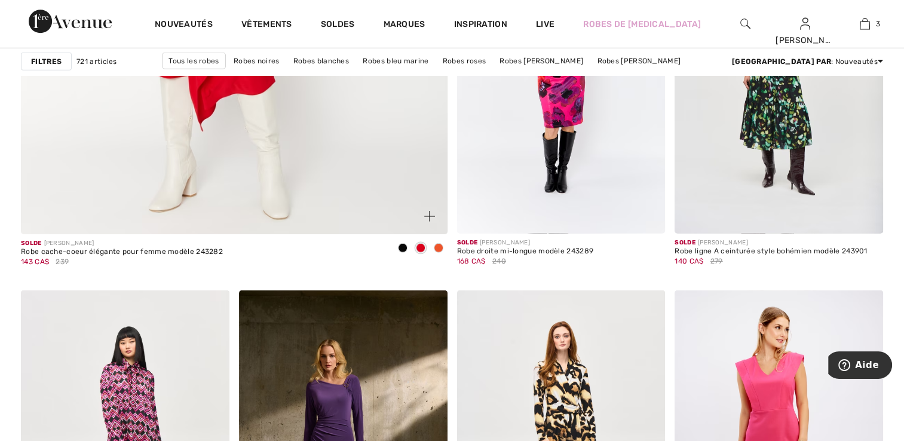
click at [440, 248] on span at bounding box center [439, 248] width 10 height 10
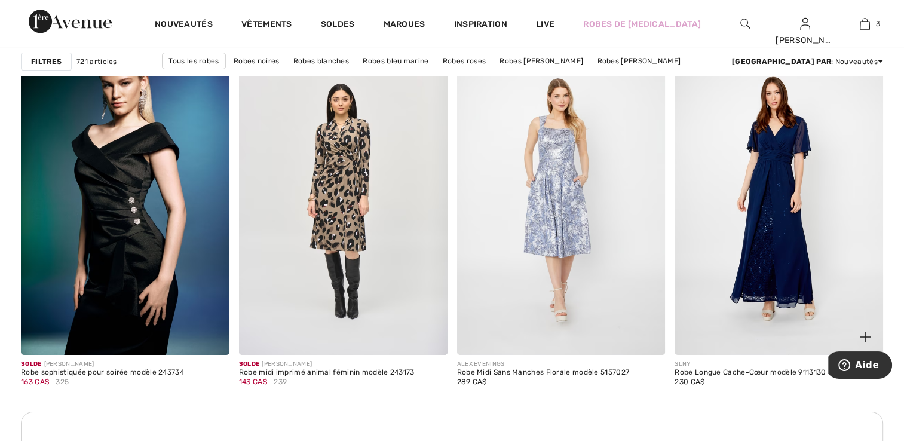
scroll to position [4123, 0]
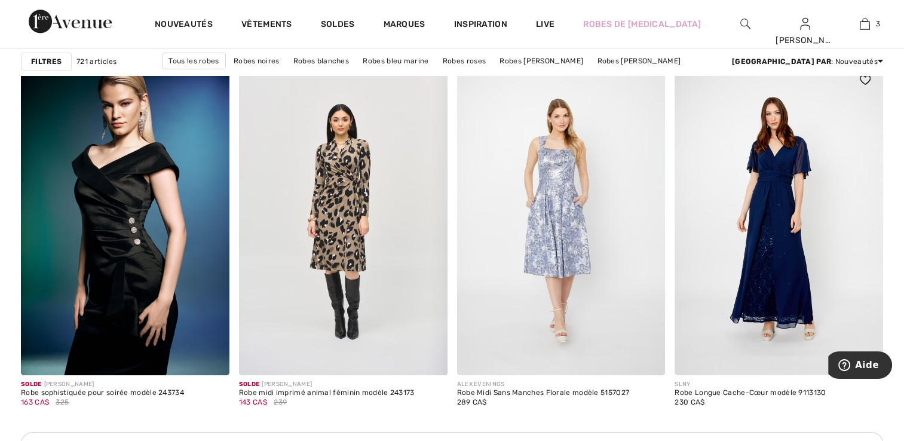
click at [786, 289] on img at bounding box center [779, 218] width 209 height 312
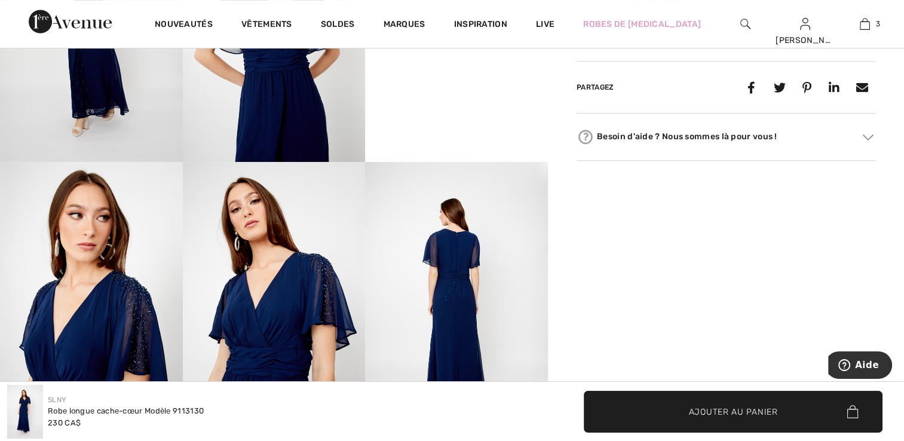
scroll to position [478, 0]
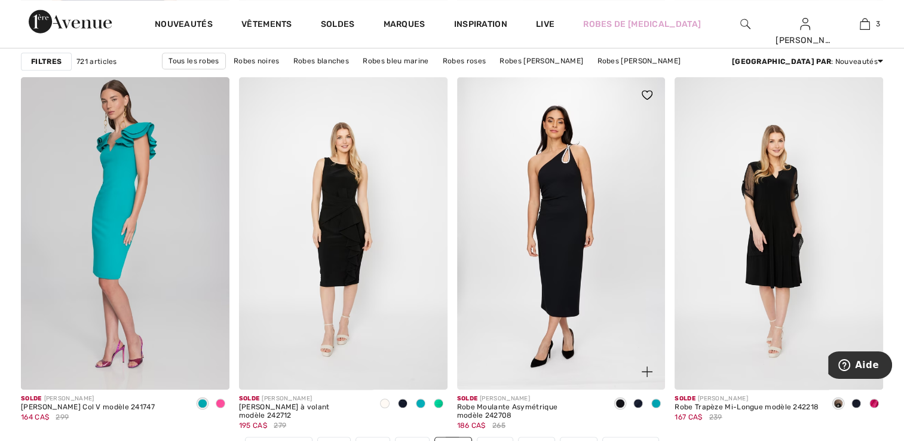
scroll to position [5377, 0]
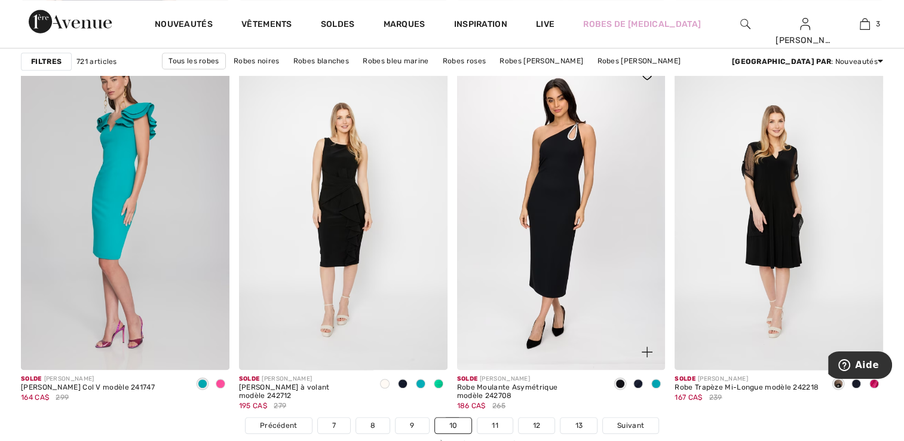
click at [657, 379] on span at bounding box center [656, 384] width 10 height 10
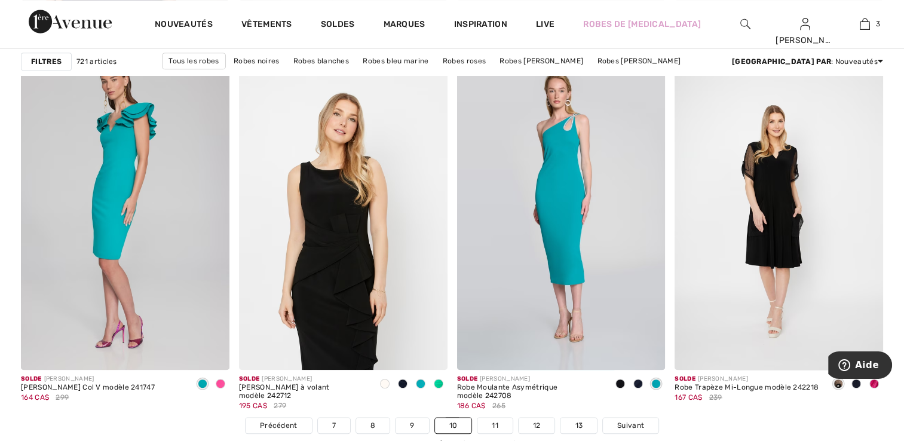
scroll to position [5556, 0]
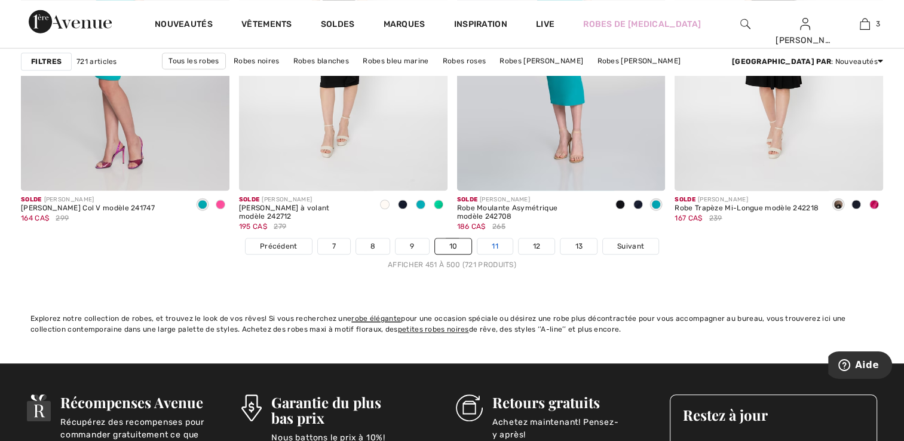
click at [493, 240] on link "11" at bounding box center [494, 246] width 35 height 16
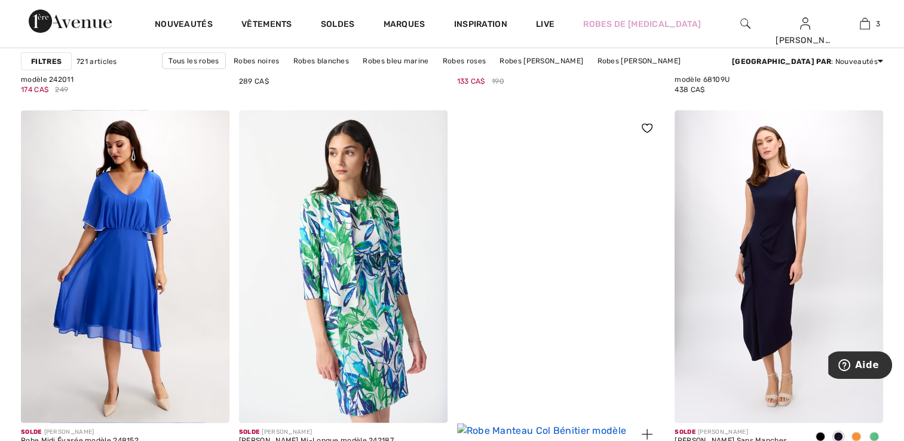
scroll to position [2509, 0]
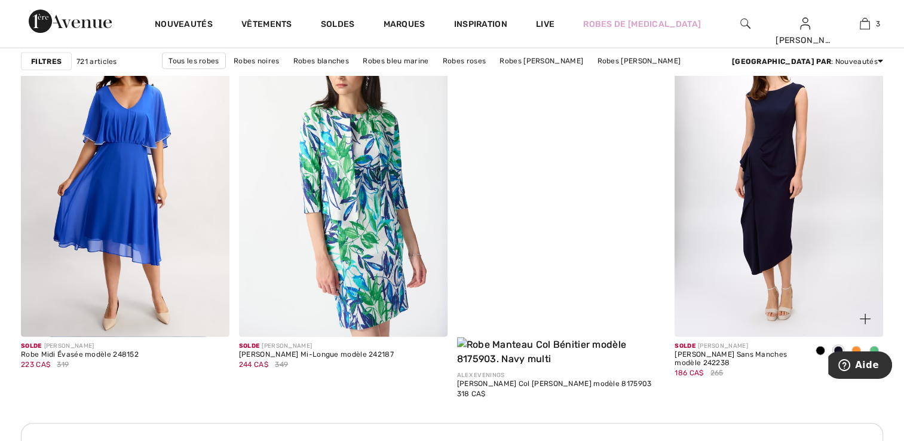
click at [860, 349] on span at bounding box center [856, 351] width 10 height 10
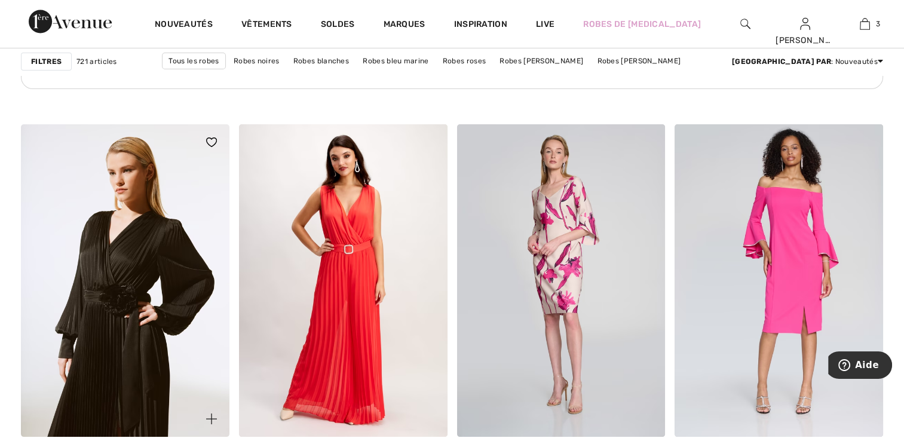
scroll to position [4780, 0]
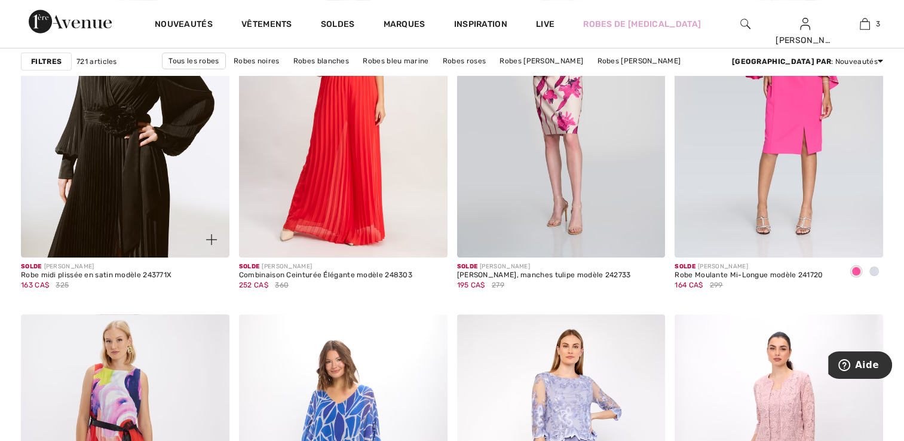
click at [165, 216] on img at bounding box center [125, 101] width 209 height 312
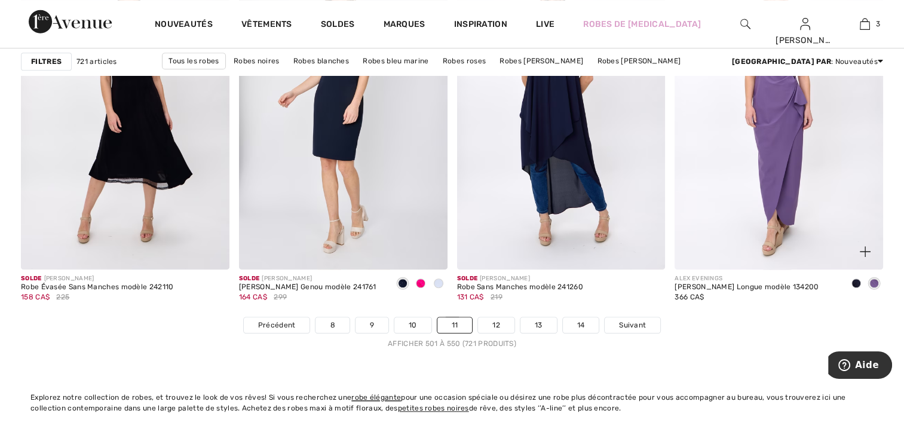
scroll to position [5437, 0]
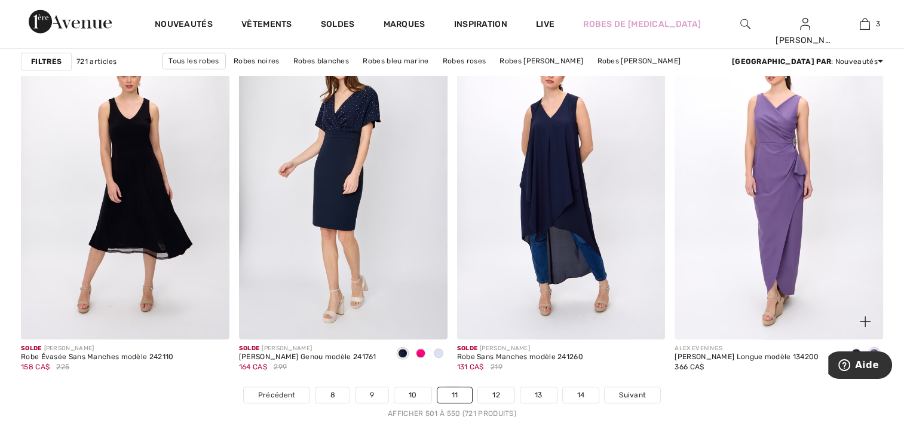
click at [856, 348] on span at bounding box center [856, 353] width 10 height 10
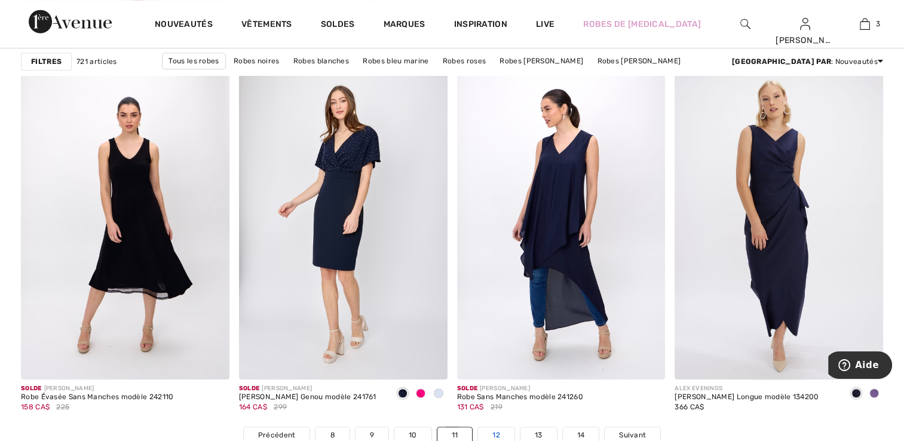
scroll to position [5497, 0]
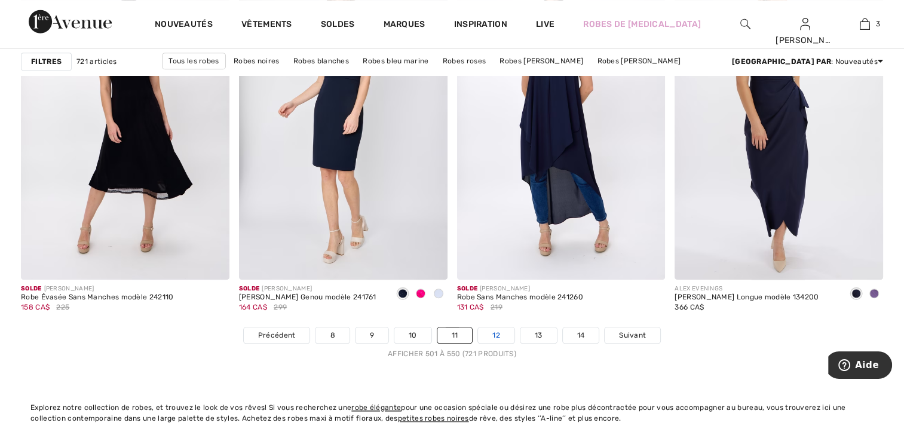
click at [492, 327] on link "12" at bounding box center [496, 335] width 36 height 16
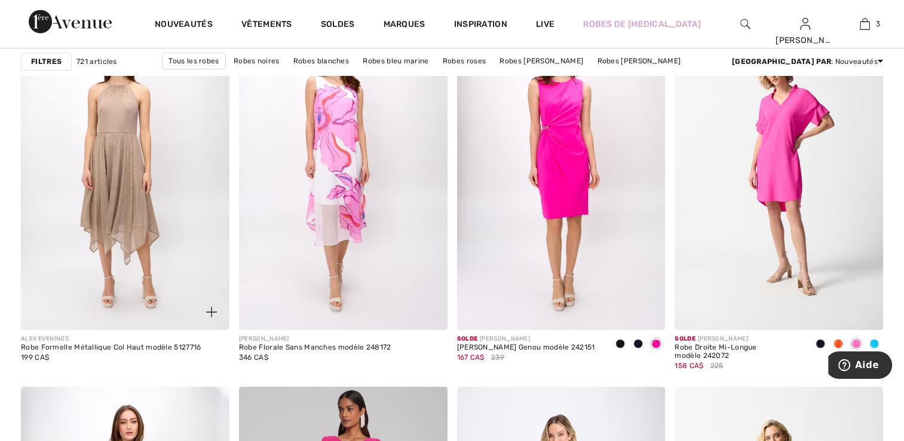
scroll to position [956, 0]
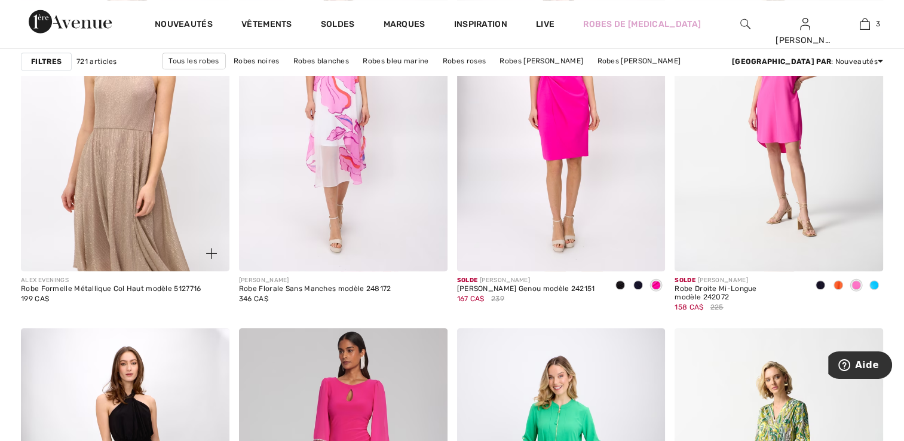
click at [97, 193] on img at bounding box center [125, 115] width 209 height 312
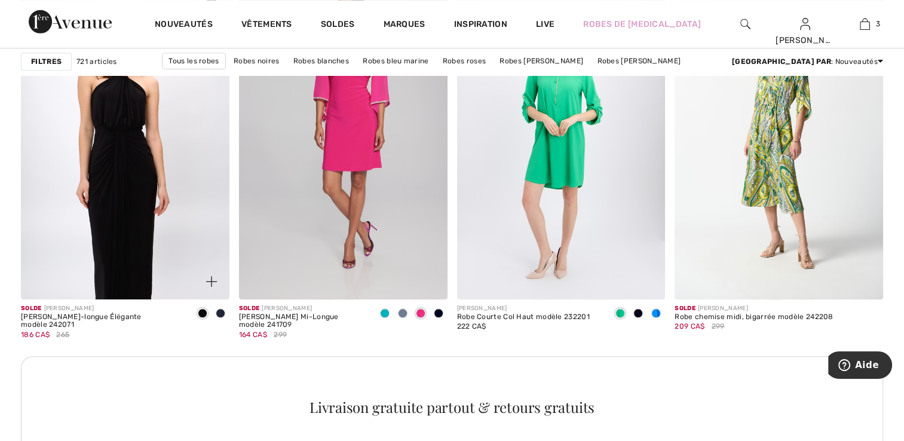
scroll to position [1374, 0]
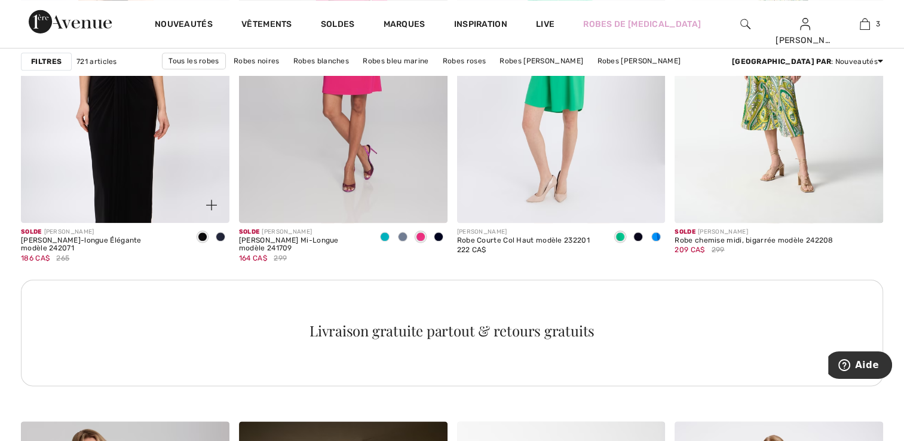
click at [163, 149] on img at bounding box center [125, 66] width 209 height 312
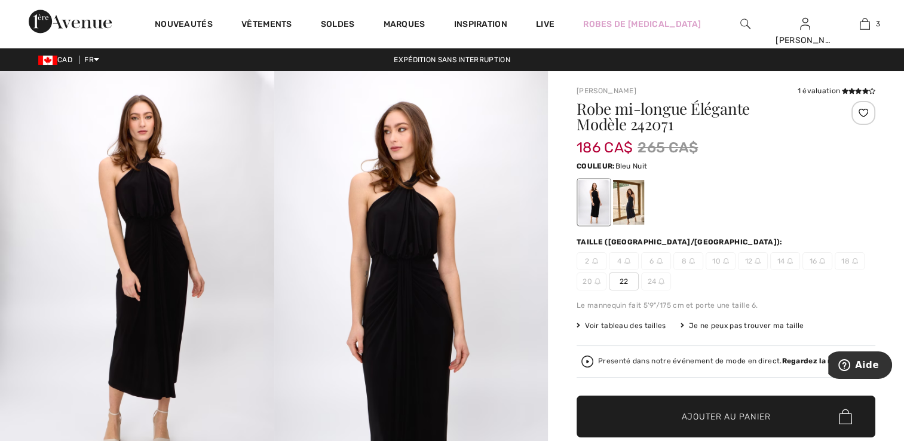
click at [631, 207] on div at bounding box center [628, 202] width 31 height 45
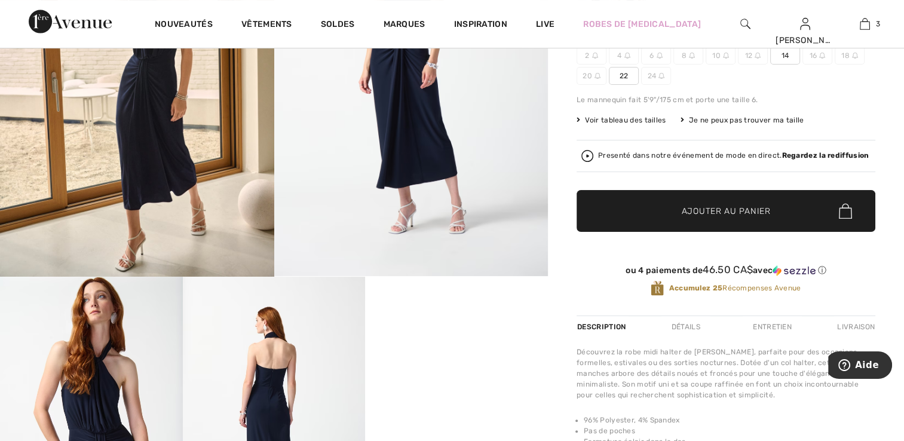
scroll to position [119, 0]
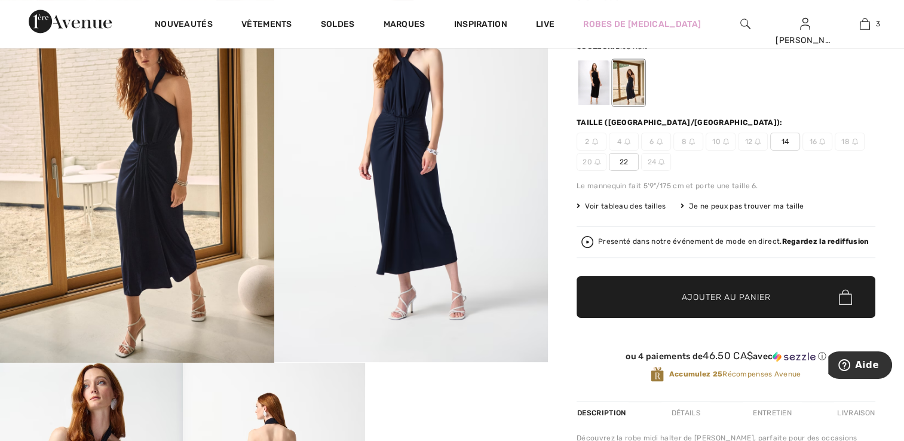
click at [791, 143] on span "14" at bounding box center [785, 142] width 30 height 18
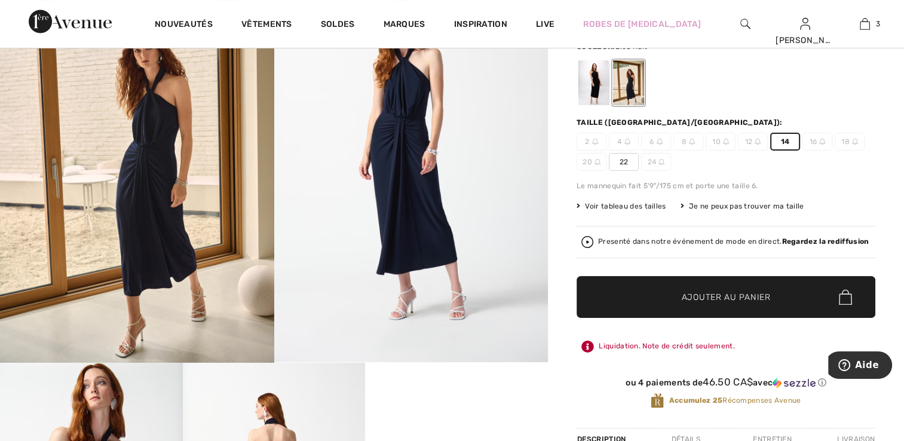
click at [781, 288] on span "✔ Ajouté au panier Ajouter au panier" at bounding box center [726, 297] width 299 height 42
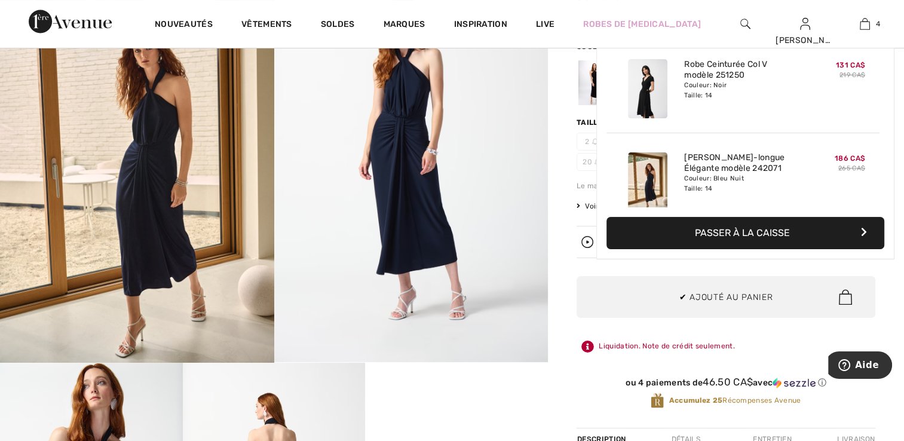
scroll to position [222, 0]
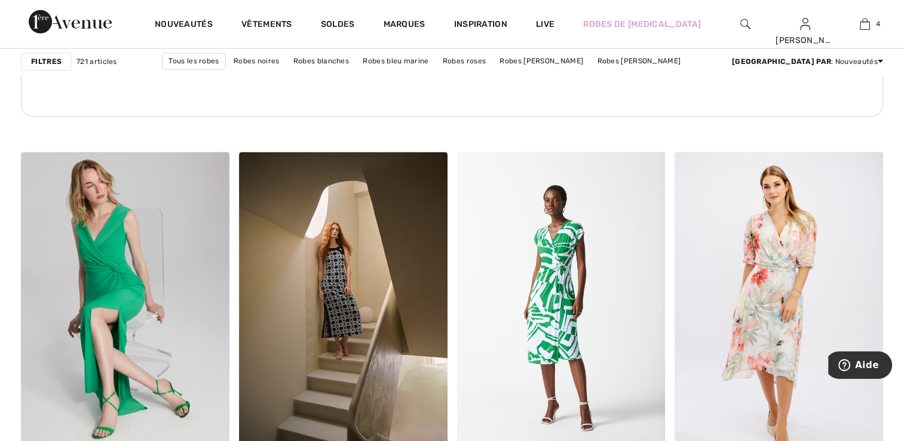
scroll to position [1733, 0]
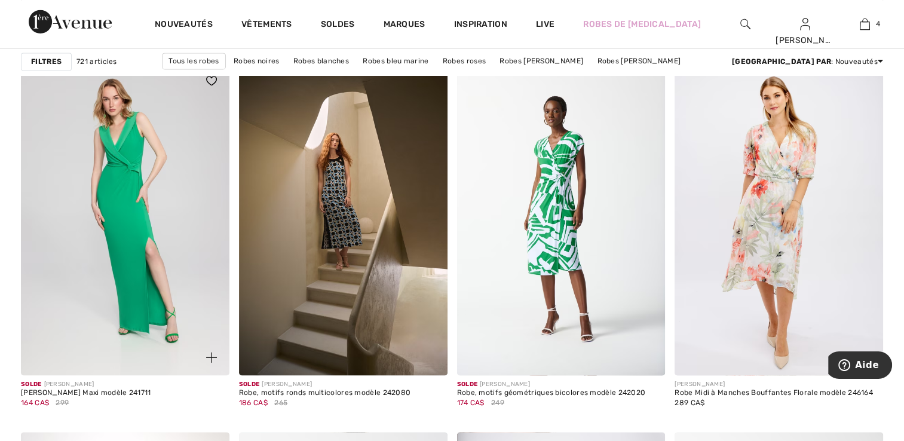
click at [186, 248] on img at bounding box center [125, 219] width 209 height 312
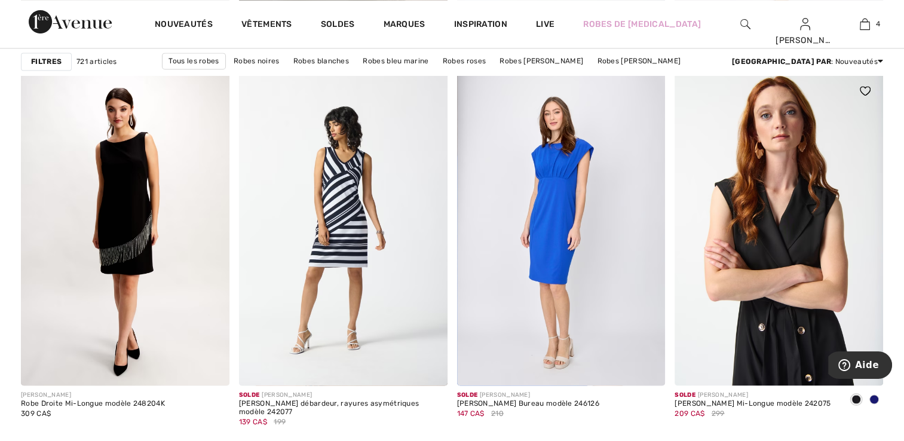
scroll to position [2211, 0]
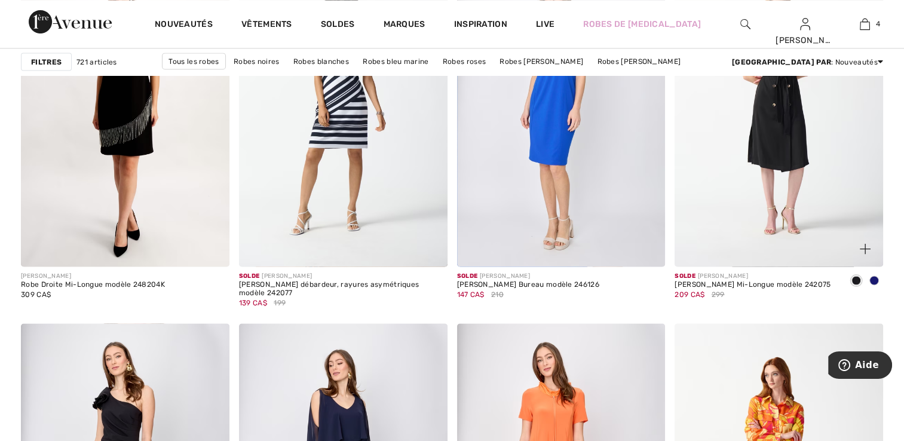
click at [877, 278] on span at bounding box center [874, 280] width 10 height 10
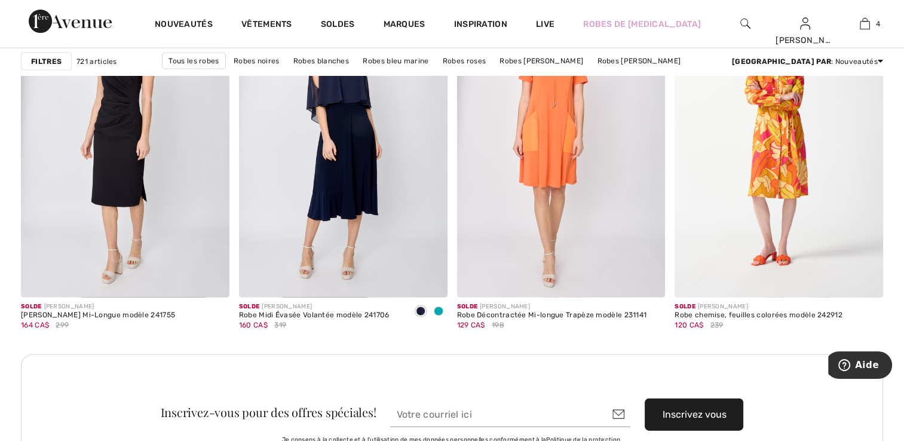
scroll to position [2569, 0]
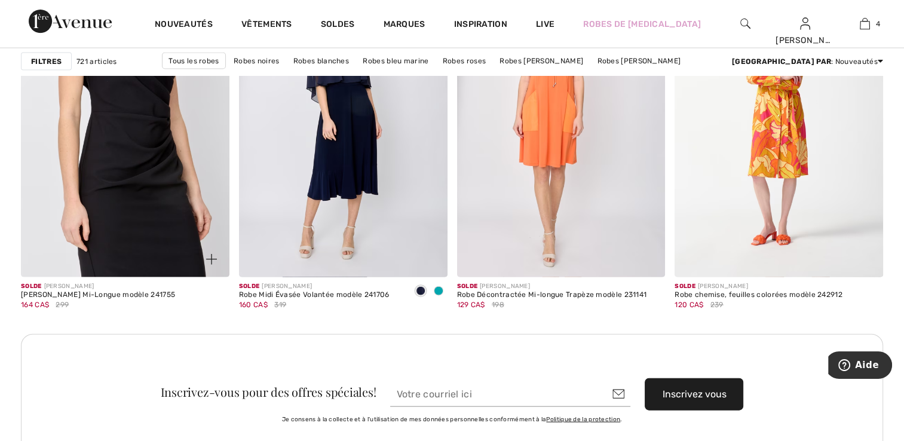
click at [154, 119] on img at bounding box center [125, 121] width 209 height 312
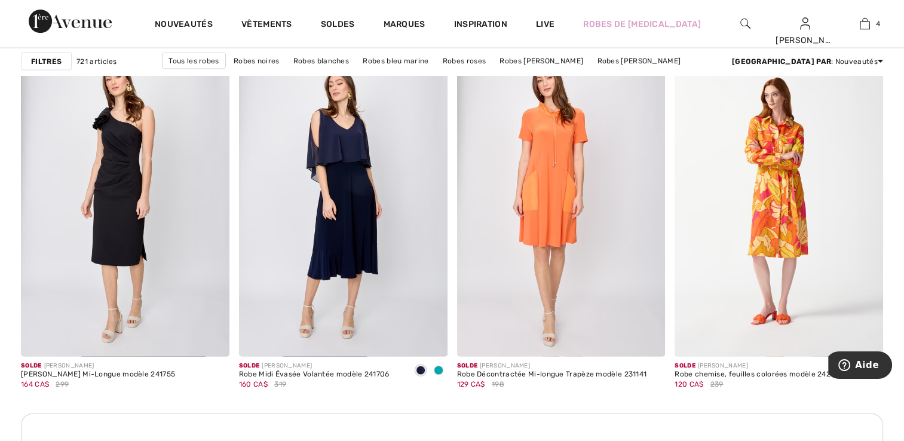
scroll to position [2509, 0]
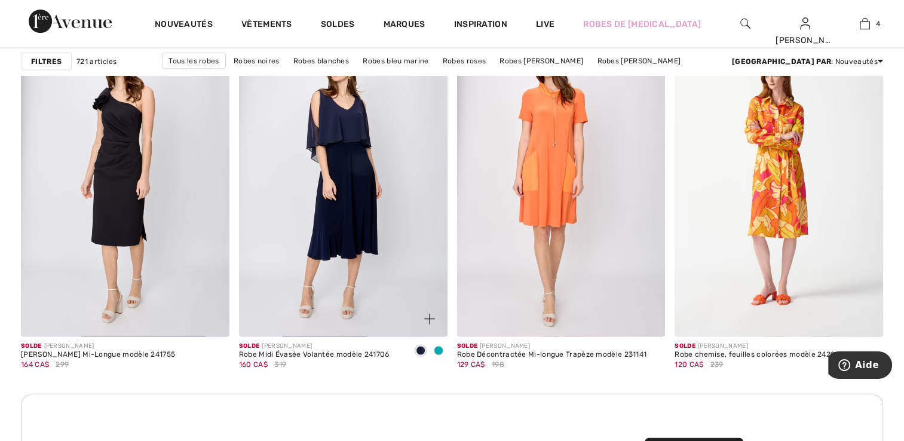
click at [444, 350] on div at bounding box center [439, 352] width 18 height 20
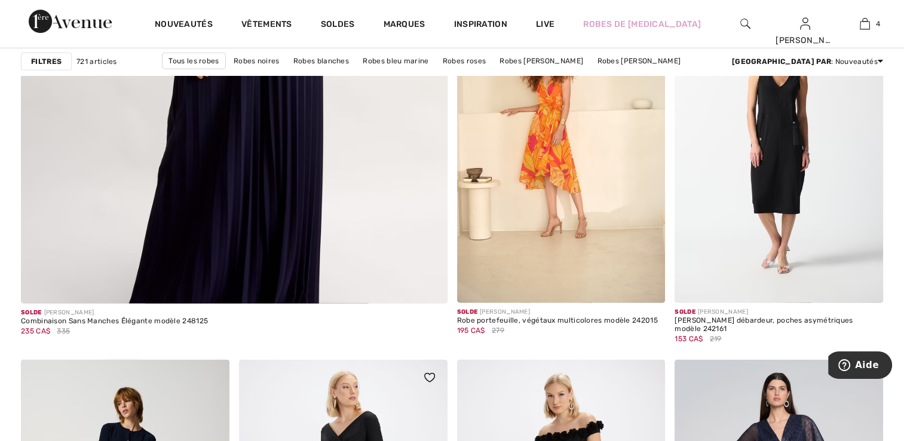
scroll to position [3406, 0]
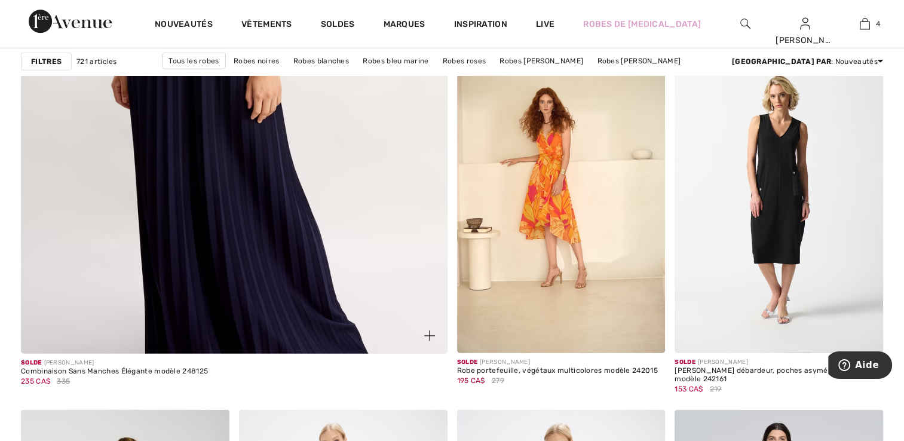
click at [298, 269] on img at bounding box center [233, 54] width 511 height 767
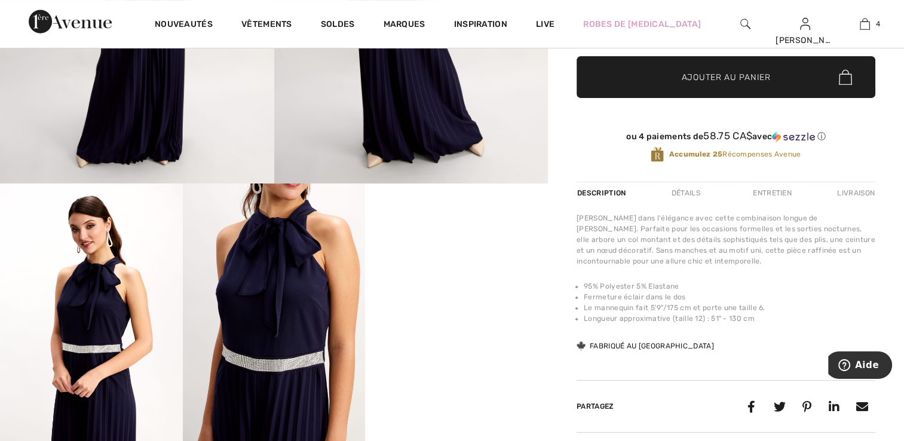
scroll to position [418, 0]
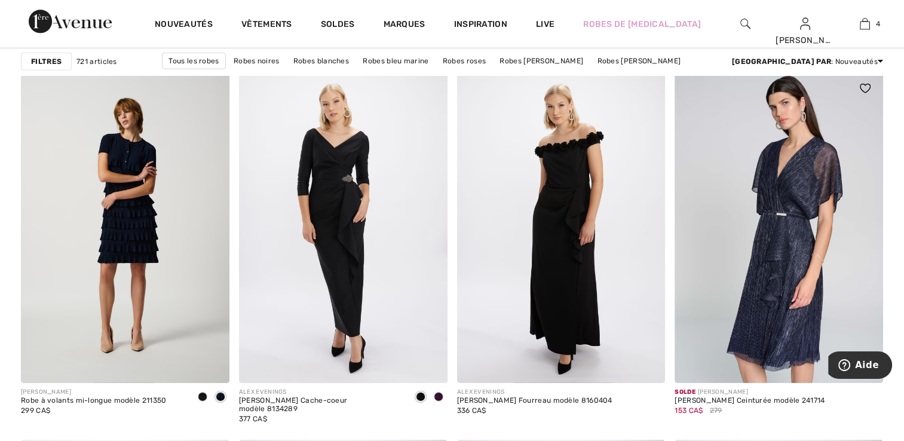
scroll to position [3764, 0]
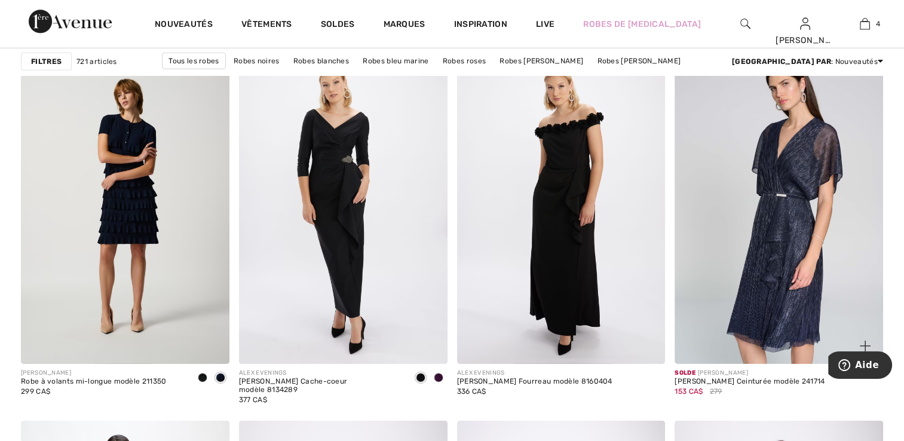
click at [748, 237] on img at bounding box center [779, 207] width 209 height 312
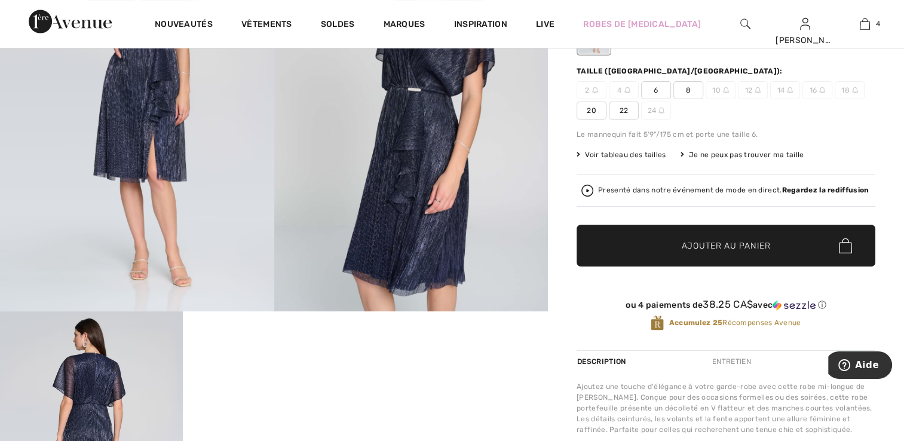
scroll to position [119, 0]
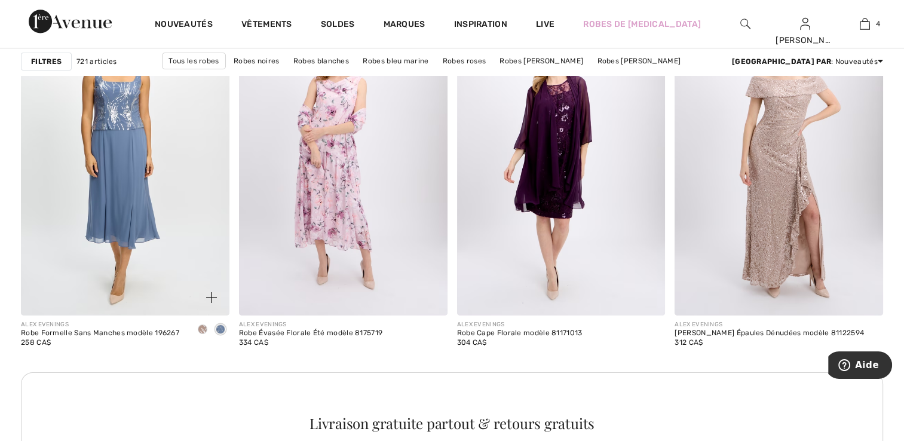
scroll to position [4242, 0]
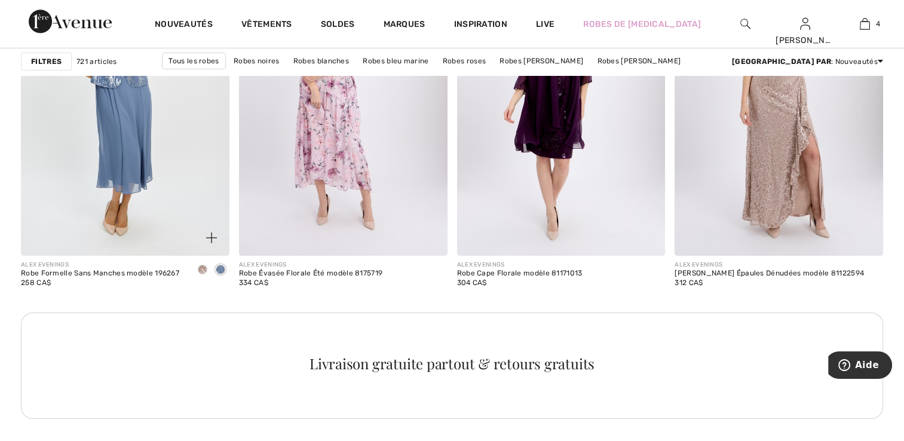
click at [220, 104] on img at bounding box center [125, 99] width 209 height 312
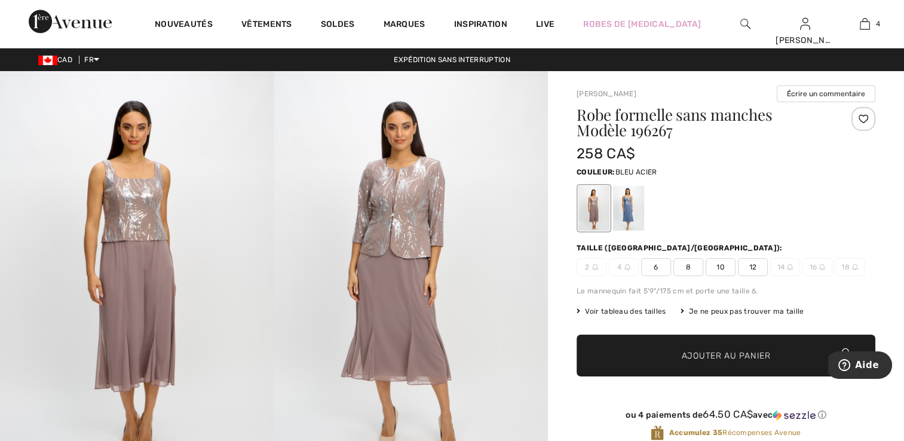
click at [633, 214] on div at bounding box center [628, 208] width 31 height 45
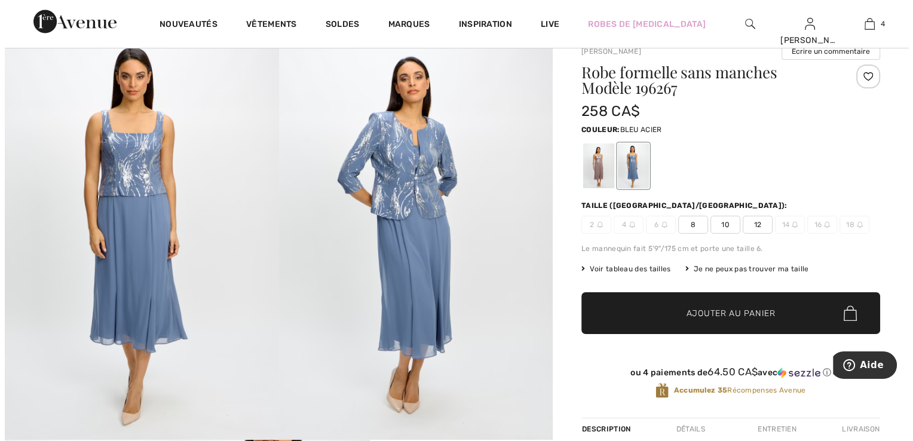
scroll to position [60, 0]
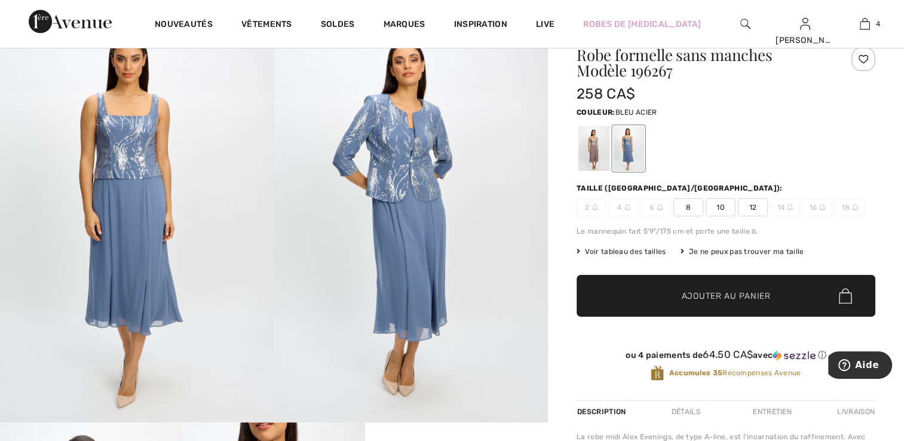
click at [172, 149] on img at bounding box center [137, 216] width 274 height 411
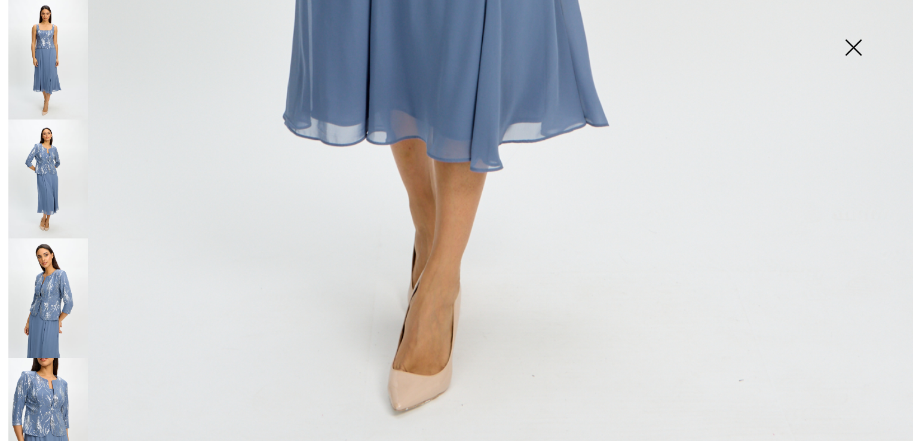
scroll to position [915, 0]
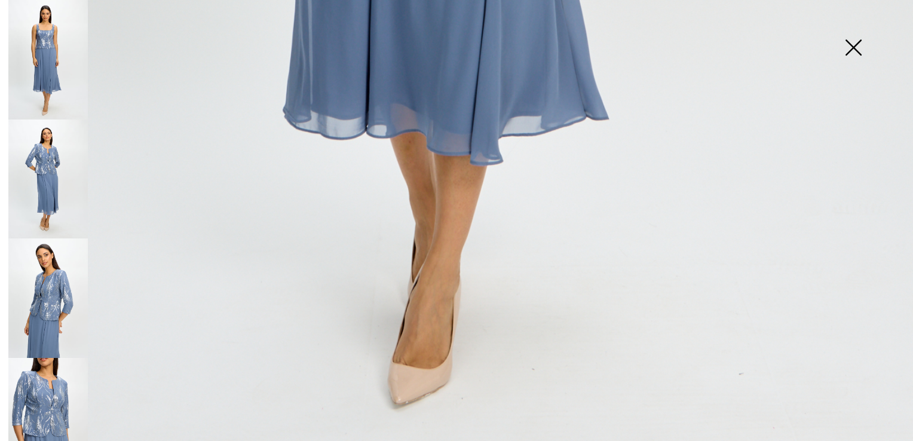
click at [62, 192] on img at bounding box center [47, 178] width 79 height 119
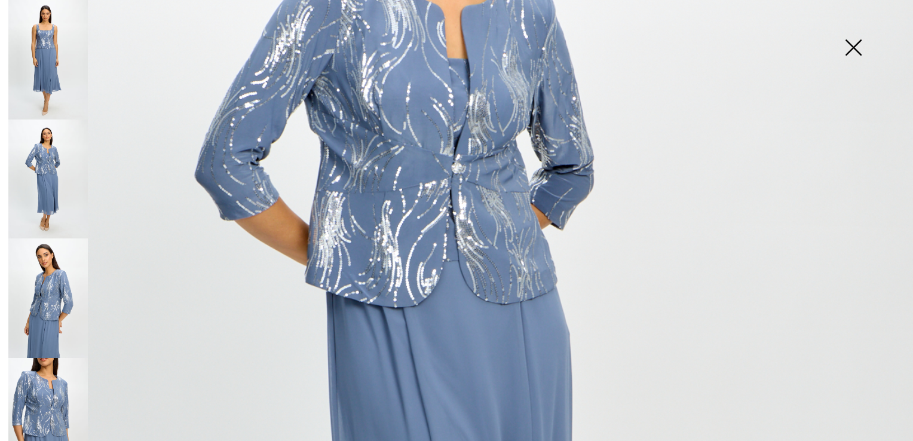
scroll to position [258, 0]
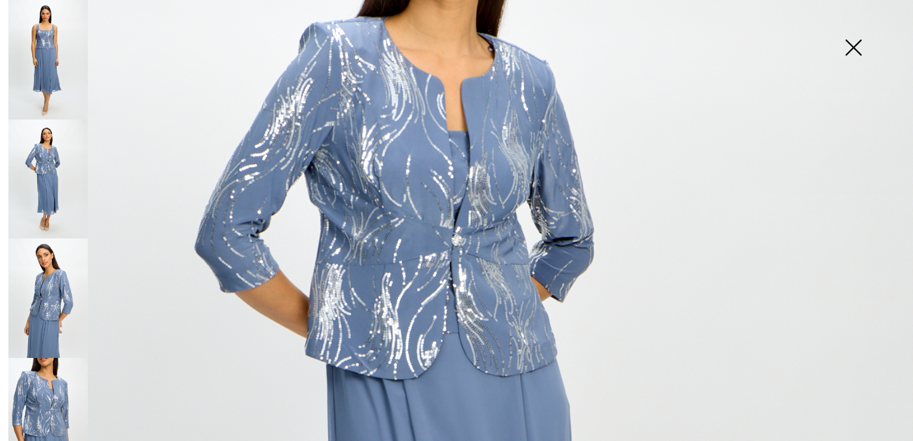
click at [56, 16] on img at bounding box center [47, 59] width 79 height 119
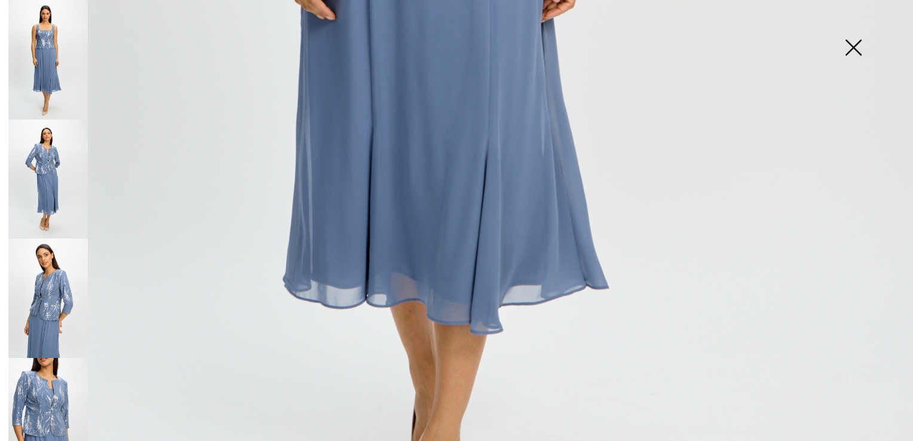
scroll to position [855, 0]
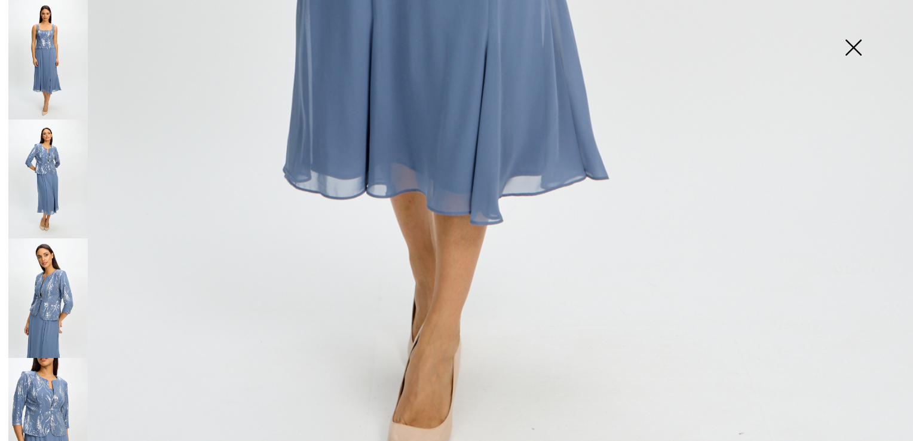
click at [72, 381] on img at bounding box center [47, 417] width 79 height 119
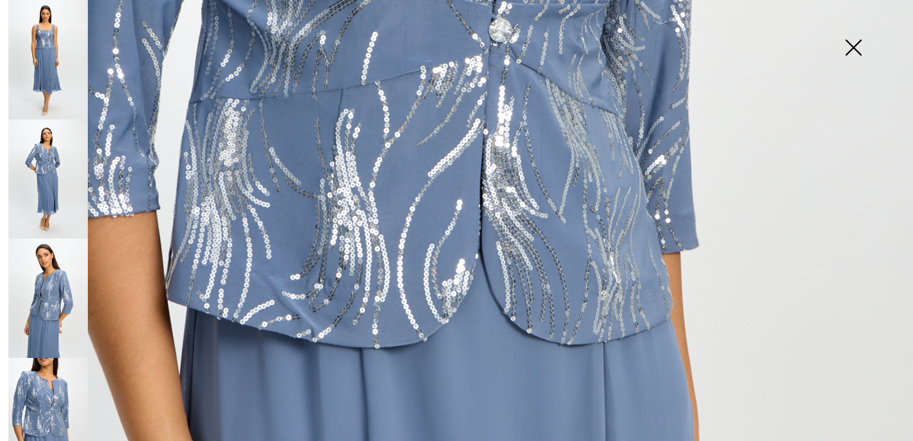
scroll to position [795, 0]
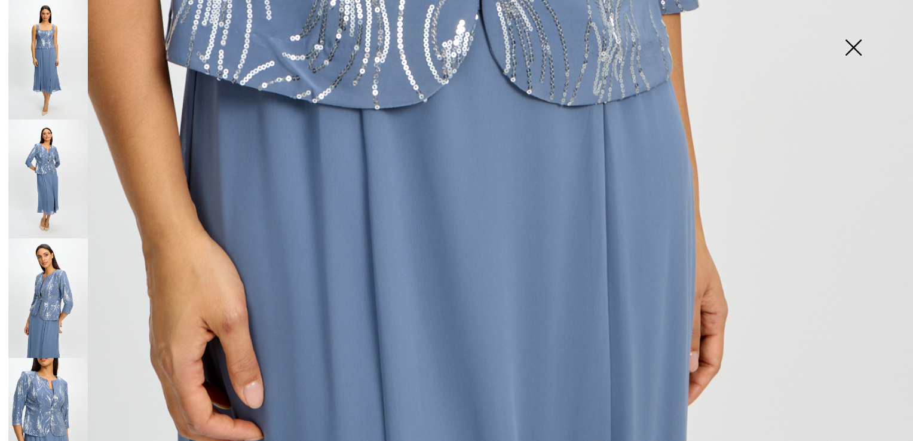
click at [73, 68] on img at bounding box center [47, 59] width 79 height 119
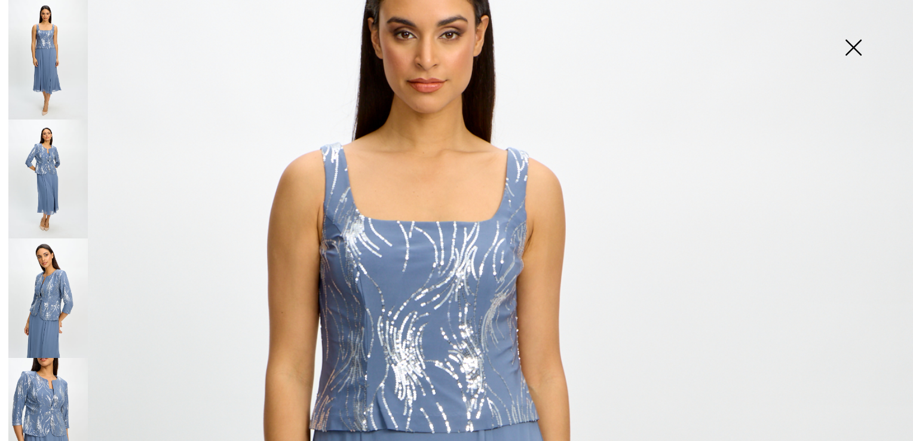
scroll to position [78, 0]
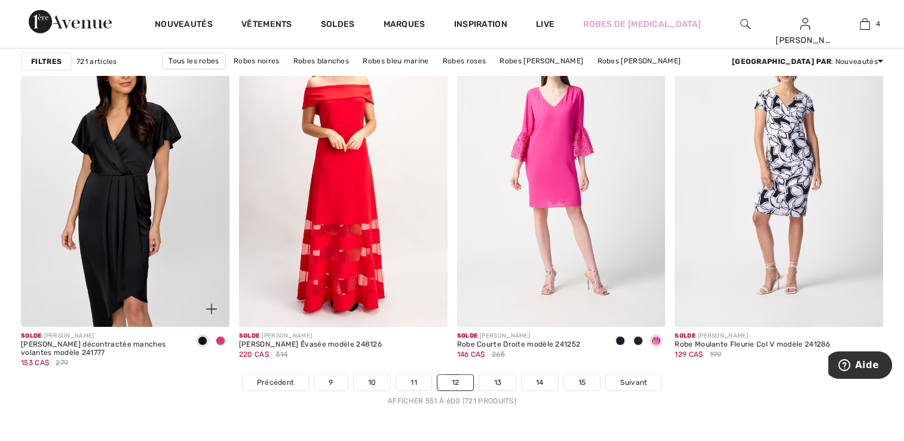
scroll to position [5437, 0]
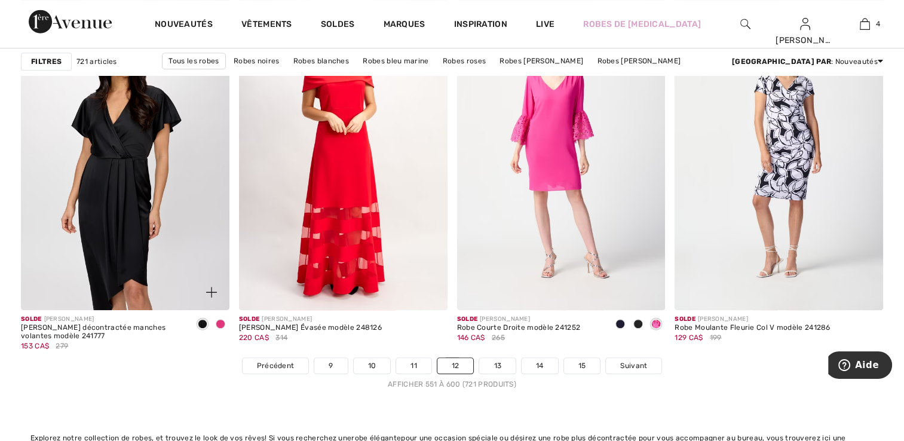
click at [173, 180] on img at bounding box center [125, 154] width 209 height 312
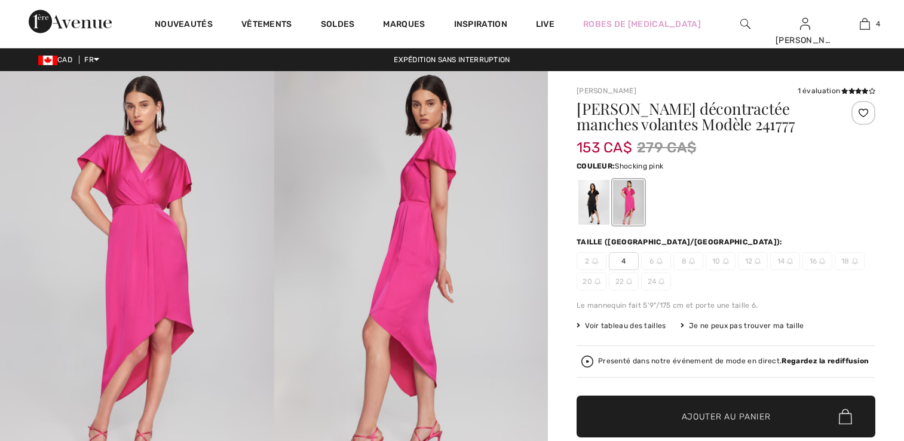
checkbox input "true"
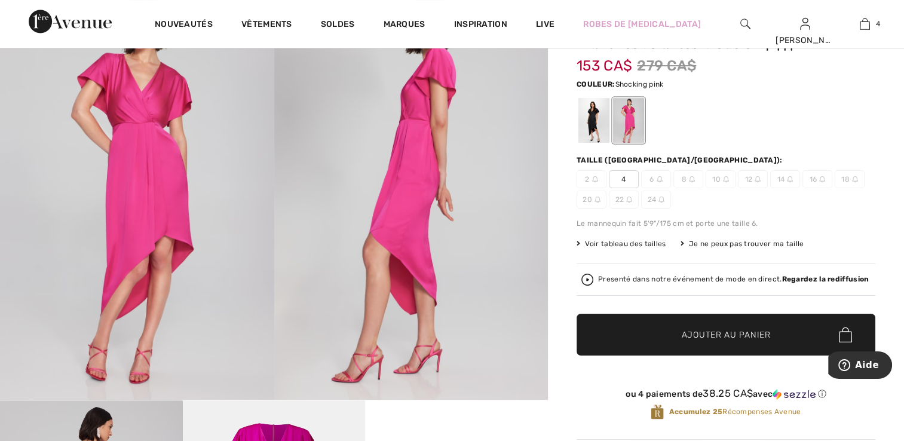
scroll to position [179, 0]
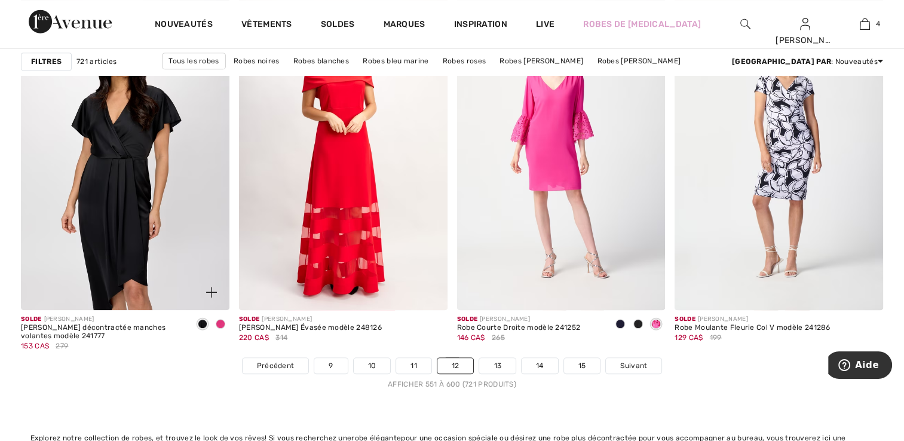
scroll to position [5437, 0]
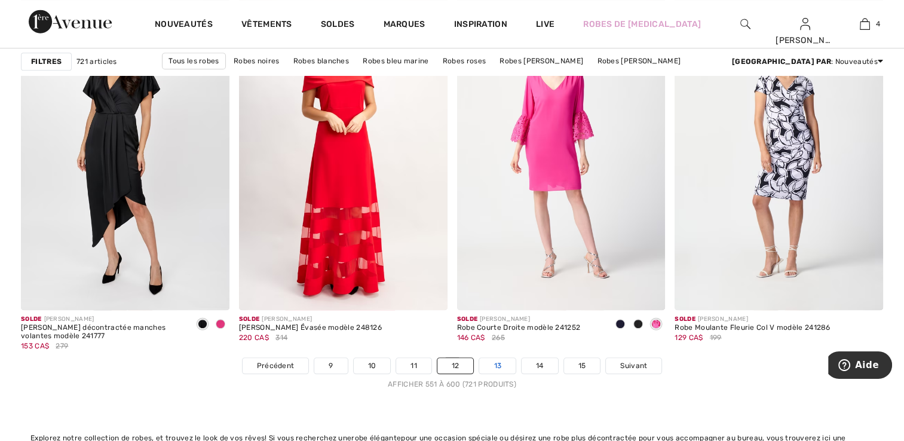
click at [495, 364] on link "13" at bounding box center [497, 366] width 36 height 16
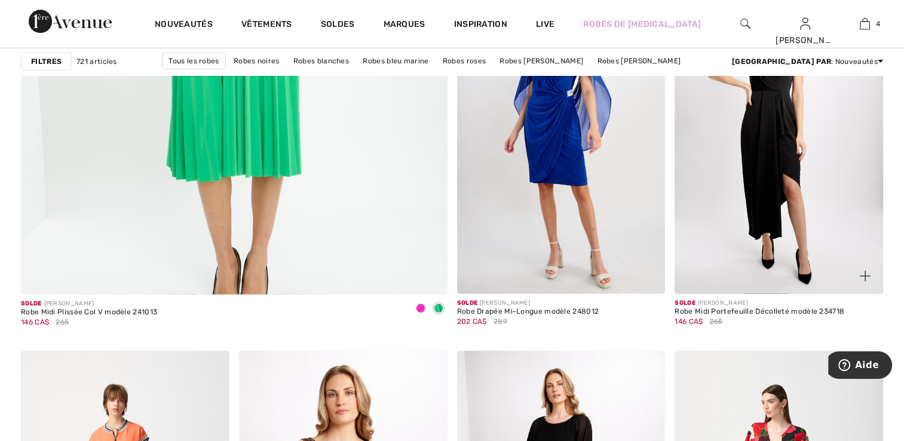
scroll to position [3465, 0]
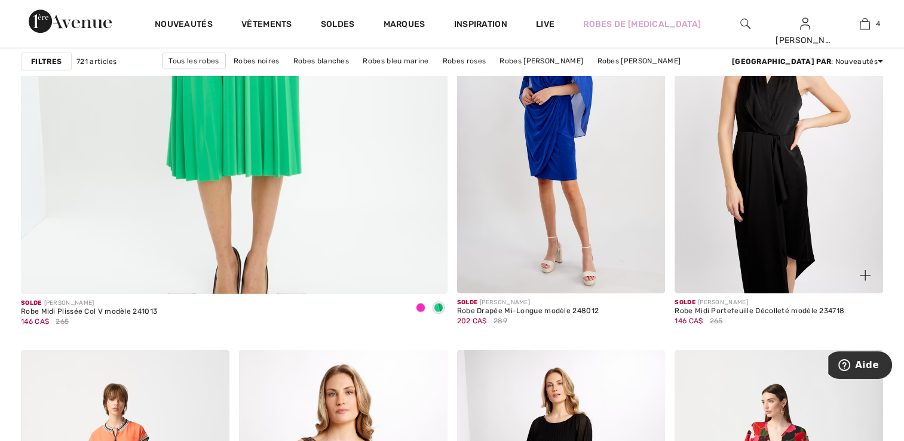
click at [782, 207] on img at bounding box center [779, 137] width 209 height 312
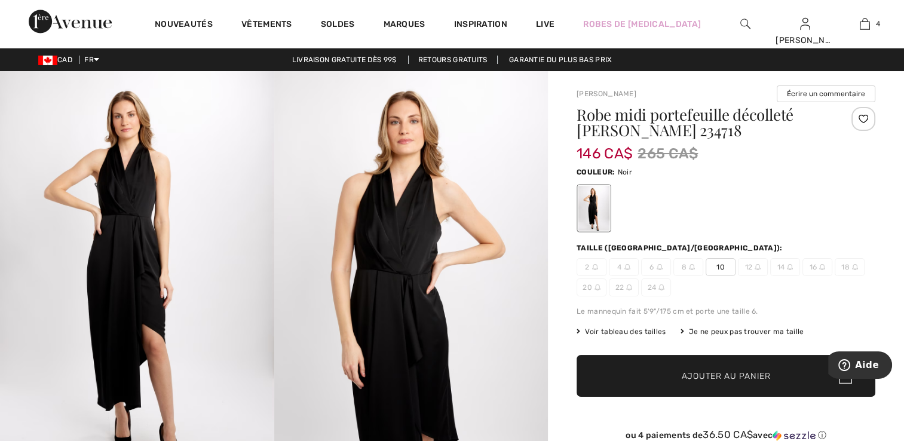
click at [645, 337] on div "Robe midi portefeuille décolleté [PERSON_NAME] 234718 146 CA$ 265 CA$ Couleur: …" at bounding box center [726, 293] width 299 height 373
click at [645, 333] on span "Voir tableau des tailles" at bounding box center [622, 331] width 90 height 11
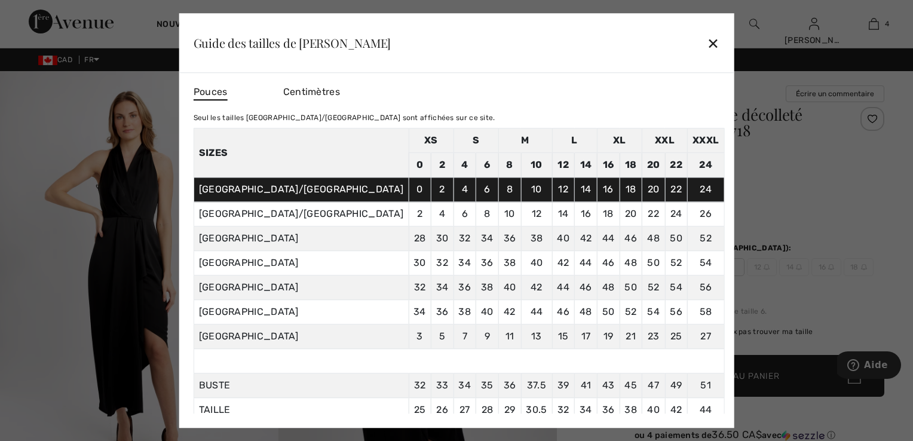
click at [340, 93] on span "Centimètres" at bounding box center [311, 91] width 57 height 11
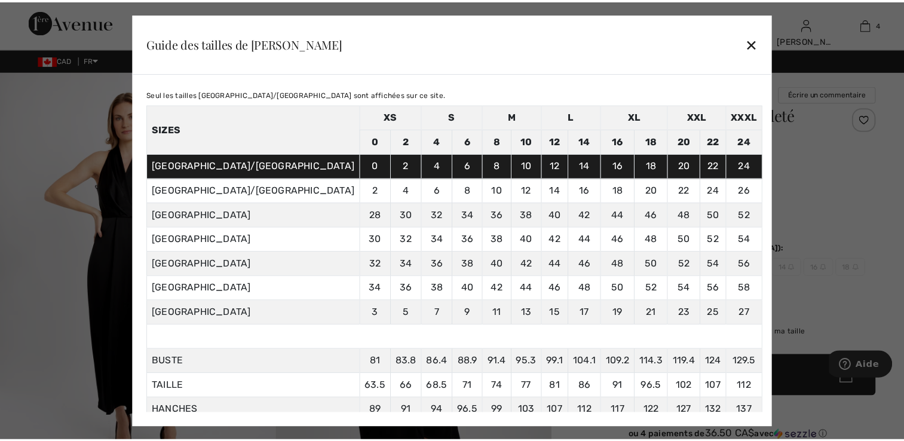
scroll to position [105, 0]
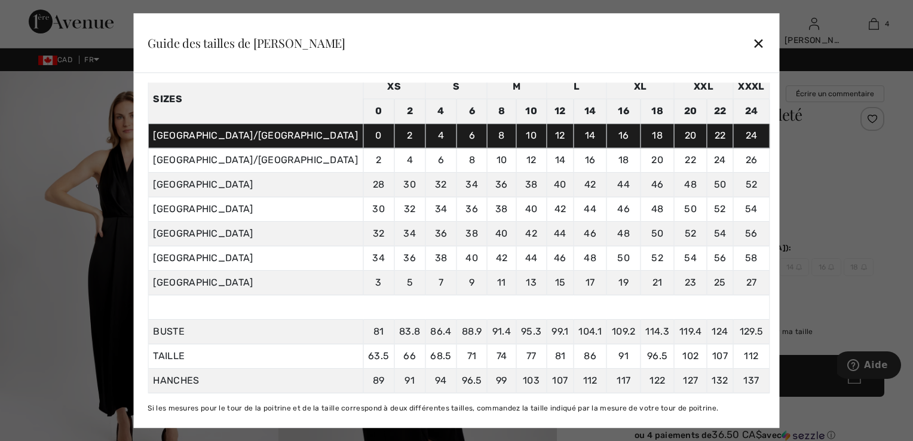
click at [752, 51] on div "✕" at bounding box center [758, 42] width 13 height 25
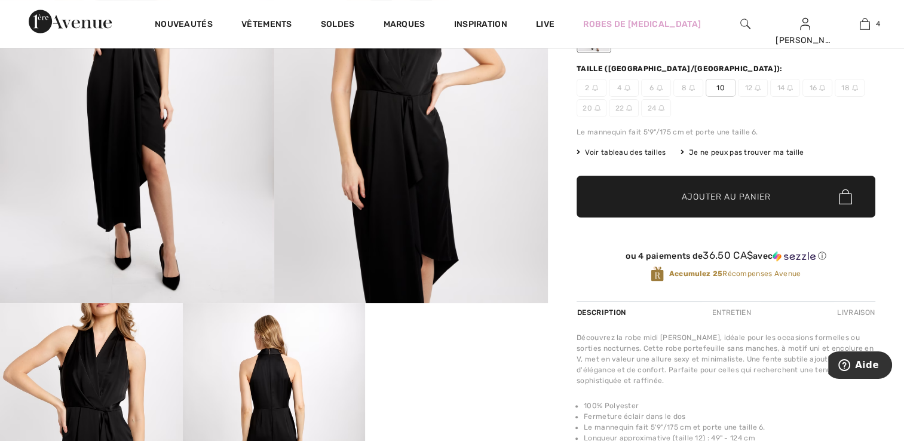
scroll to position [0, 0]
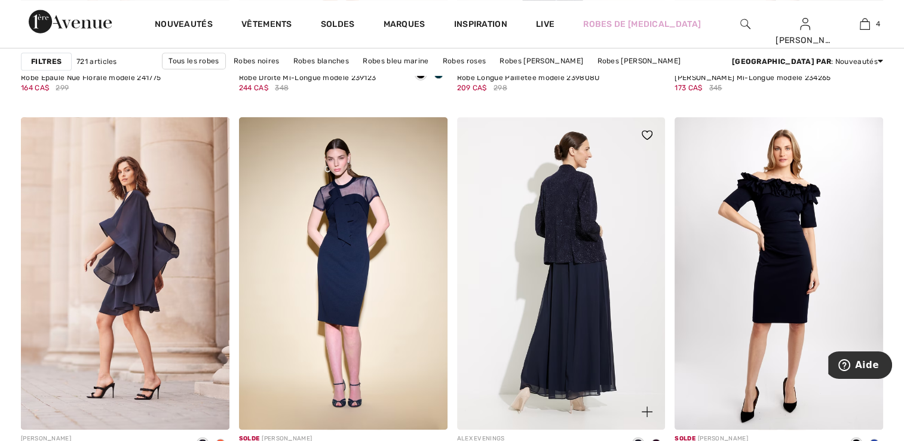
scroll to position [5437, 0]
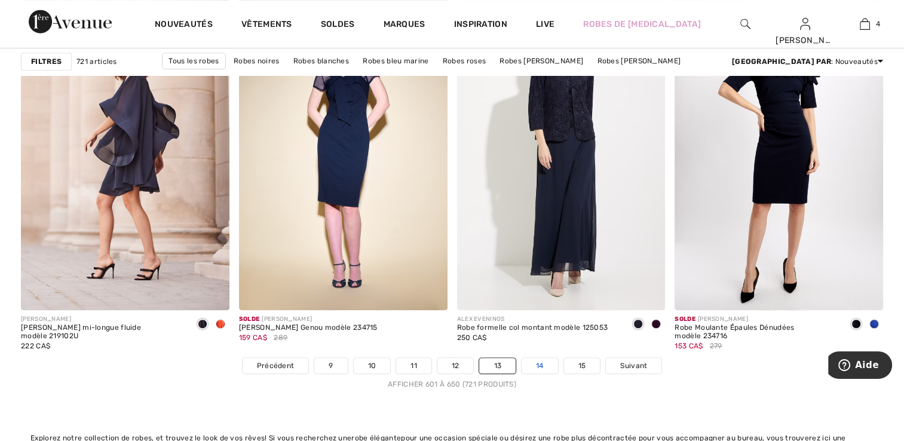
click at [532, 369] on link "14" at bounding box center [540, 366] width 36 height 16
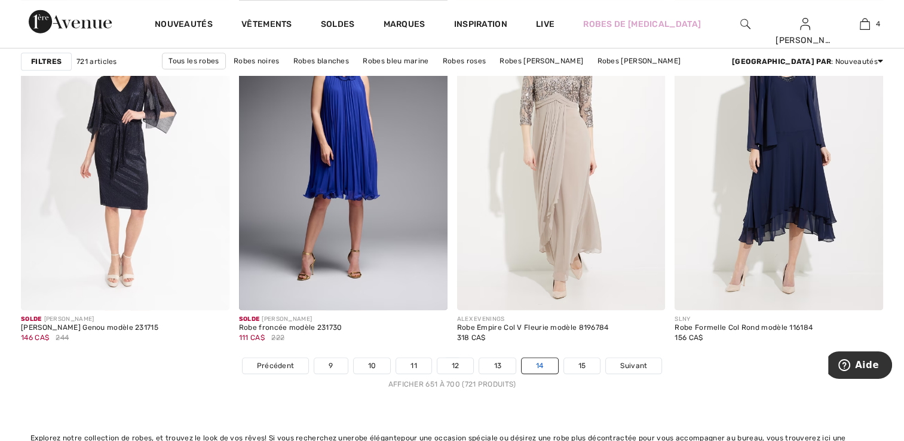
scroll to position [5556, 0]
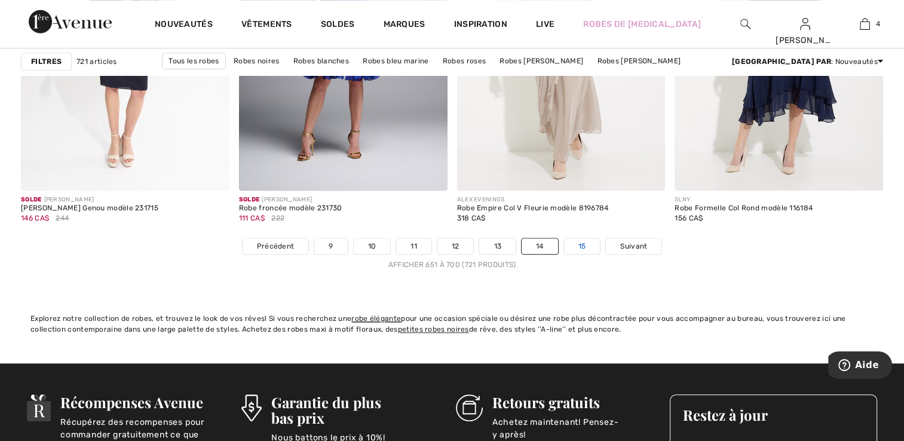
click at [581, 248] on link "15" at bounding box center [582, 246] width 36 height 16
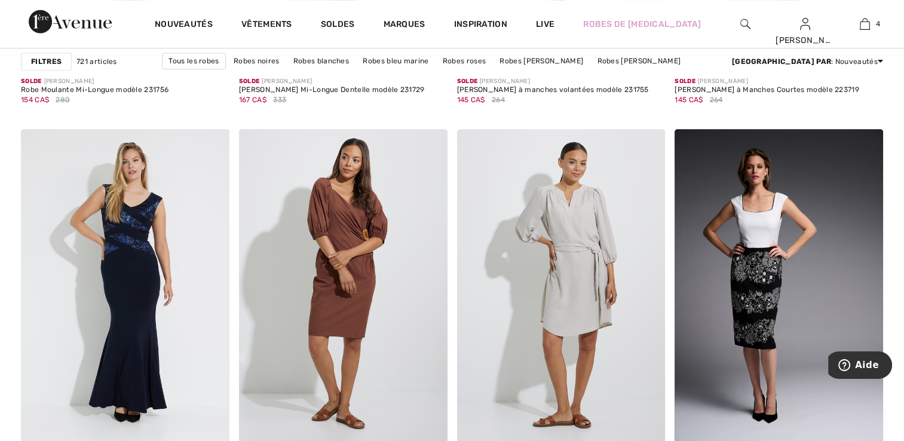
scroll to position [777, 0]
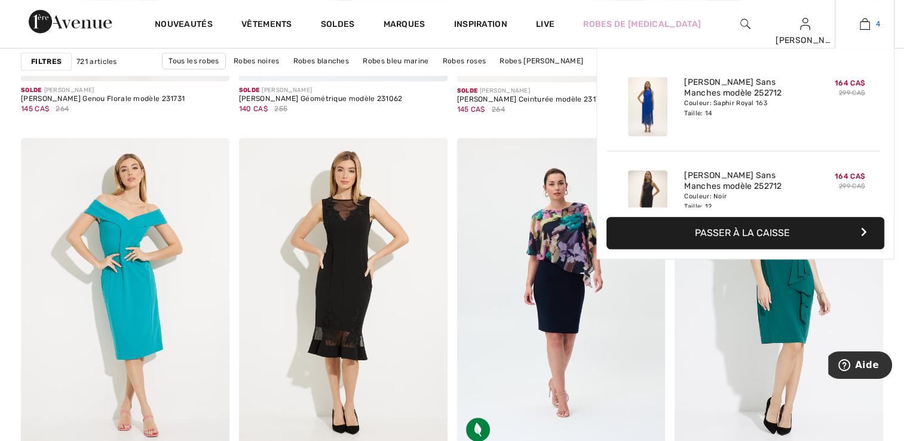
click at [872, 18] on link "4" at bounding box center [864, 24] width 59 height 14
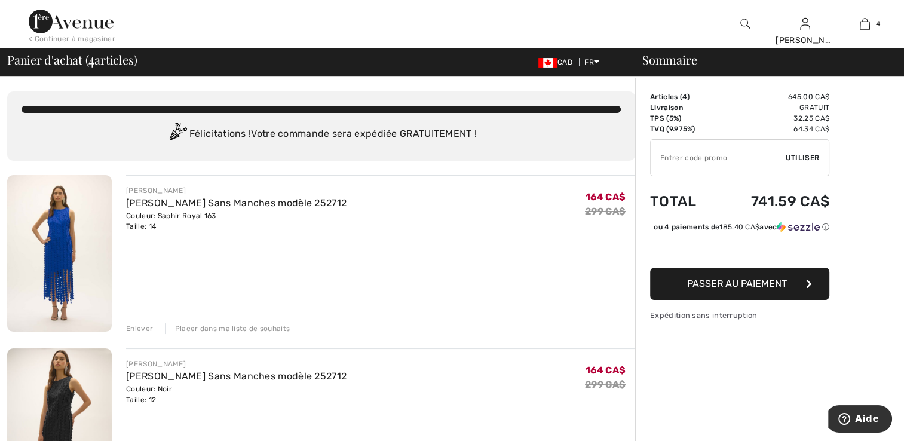
click at [246, 190] on div "[PERSON_NAME]" at bounding box center [236, 190] width 220 height 11
click at [247, 201] on link "[PERSON_NAME] Sans Manches modèle 252712" at bounding box center [236, 202] width 220 height 11
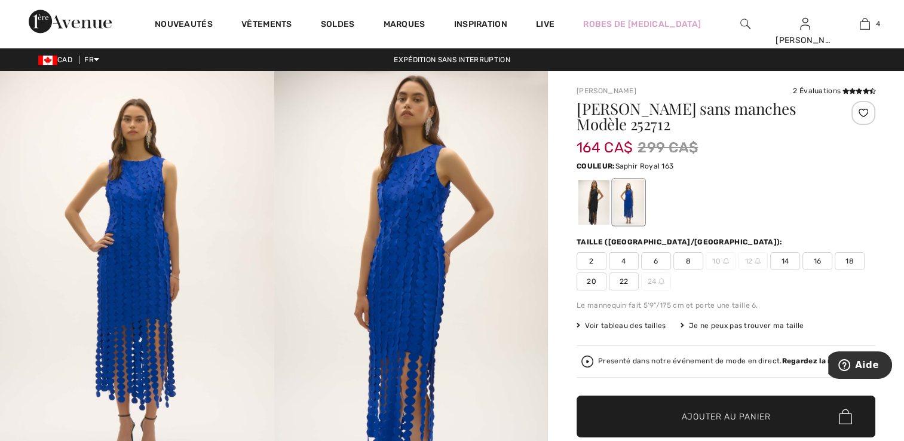
click at [436, 177] on img at bounding box center [411, 276] width 274 height 410
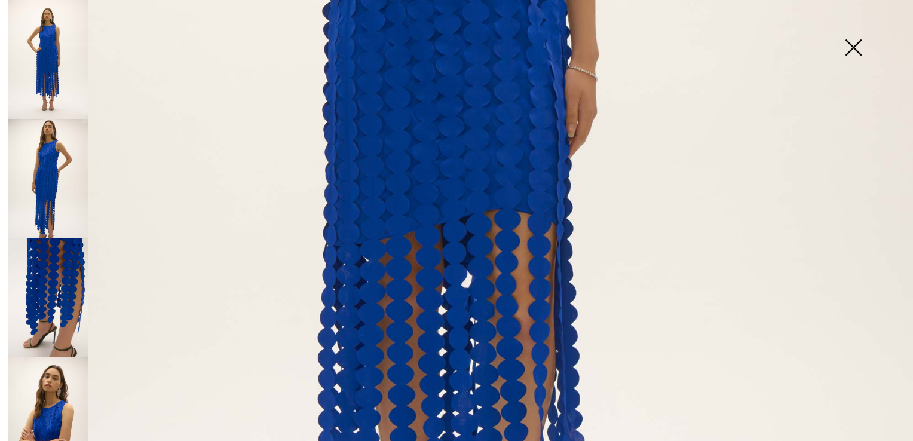
scroll to position [717, 0]
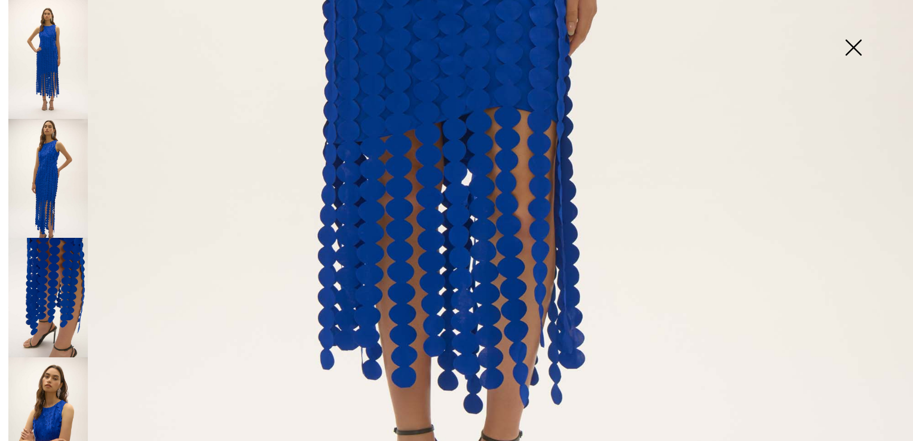
click at [72, 294] on img at bounding box center [47, 297] width 79 height 119
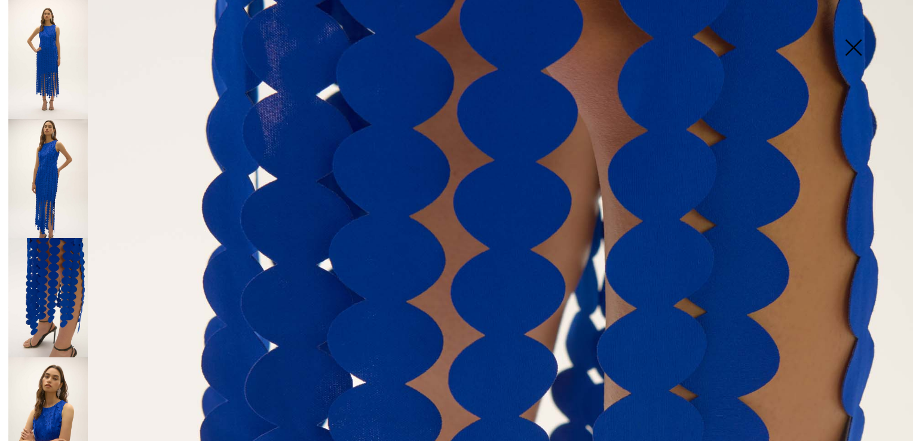
scroll to position [913, 0]
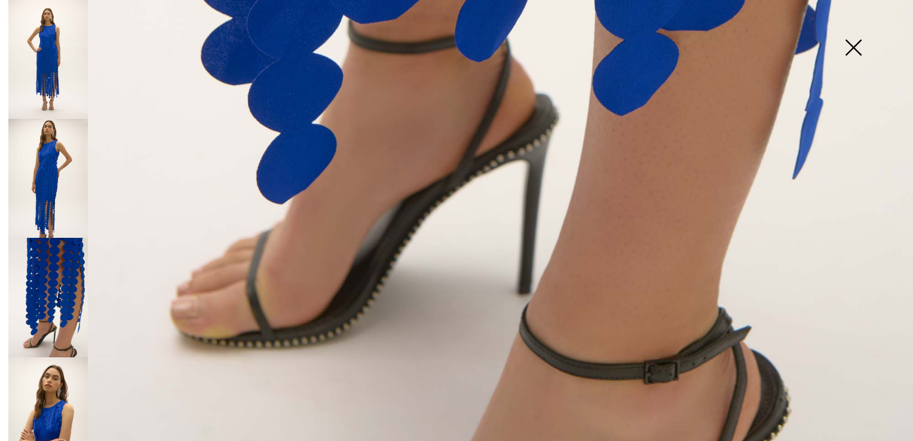
click at [33, 165] on img at bounding box center [47, 178] width 79 height 119
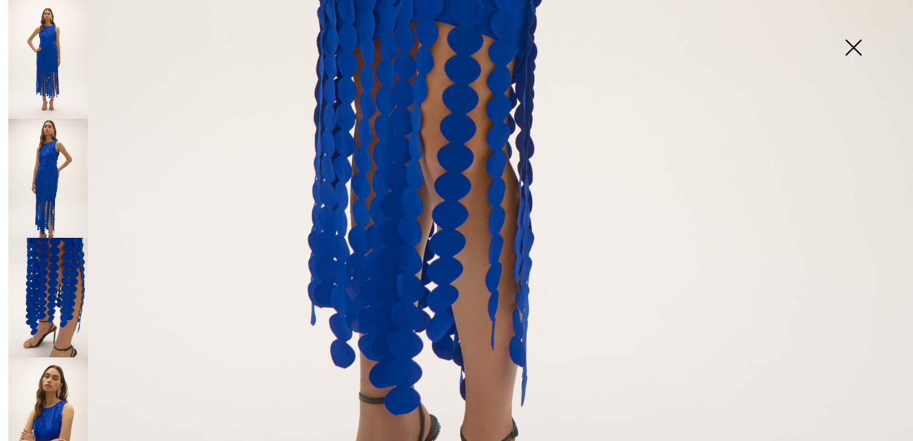
scroll to position [734, 0]
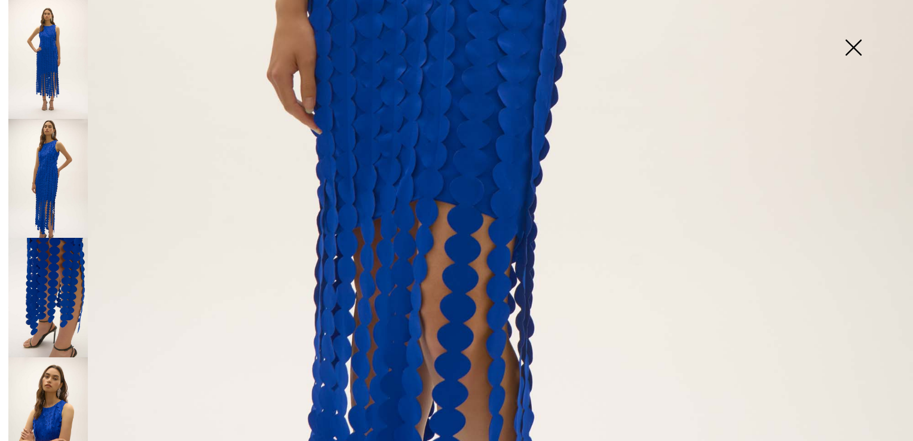
click at [51, 78] on img at bounding box center [47, 59] width 79 height 119
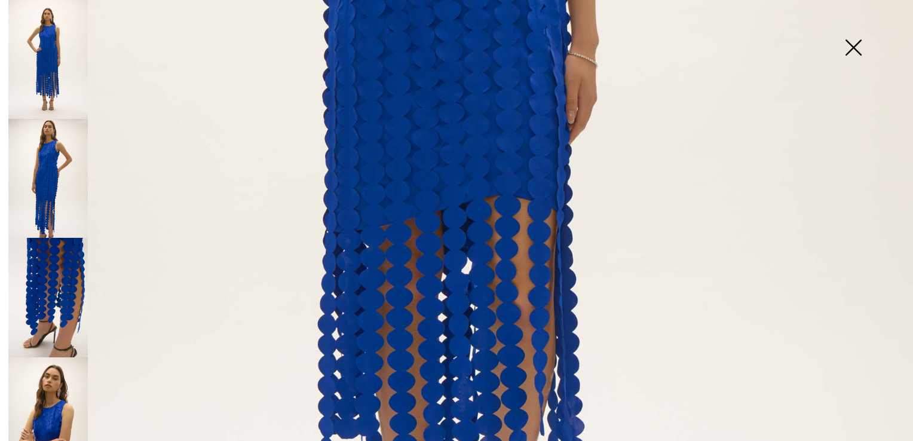
scroll to position [554, 0]
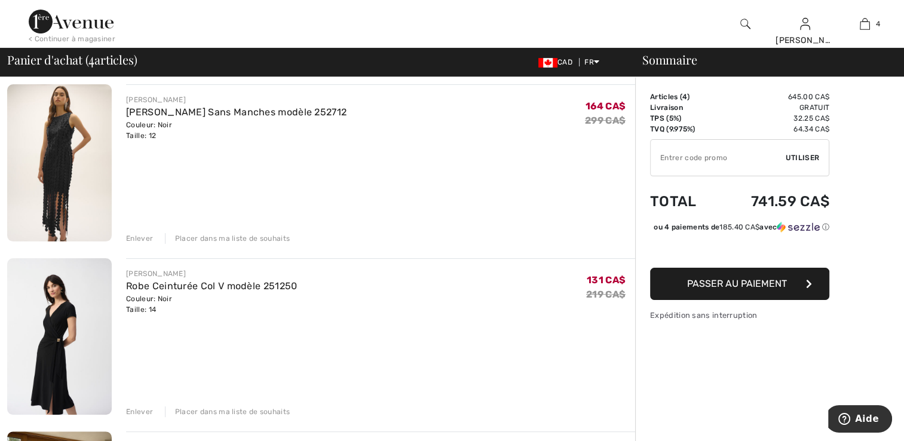
scroll to position [299, 0]
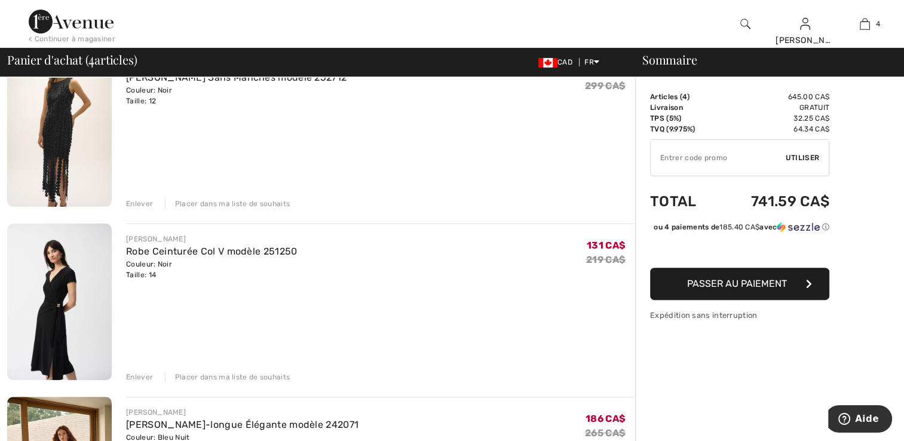
click at [56, 341] on img at bounding box center [59, 301] width 105 height 157
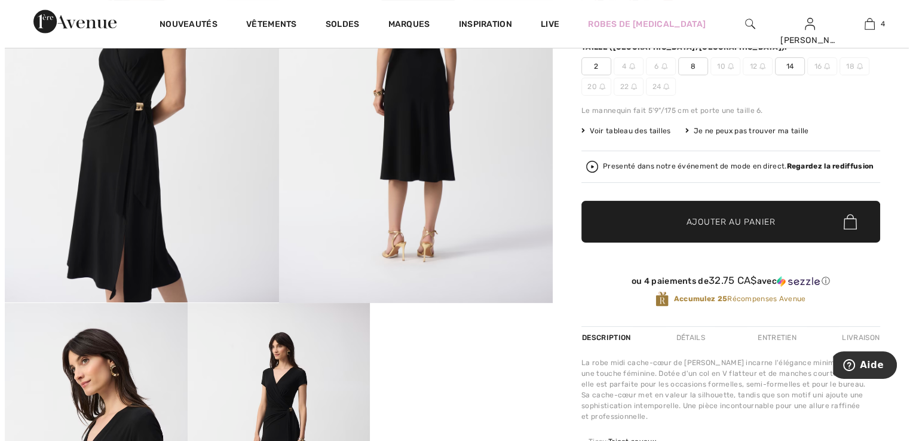
scroll to position [60, 0]
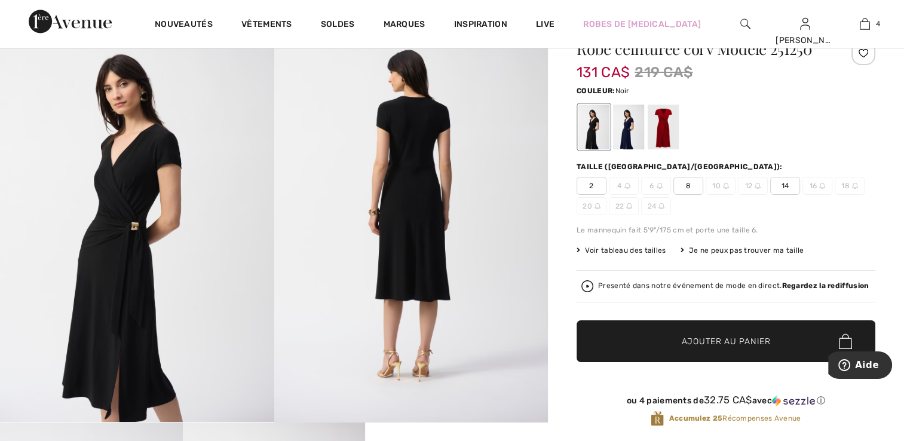
click at [422, 200] on img at bounding box center [411, 216] width 274 height 411
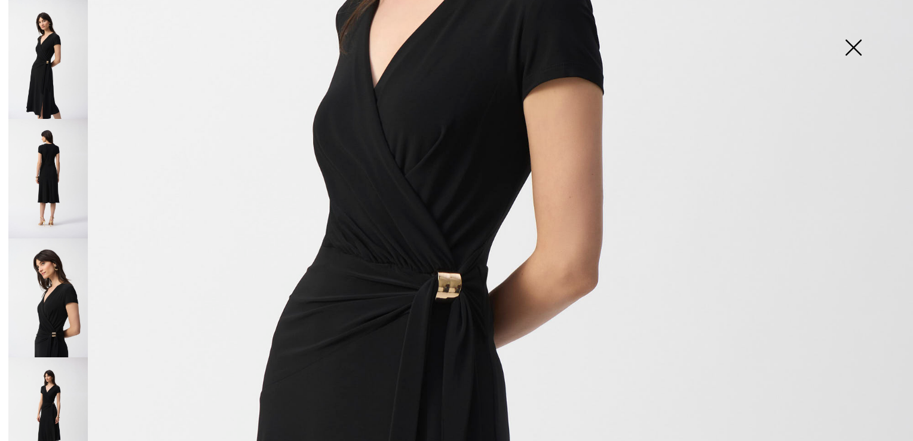
scroll to position [358, 0]
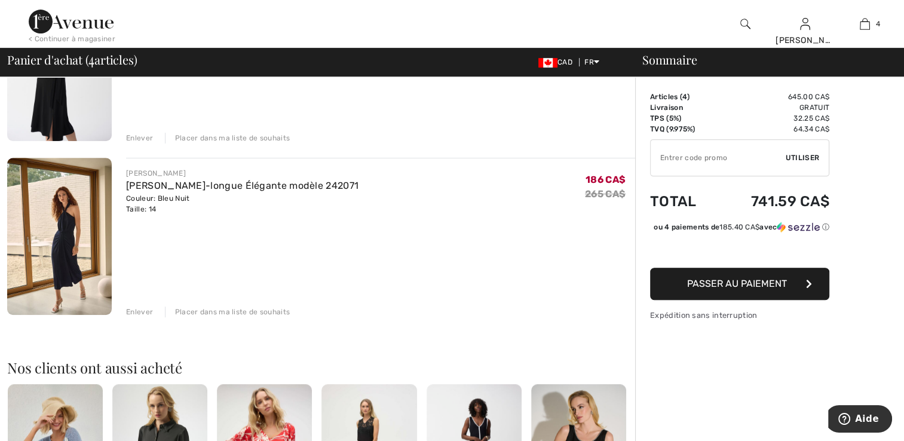
click at [99, 212] on img at bounding box center [59, 236] width 105 height 157
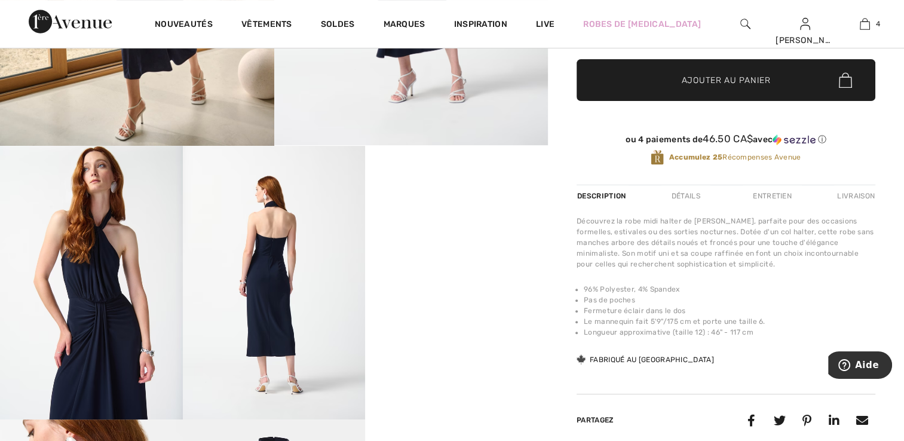
scroll to position [478, 0]
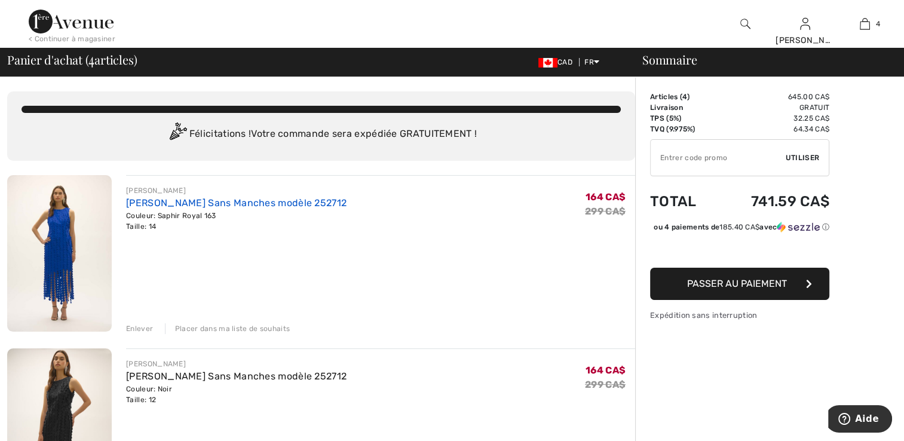
click at [307, 203] on link "[PERSON_NAME] Sans Manches modèle 252712" at bounding box center [236, 202] width 220 height 11
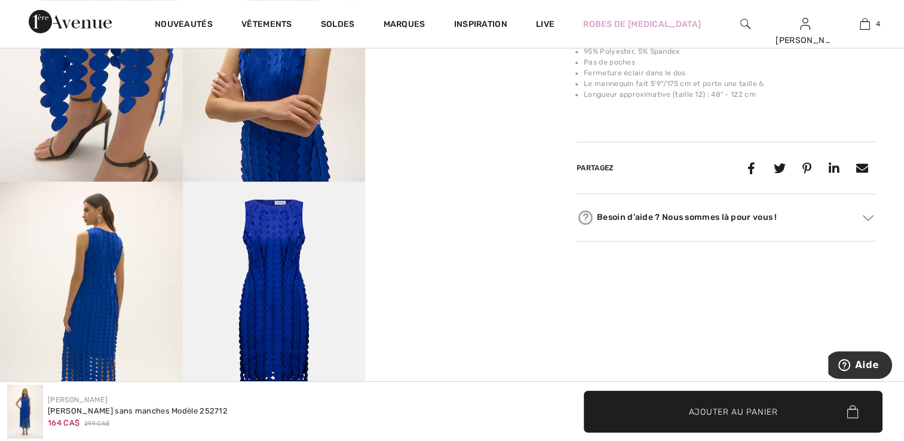
scroll to position [418, 0]
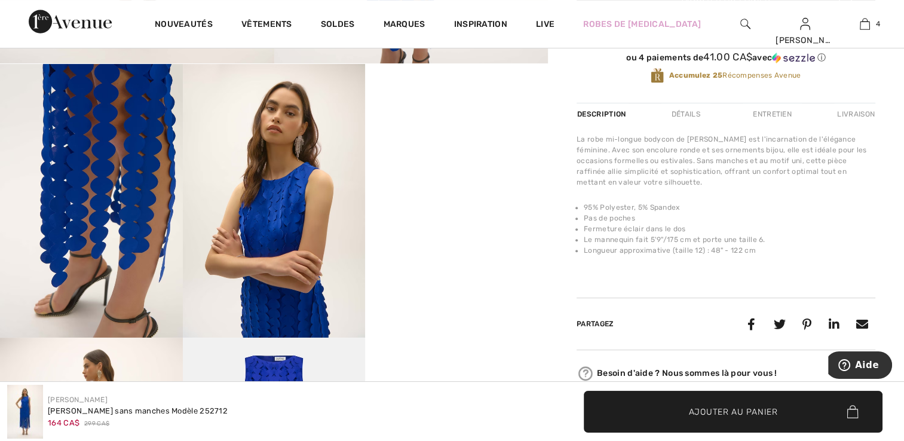
click at [472, 155] on video "Your browser does not support the video tag." at bounding box center [456, 109] width 183 height 91
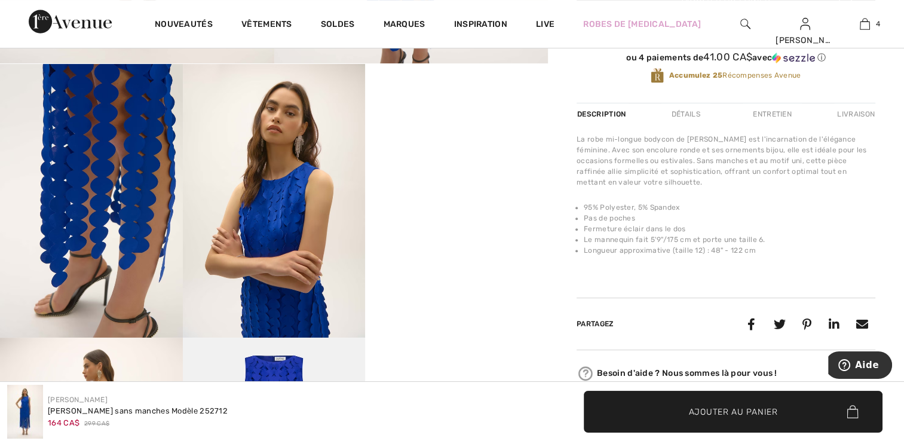
scroll to position [299, 0]
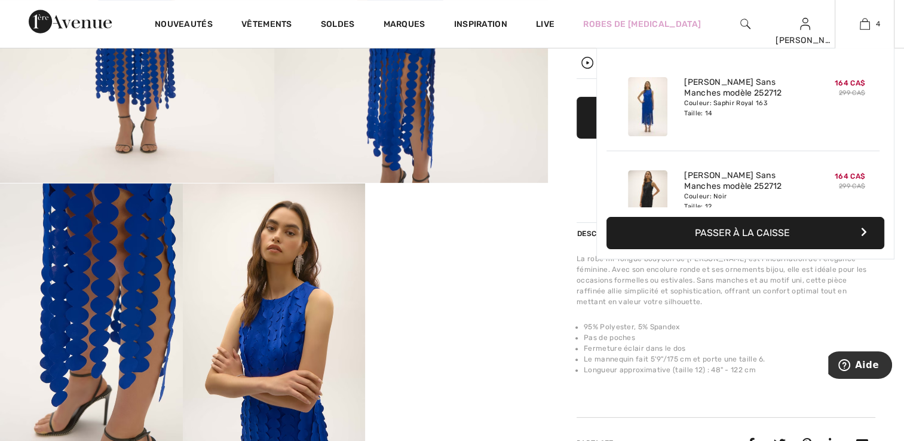
click at [867, 16] on div "4 Ajouté au panier Joseph Ribkoff Robe Fourreau Sans Manches Modèle 252712 164 …" at bounding box center [865, 24] width 60 height 48
click at [869, 20] on img at bounding box center [865, 24] width 10 height 14
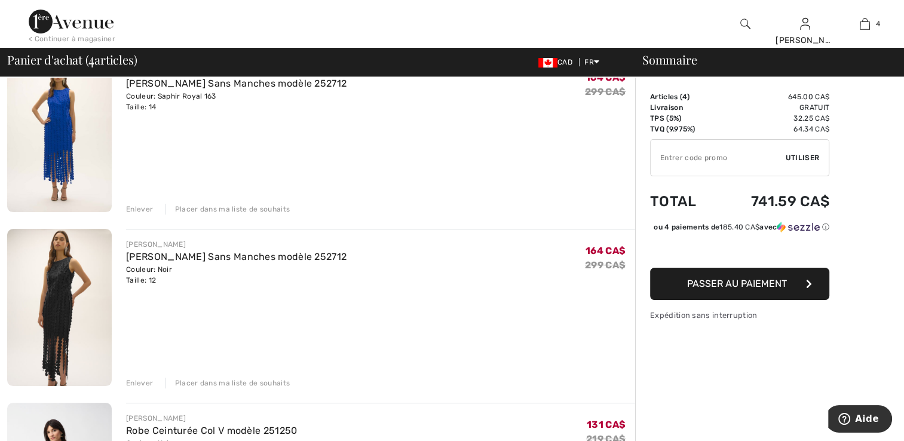
scroll to position [179, 0]
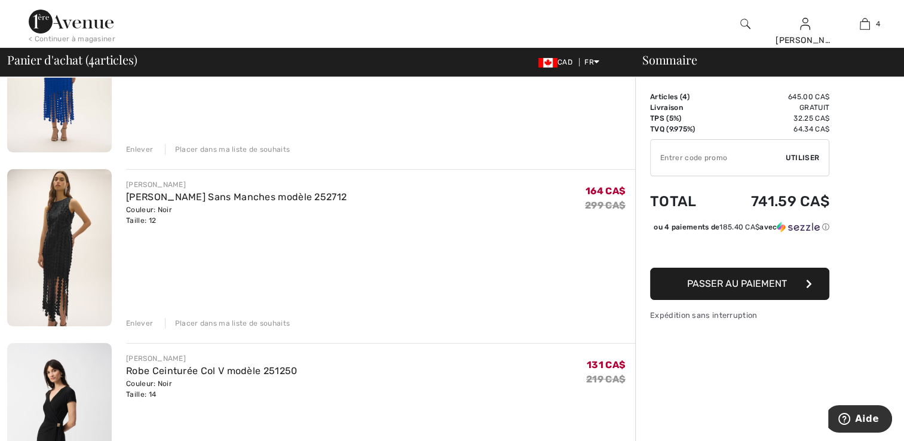
click at [146, 320] on div "Enlever" at bounding box center [139, 323] width 27 height 11
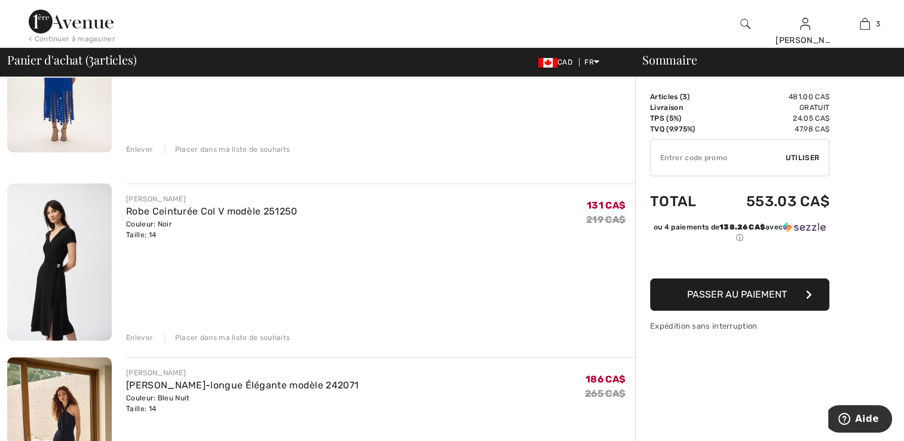
scroll to position [299, 0]
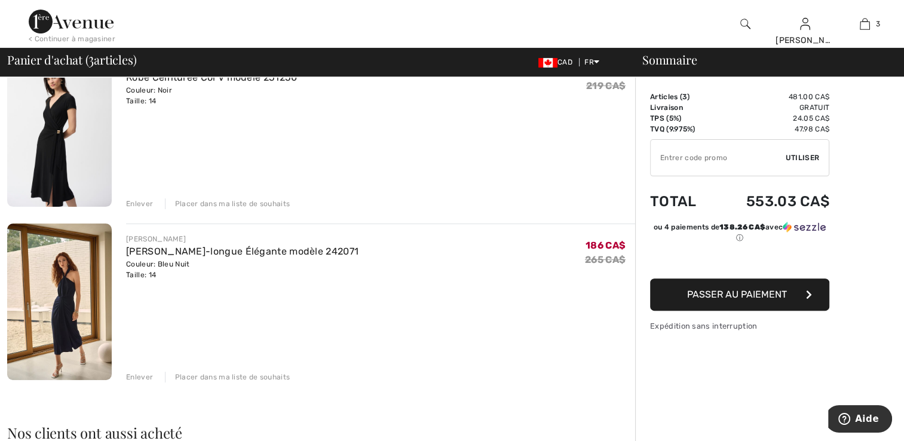
click at [151, 207] on div "Enlever" at bounding box center [139, 203] width 27 height 11
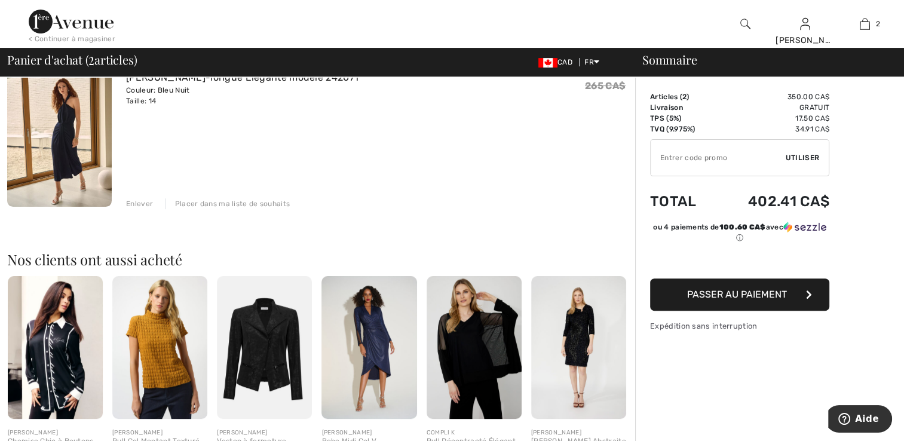
scroll to position [284, 0]
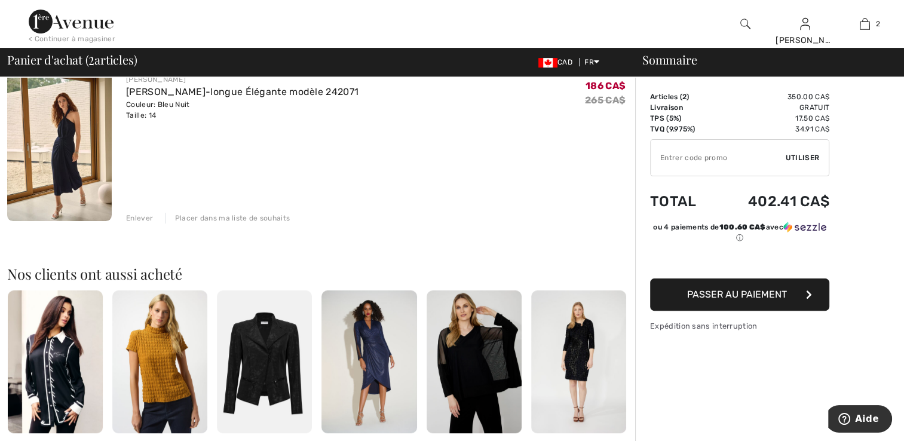
click at [142, 221] on div "Enlever" at bounding box center [139, 218] width 27 height 11
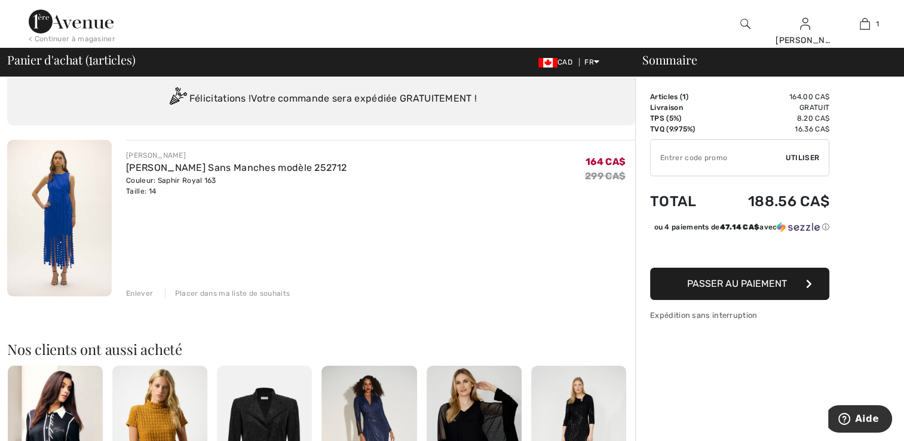
scroll to position [0, 0]
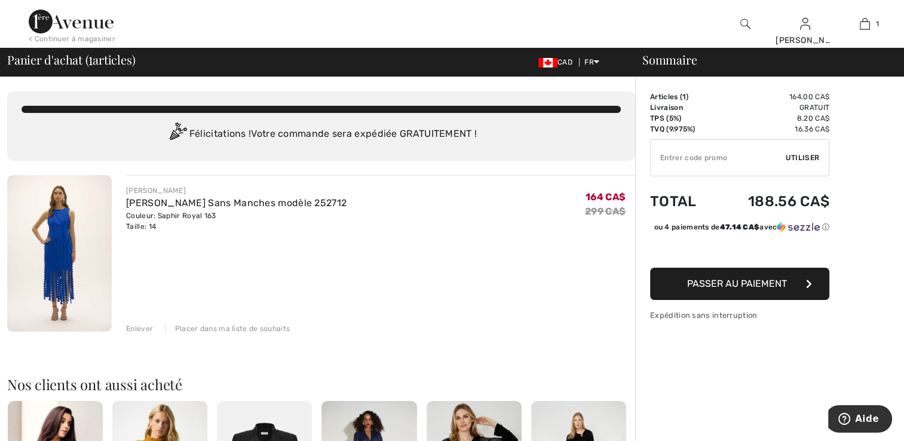
click at [265, 204] on link "[PERSON_NAME] Sans Manches modèle 252712" at bounding box center [236, 202] width 220 height 11
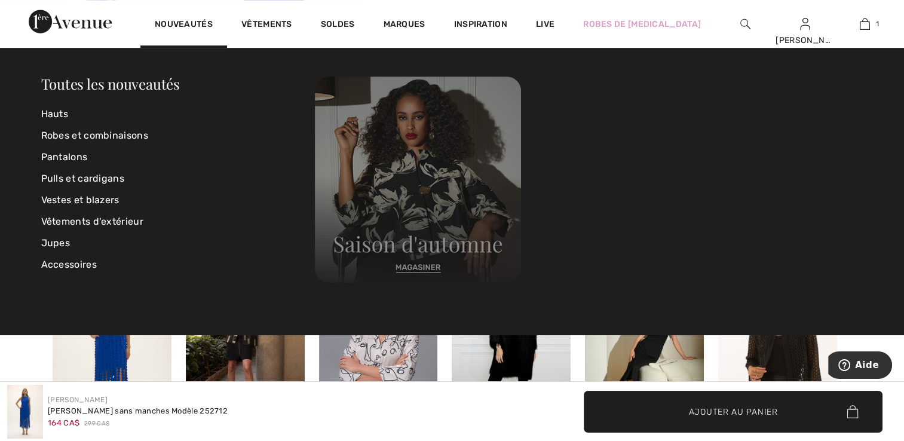
scroll to position [717, 0]
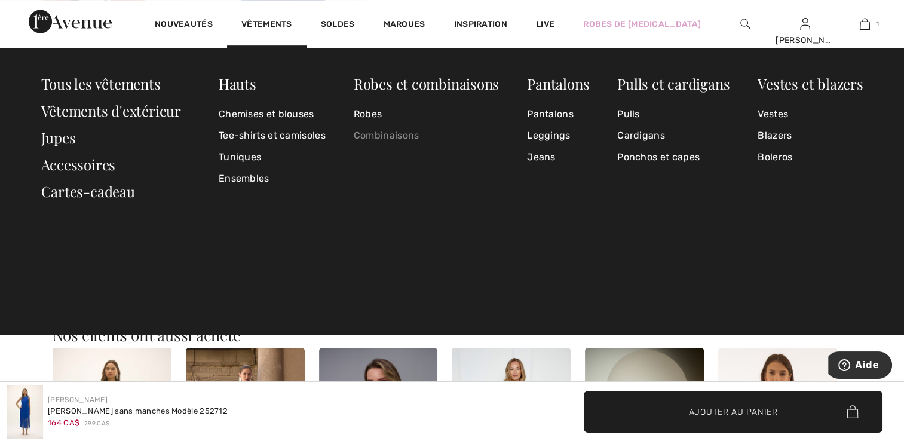
click at [416, 138] on link "Combinaisons" at bounding box center [426, 136] width 145 height 22
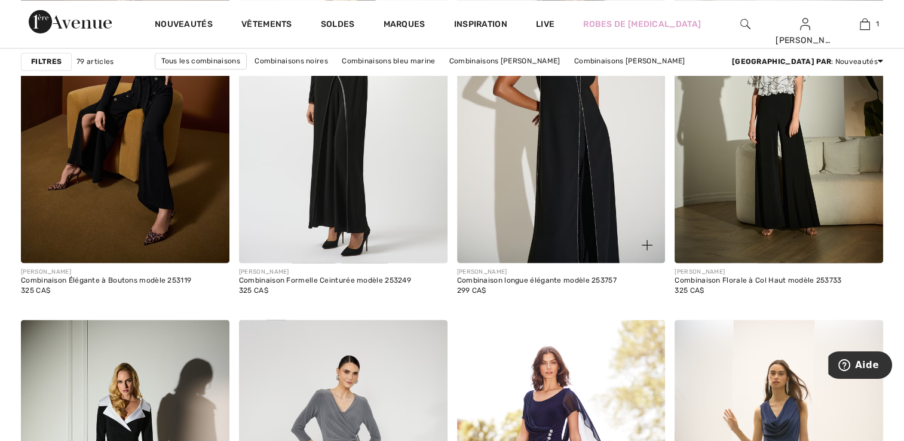
scroll to position [1972, 0]
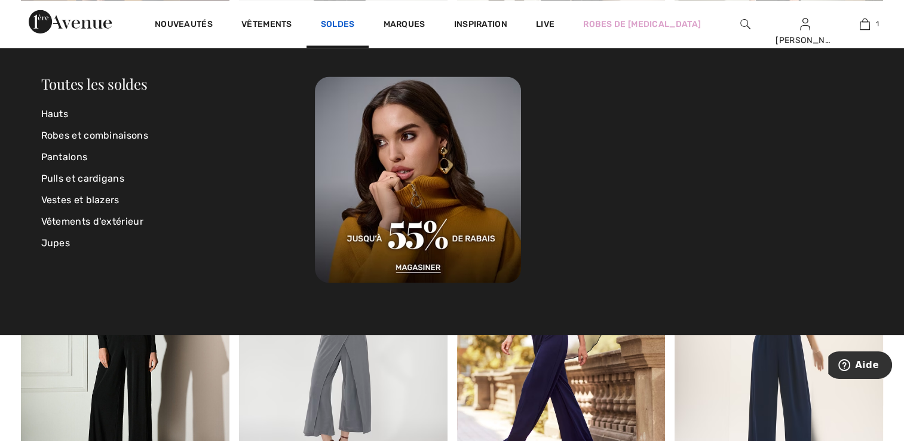
click at [345, 35] on div "Soldes" at bounding box center [338, 24] width 63 height 48
click at [342, 26] on link "Soldes" at bounding box center [338, 25] width 34 height 13
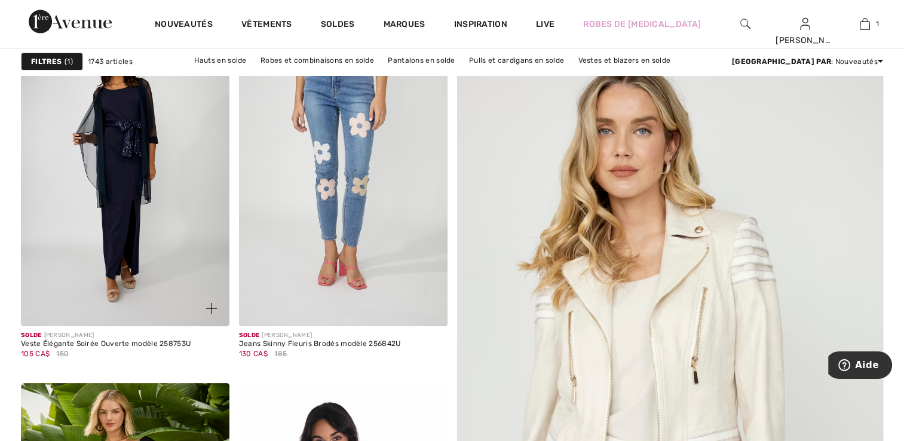
click at [54, 238] on img at bounding box center [125, 170] width 209 height 312
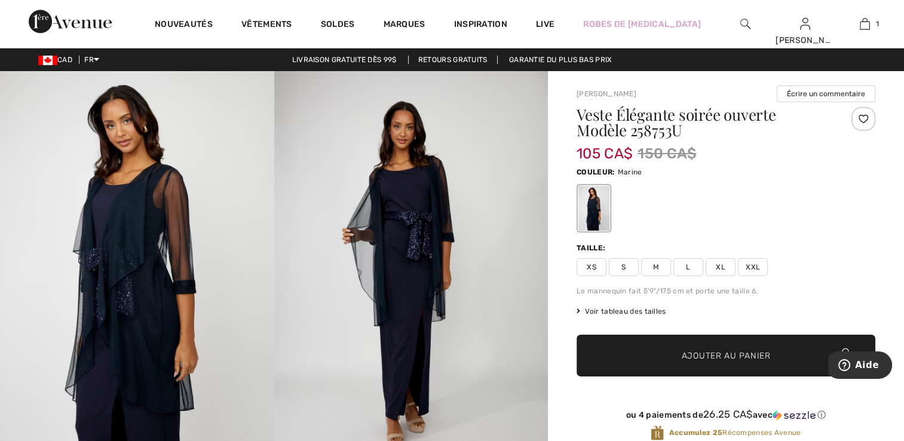
click at [201, 259] on img at bounding box center [137, 276] width 274 height 411
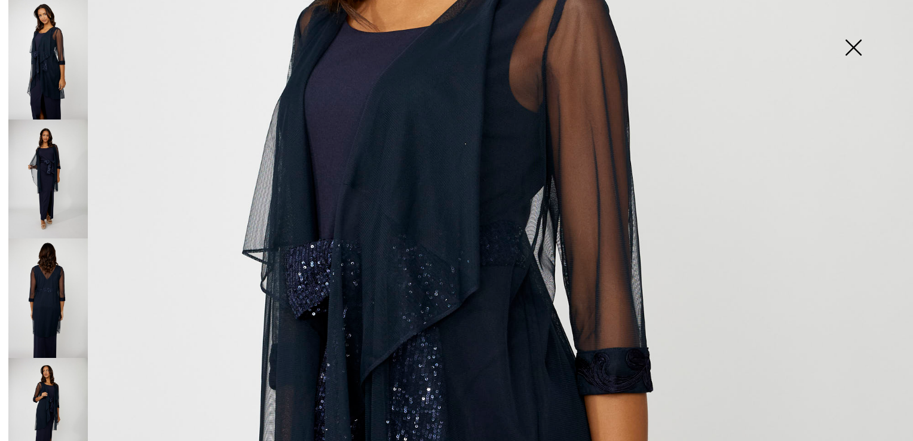
scroll to position [478, 0]
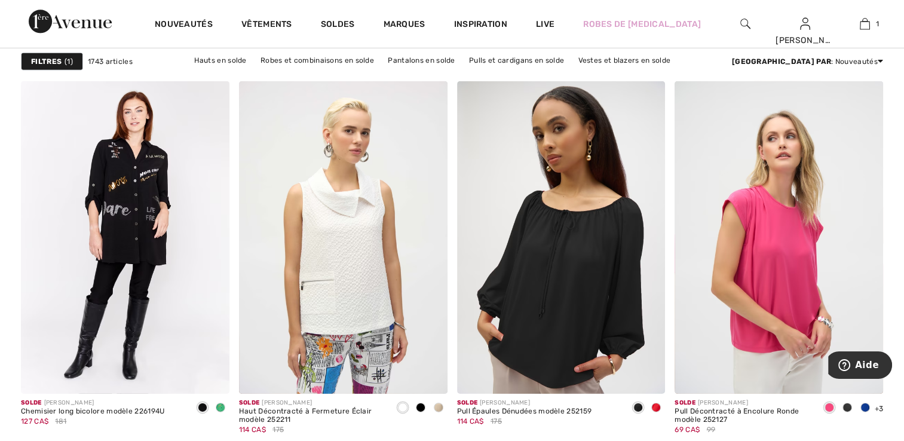
scroll to position [3884, 0]
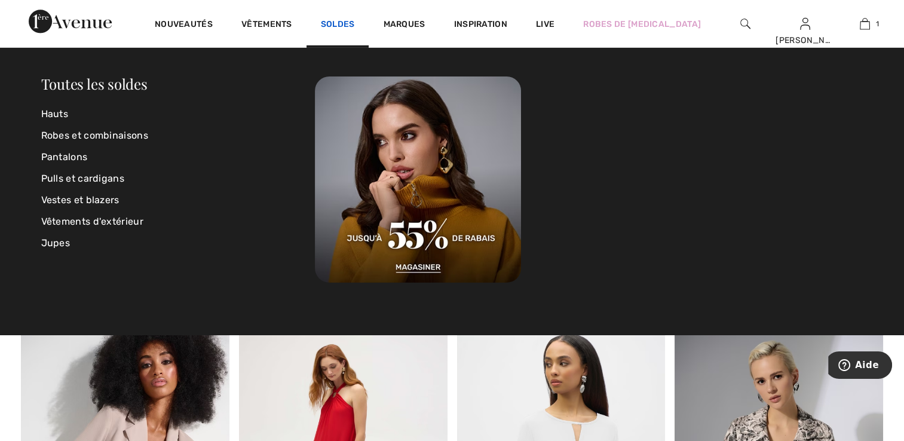
click at [335, 27] on link "Soldes" at bounding box center [338, 25] width 34 height 13
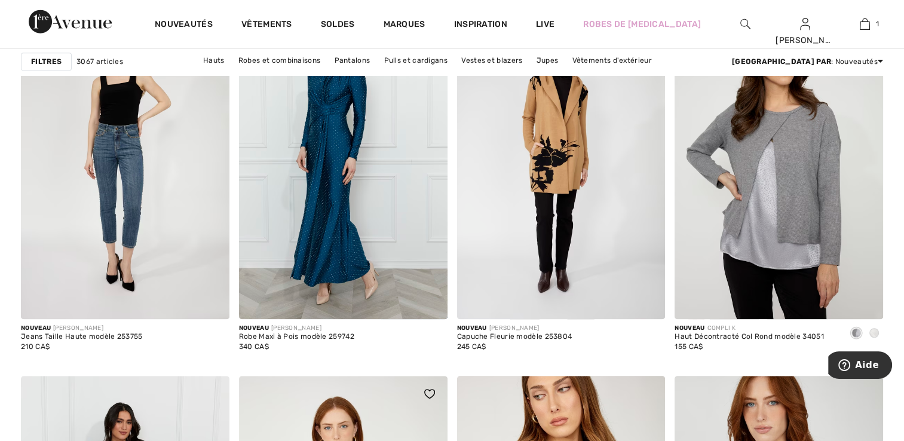
scroll to position [777, 0]
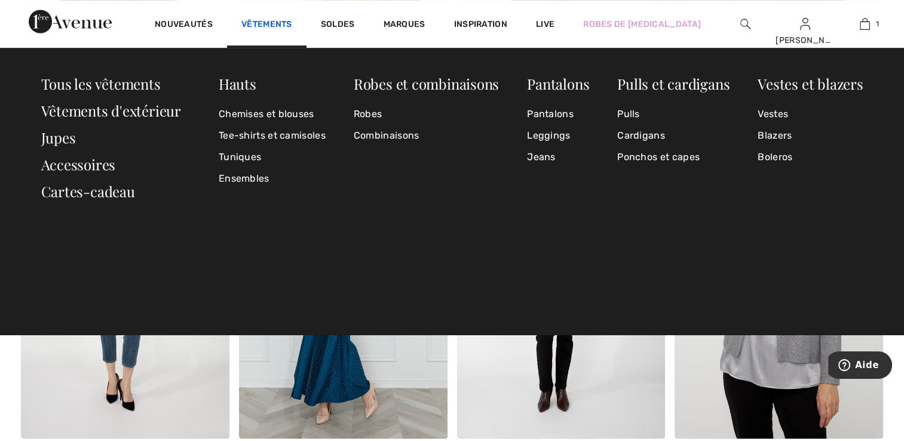
click at [256, 23] on link "Vêtements" at bounding box center [266, 25] width 51 height 13
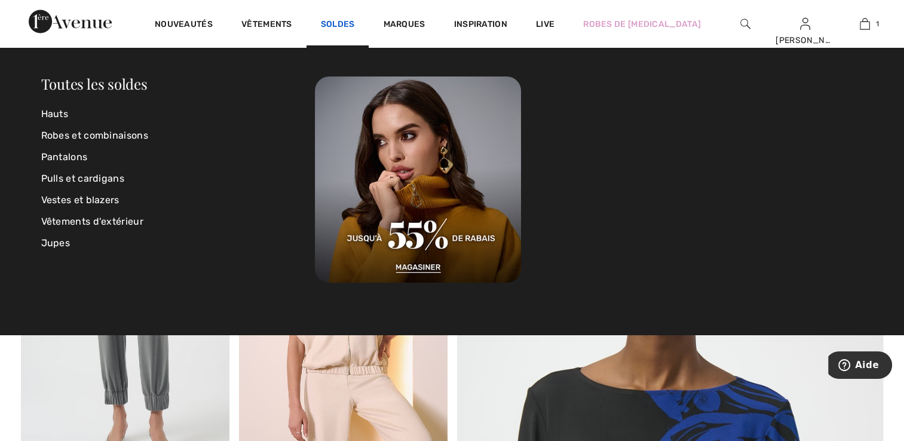
click at [329, 25] on link "Soldes" at bounding box center [338, 25] width 34 height 13
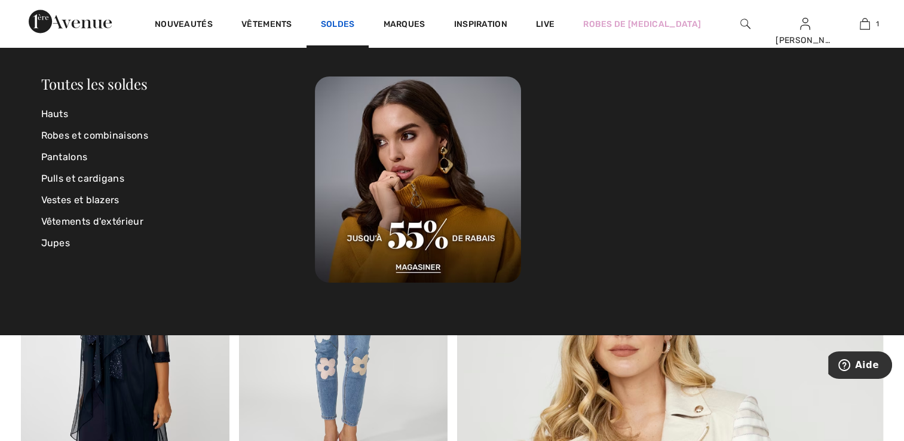
click at [349, 25] on link "Soldes" at bounding box center [338, 25] width 34 height 13
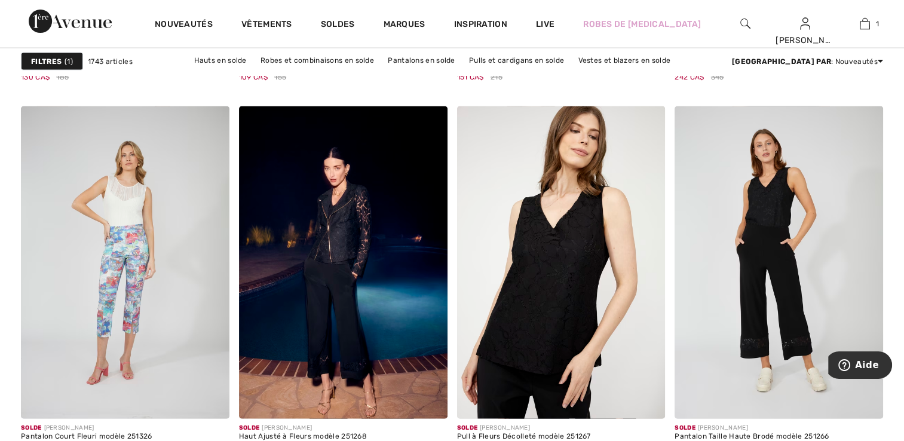
scroll to position [2330, 0]
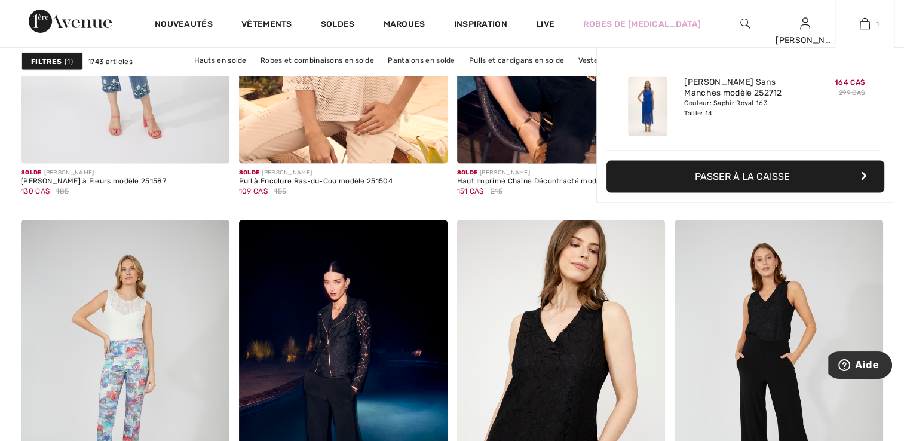
click at [876, 23] on span "1" at bounding box center [877, 24] width 3 height 11
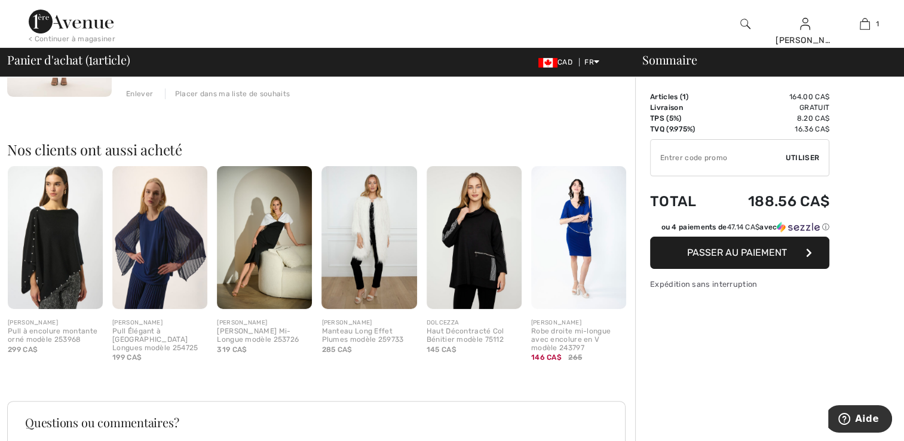
scroll to position [239, 0]
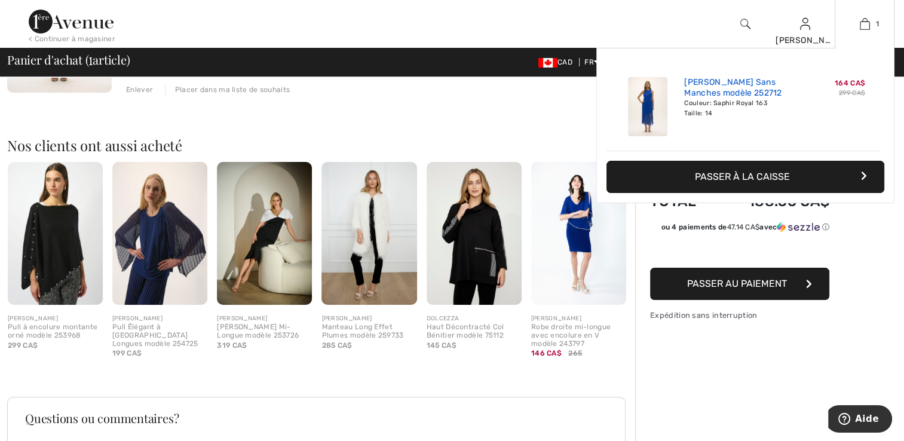
click at [738, 84] on link "[PERSON_NAME] Sans Manches modèle 252712" at bounding box center [743, 88] width 118 height 22
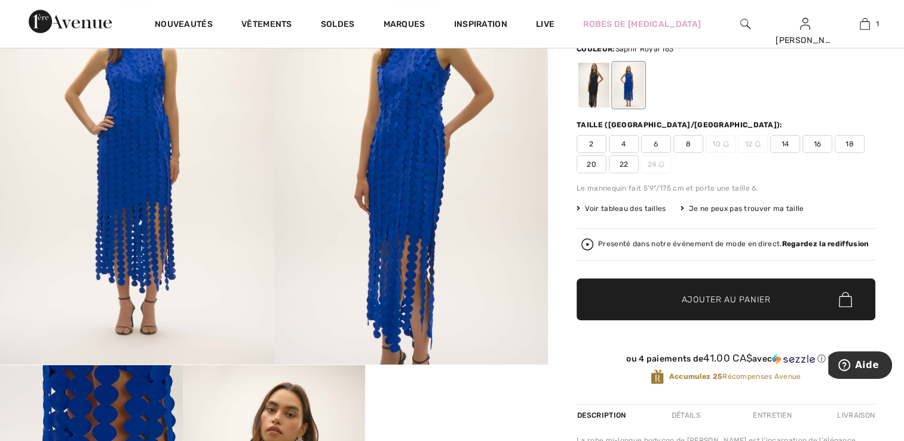
scroll to position [119, 0]
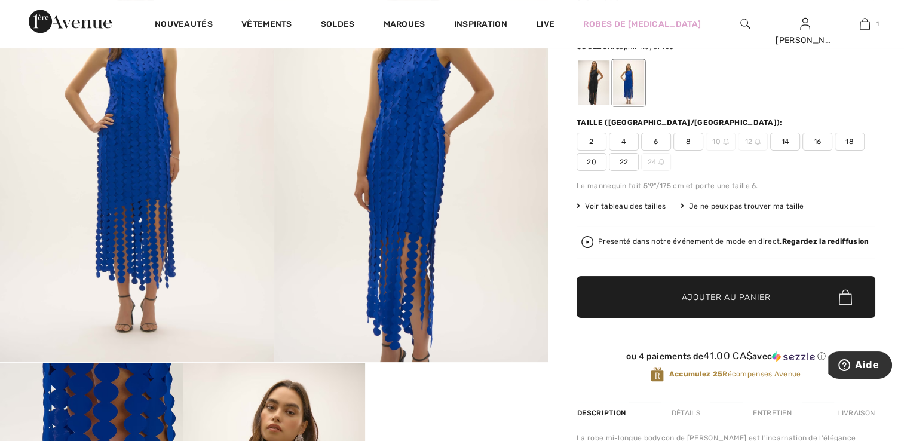
click at [626, 209] on span "Voir tableau des tailles" at bounding box center [622, 206] width 90 height 11
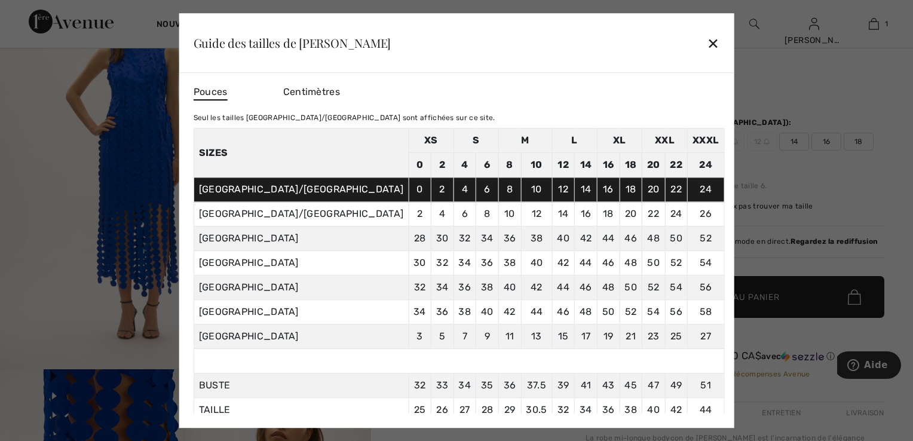
click at [707, 47] on div "✕" at bounding box center [713, 42] width 13 height 25
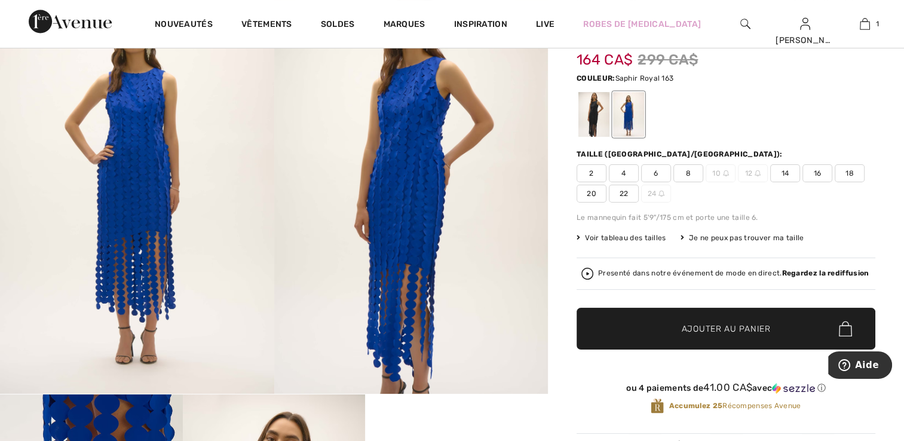
scroll to position [60, 0]
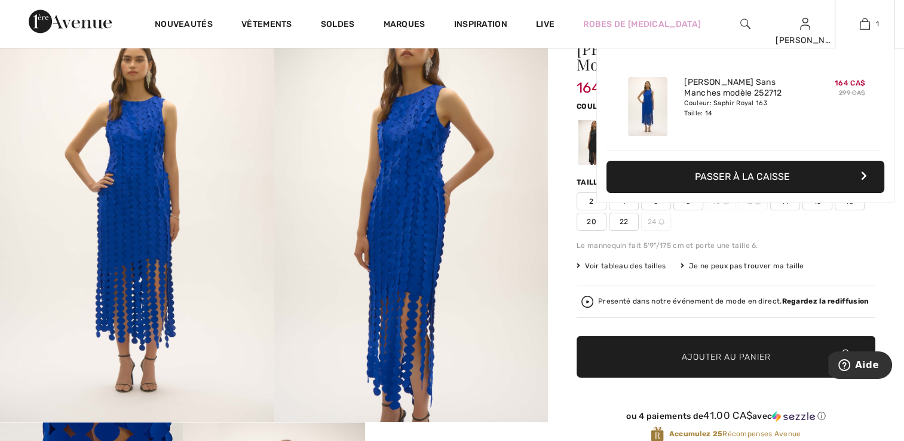
click at [753, 186] on button "Passer à la caisse" at bounding box center [745, 177] width 278 height 32
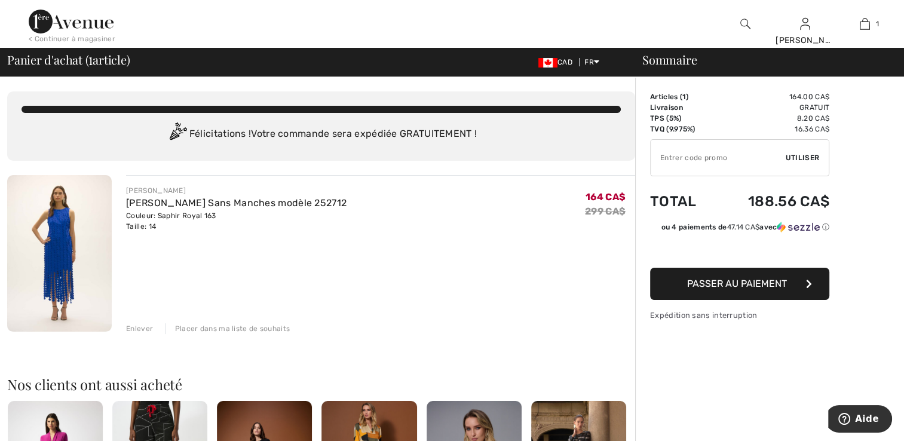
click at [704, 280] on span "Passer au paiement" at bounding box center [737, 283] width 100 height 11
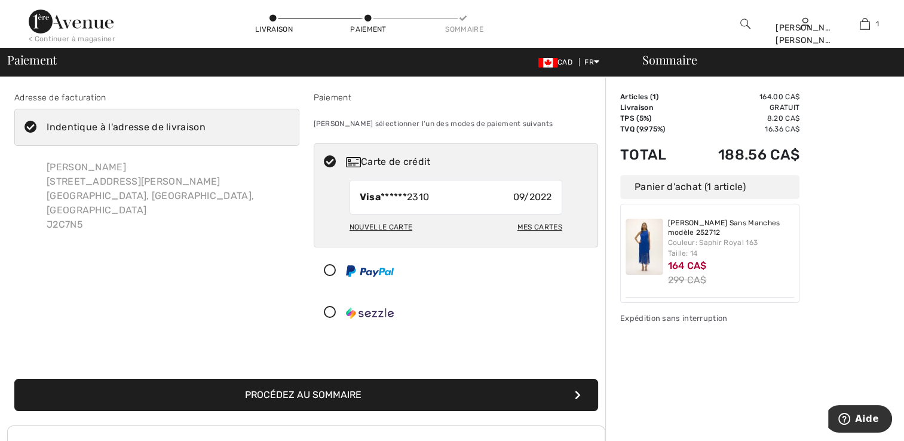
click at [433, 202] on div "Visa ******2310 09/2022" at bounding box center [456, 197] width 213 height 35
click at [404, 226] on div "Nouvelle carte" at bounding box center [381, 227] width 63 height 20
radio input "true"
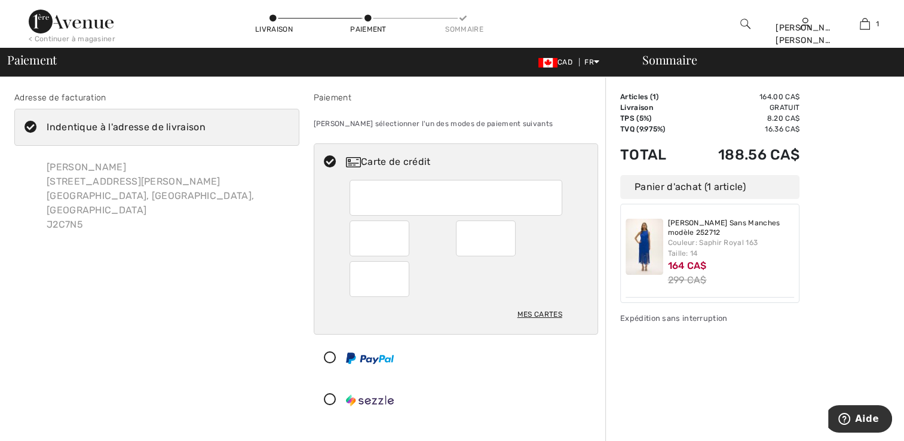
click at [729, 390] on div "Sommaire Description Articles ( 1 ) 164.00 CA$ Code promo 0.00 CA$ Livraison Gr…" at bounding box center [754, 399] width 299 height 645
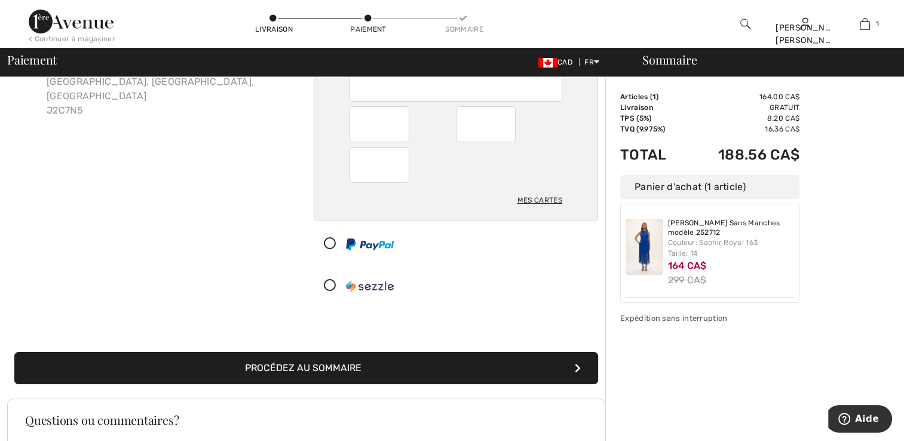
scroll to position [179, 0]
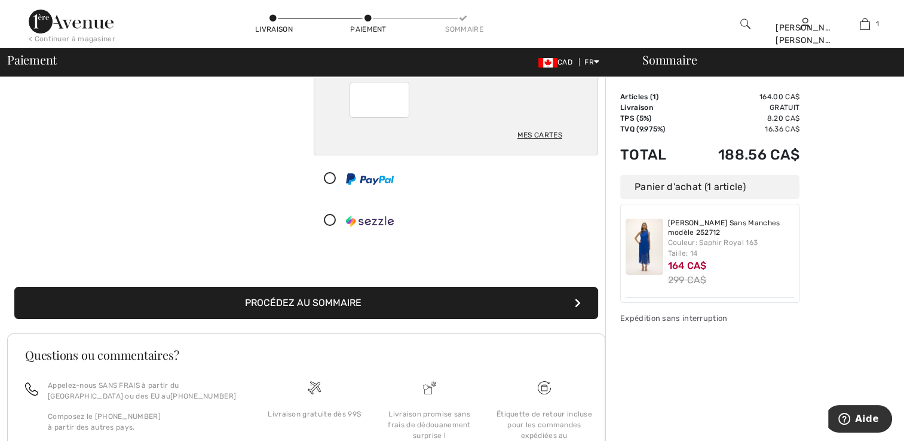
click at [453, 309] on button "Procédez au sommaire" at bounding box center [306, 303] width 584 height 32
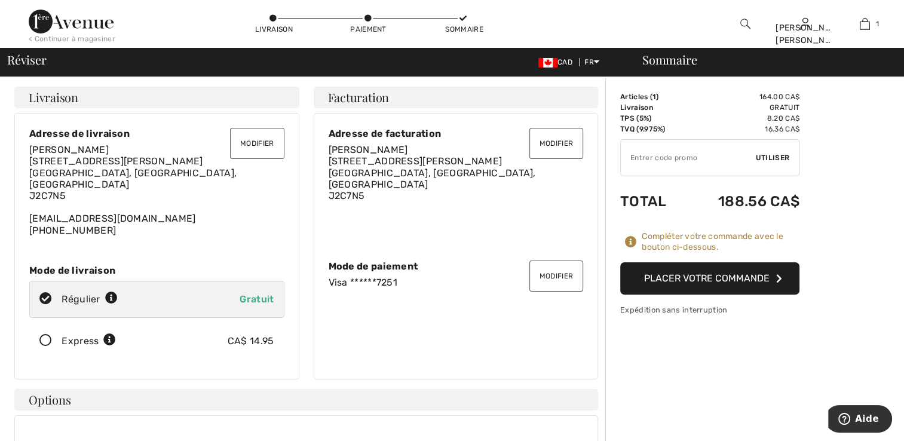
click at [766, 289] on button "Placer votre commande" at bounding box center [709, 278] width 179 height 32
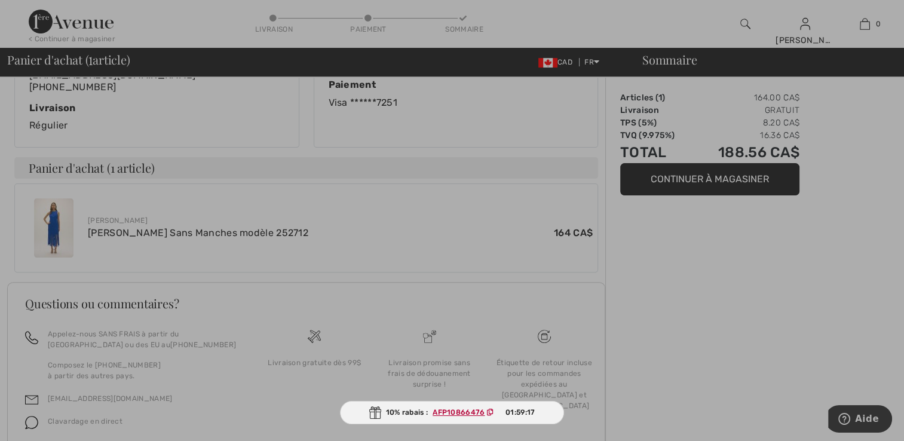
scroll to position [391, 0]
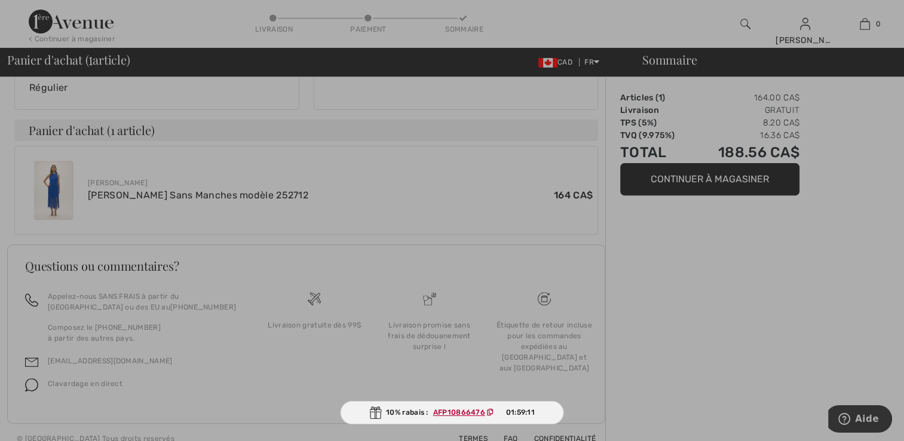
click at [475, 414] on ins "AFP10866476" at bounding box center [459, 412] width 52 height 8
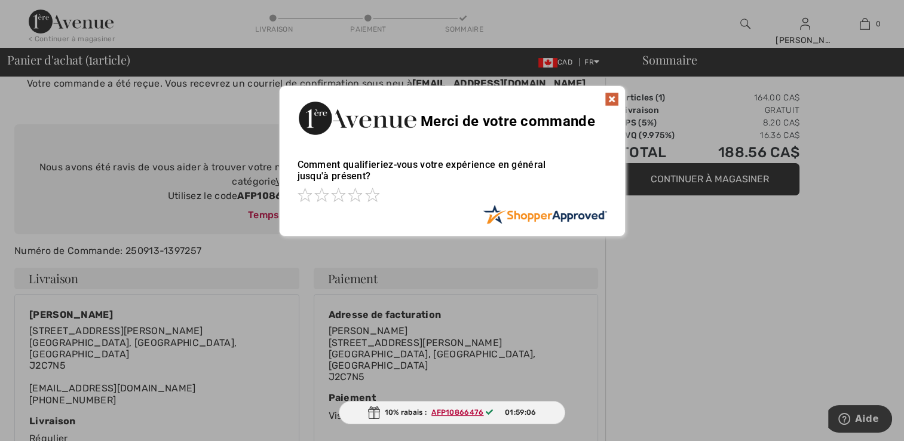
scroll to position [0, 0]
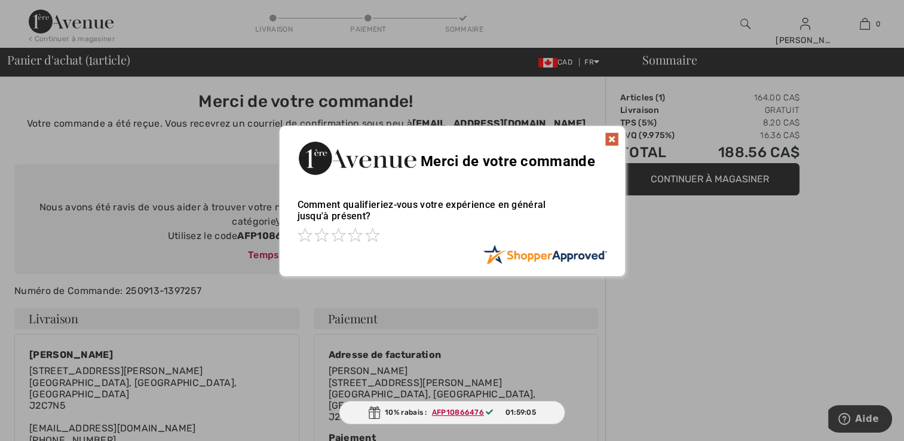
click at [615, 140] on img at bounding box center [612, 139] width 14 height 14
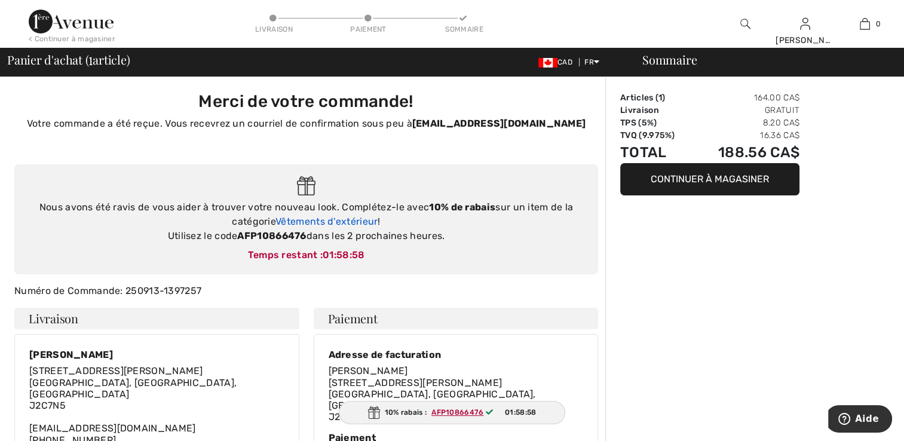
click at [313, 223] on link "Vêtements d'extérieur" at bounding box center [326, 221] width 102 height 11
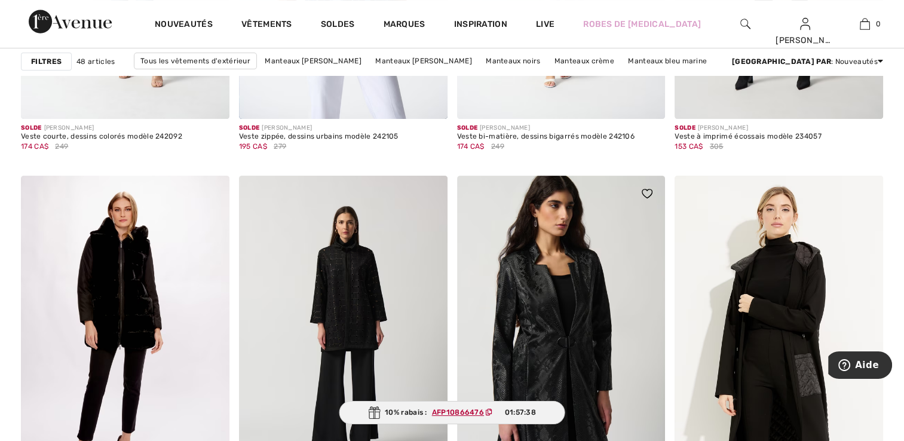
scroll to position [4660, 0]
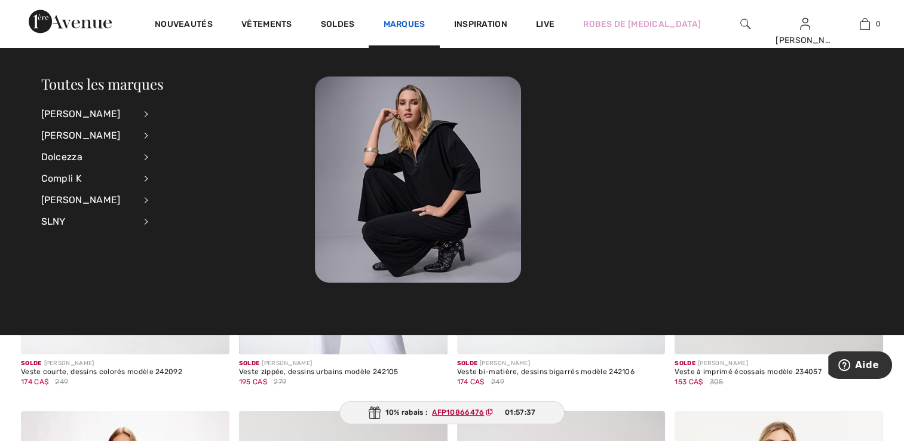
click at [412, 27] on link "Marques" at bounding box center [404, 25] width 42 height 13
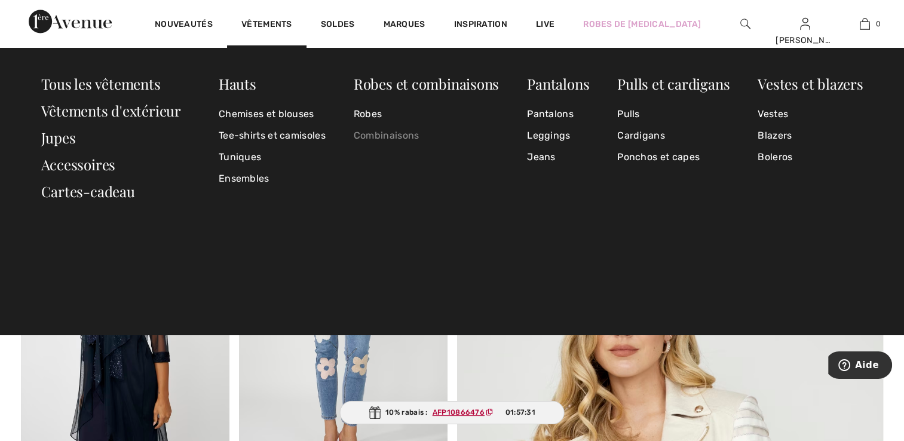
click at [397, 132] on link "Combinaisons" at bounding box center [426, 136] width 145 height 22
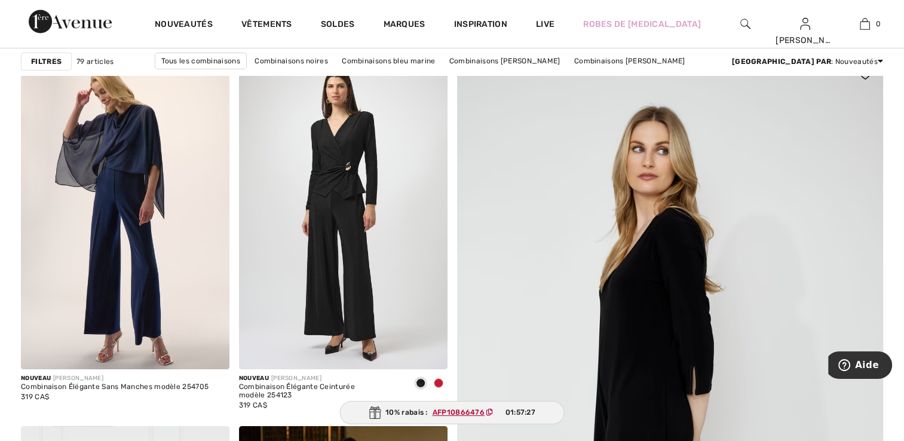
scroll to position [299, 0]
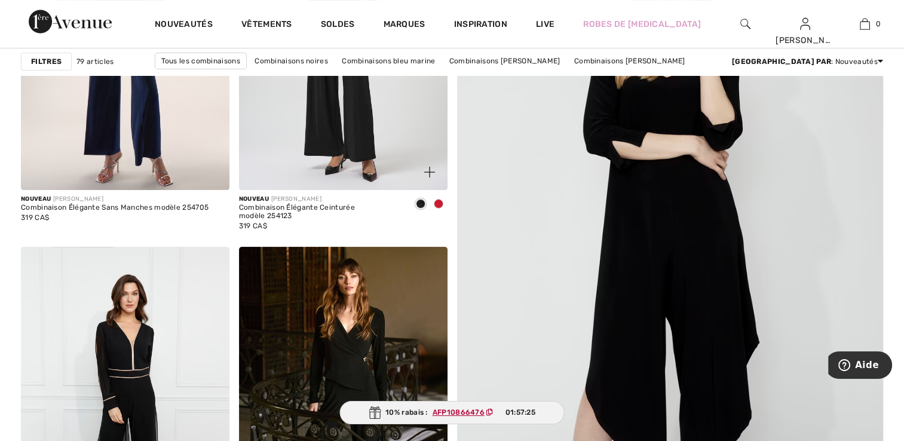
click at [442, 200] on div at bounding box center [439, 205] width 18 height 20
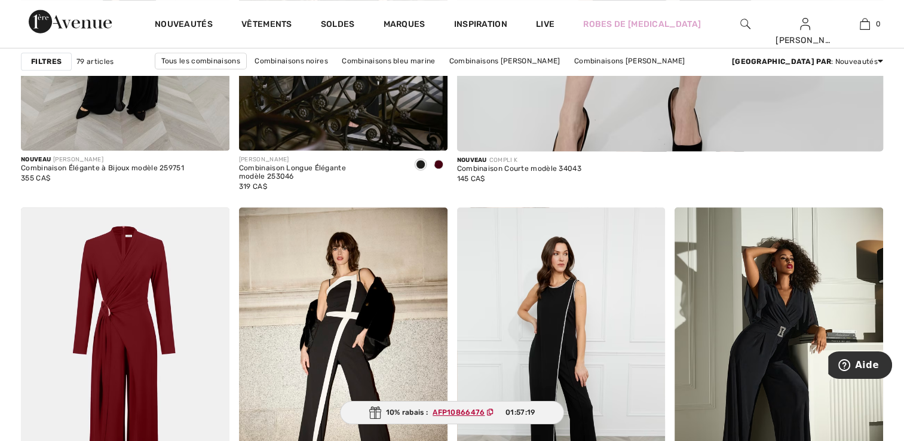
scroll to position [777, 0]
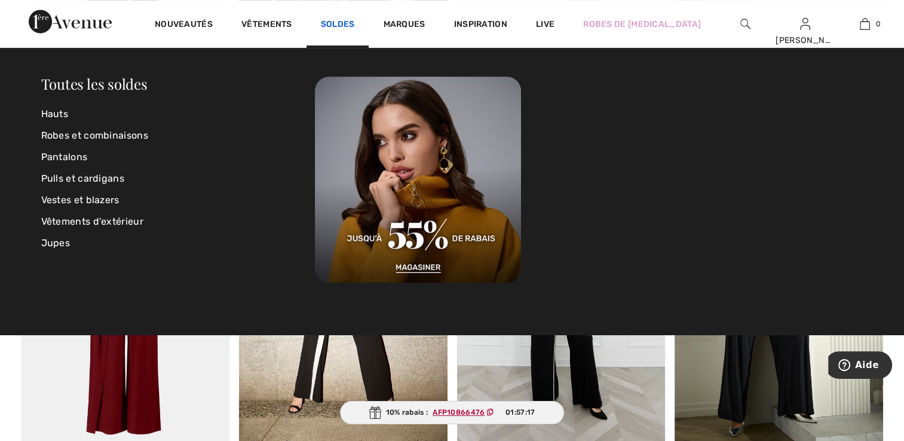
click at [344, 27] on link "Soldes" at bounding box center [338, 25] width 34 height 13
click at [137, 134] on link "Robes et combinaisons" at bounding box center [178, 136] width 274 height 22
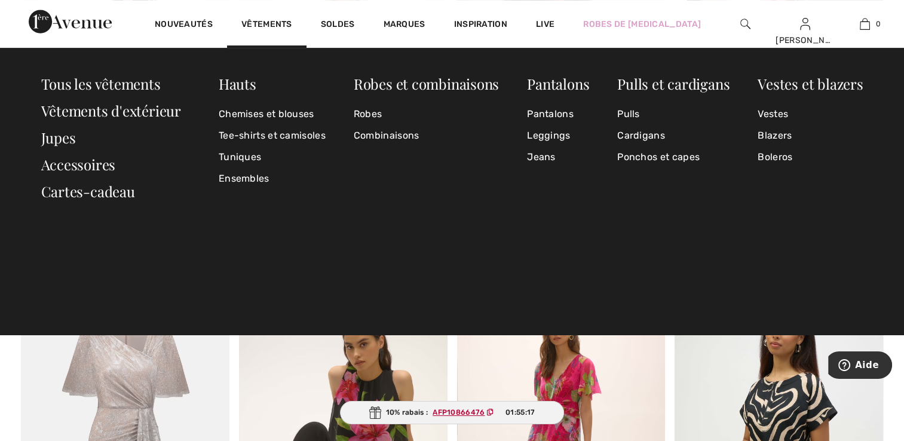
scroll to position [5078, 0]
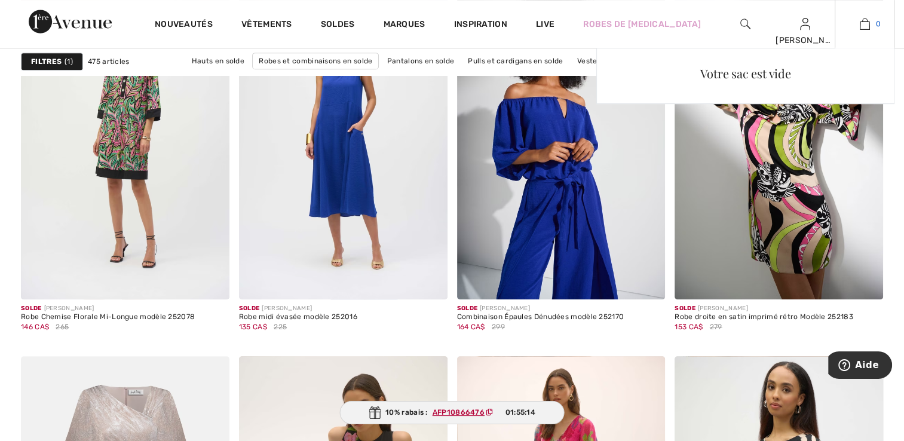
click at [869, 26] on img at bounding box center [865, 24] width 10 height 14
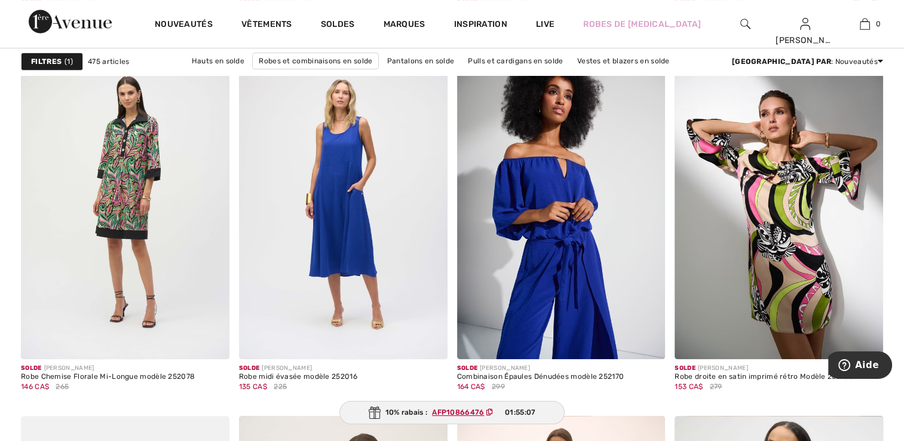
scroll to position [5019, 0]
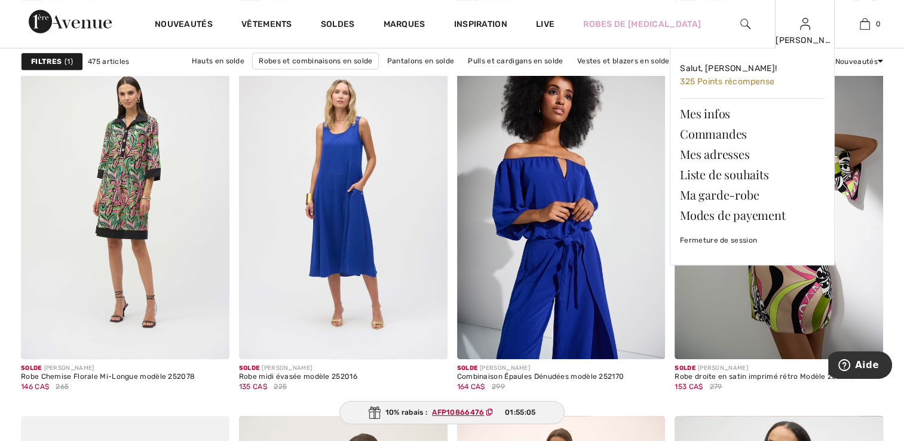
click at [810, 32] on div "[PERSON_NAME] [PERSON_NAME]! 325 Points récompense Mes infos Commandes Mes adre…" at bounding box center [805, 24] width 60 height 48
click at [730, 130] on link "Commandes" at bounding box center [752, 134] width 145 height 20
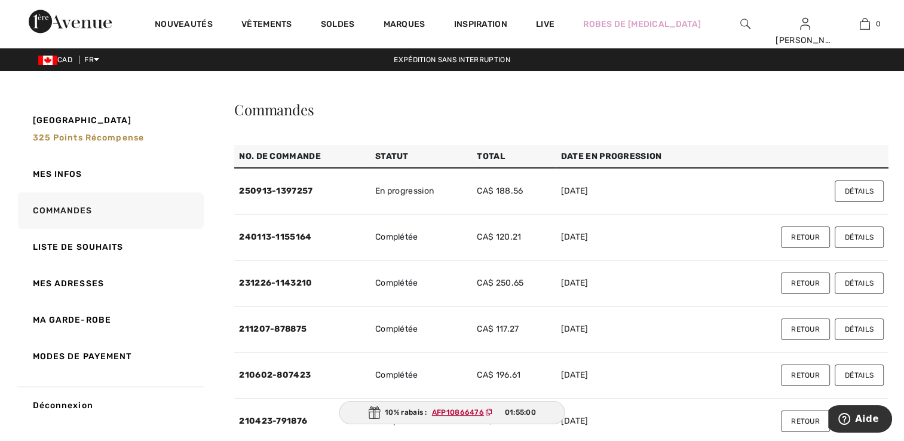
click at [861, 197] on button "Détails" at bounding box center [859, 191] width 49 height 22
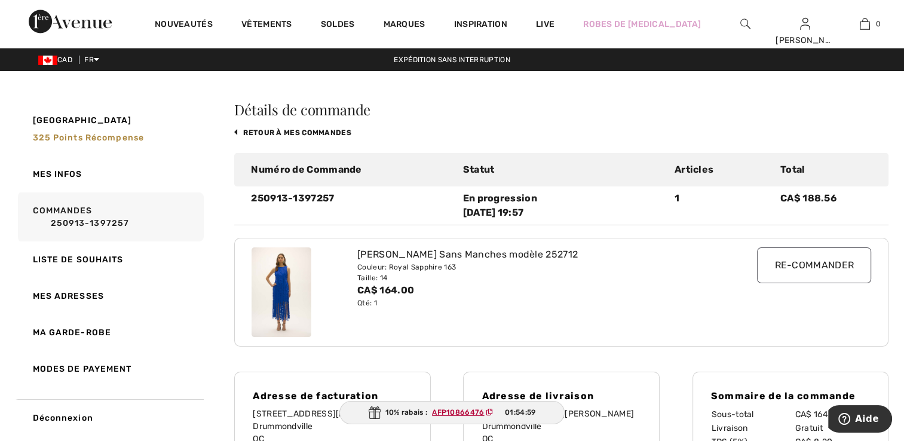
click at [275, 292] on img at bounding box center [282, 292] width 60 height 90
click at [282, 306] on img at bounding box center [282, 292] width 60 height 90
click at [439, 259] on div "Robe Fourreau Sans Manches modèle 252712" at bounding box center [534, 254] width 355 height 14
click at [160, 229] on link "Commandes 250913-1397257" at bounding box center [110, 216] width 188 height 49
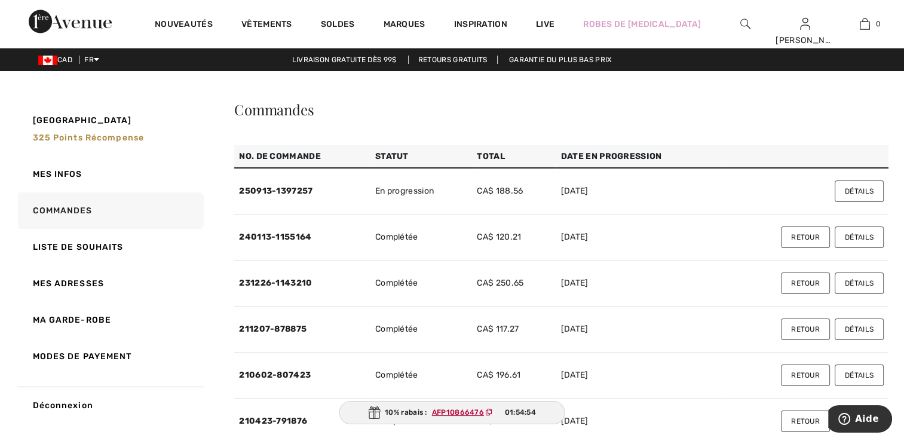
click at [551, 190] on td "CA$ 188.56" at bounding box center [514, 191] width 84 height 47
click at [875, 192] on button "Détails" at bounding box center [859, 191] width 49 height 22
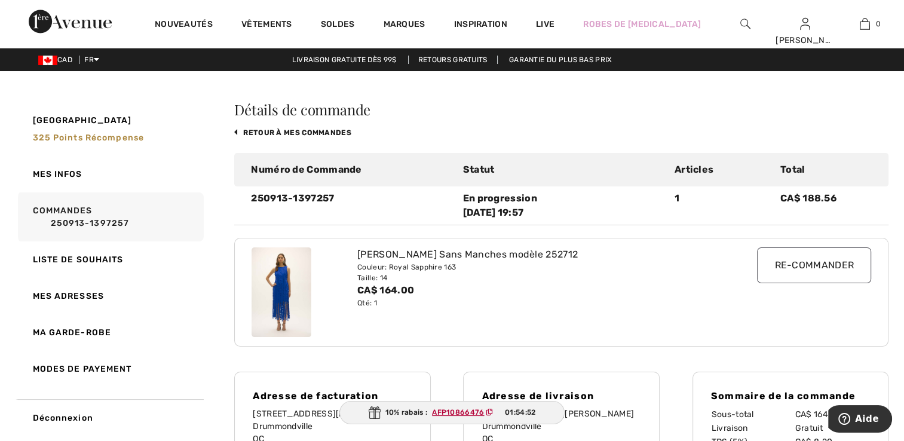
click at [307, 324] on img at bounding box center [282, 292] width 60 height 90
click at [354, 256] on div "Robe Fourreau Sans Manches modèle 252712 Couleur: Royal Sapphire 163 Taille: 14…" at bounding box center [535, 292] width 370 height 90
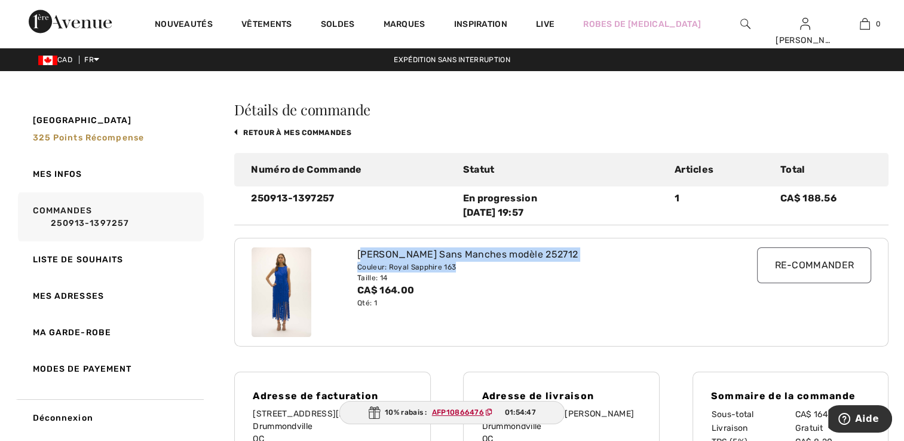
drag, startPoint x: 360, startPoint y: 256, endPoint x: 569, endPoint y: 268, distance: 209.5
click at [571, 268] on div "Robe Fourreau Sans Manches modèle 252712 Couleur: Royal Sapphire 163 Taille: 14…" at bounding box center [535, 292] width 370 height 90
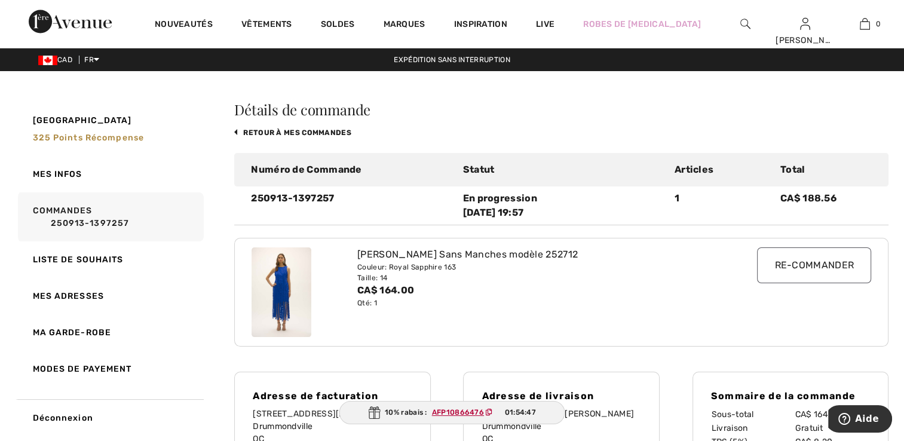
drag, startPoint x: 569, startPoint y: 268, endPoint x: 527, endPoint y: 290, distance: 47.8
click at [528, 290] on div "CA$ 164.00" at bounding box center [534, 290] width 355 height 14
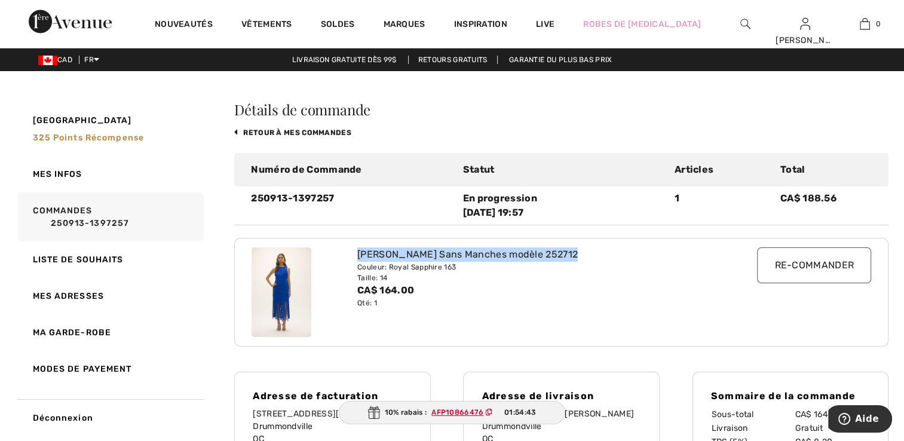
drag, startPoint x: 358, startPoint y: 257, endPoint x: 583, endPoint y: 259, distance: 224.7
click at [583, 259] on div "Robe Fourreau Sans Manches modèle 252712" at bounding box center [534, 254] width 355 height 14
copy div "Robe Fourreau Sans Manches modèle 252712"
click at [738, 27] on div at bounding box center [745, 24] width 60 height 48
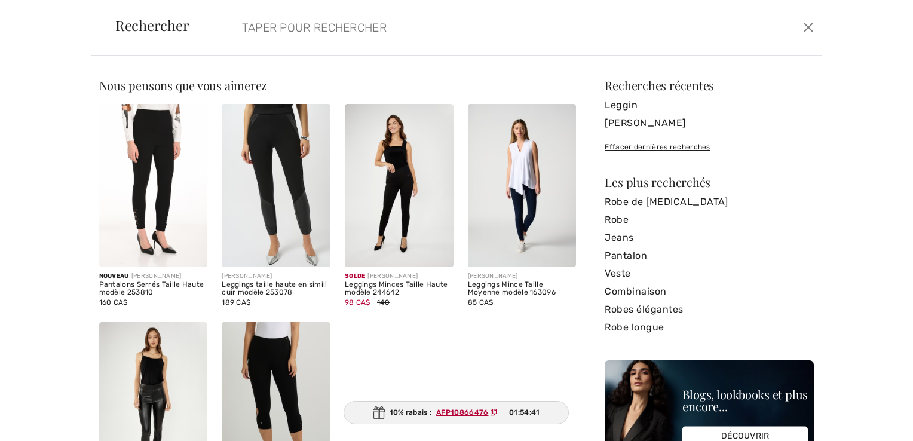
click at [744, 20] on body "Nous respectons votre vie privée. Nous utilisons des cookies pour améliorer vot…" at bounding box center [456, 413] width 913 height 826
paste input "Robe Fourreau Sans Manches modèle 252712"
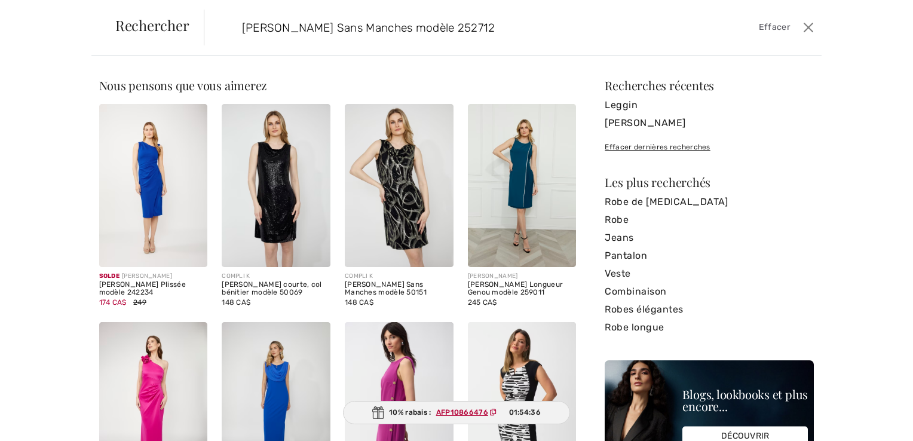
type input "Robe Fourreau Sans Manches modèle 252712"
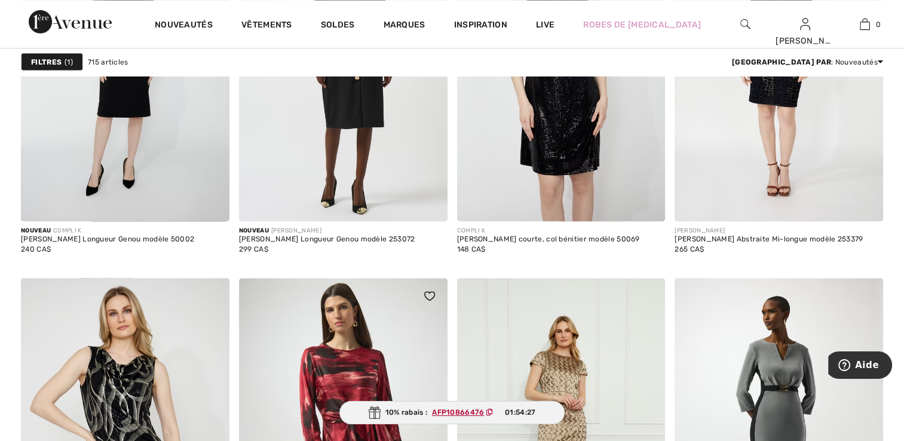
scroll to position [2151, 0]
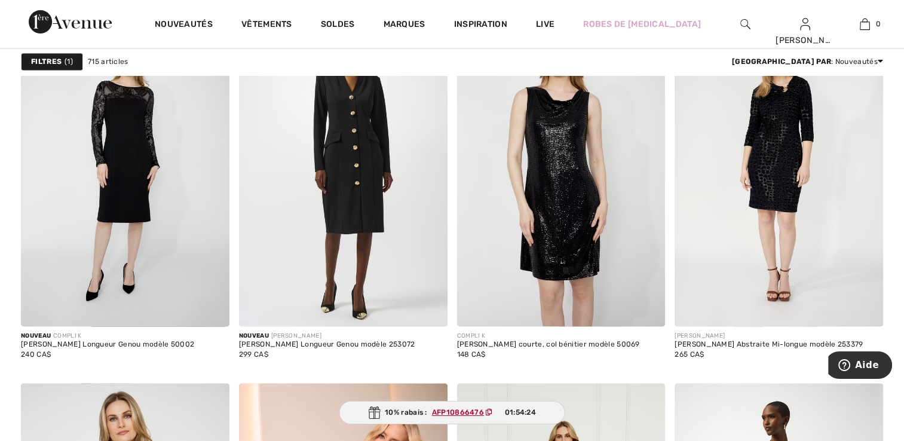
click at [750, 23] on div at bounding box center [745, 24] width 60 height 48
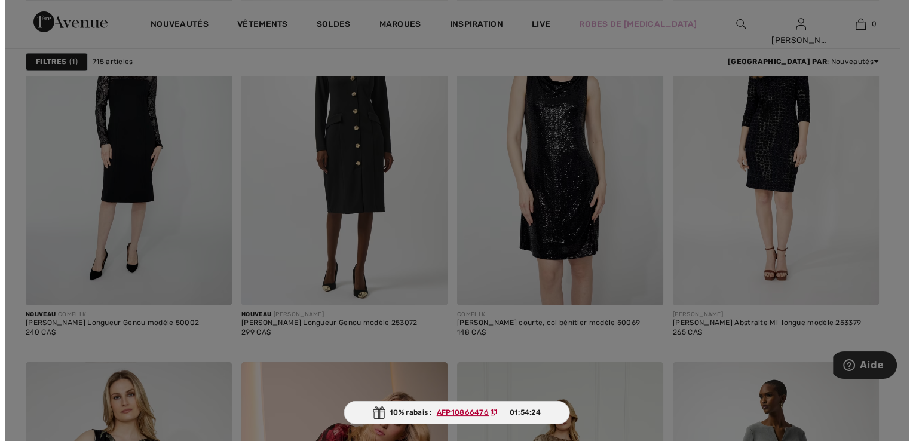
scroll to position [2169, 0]
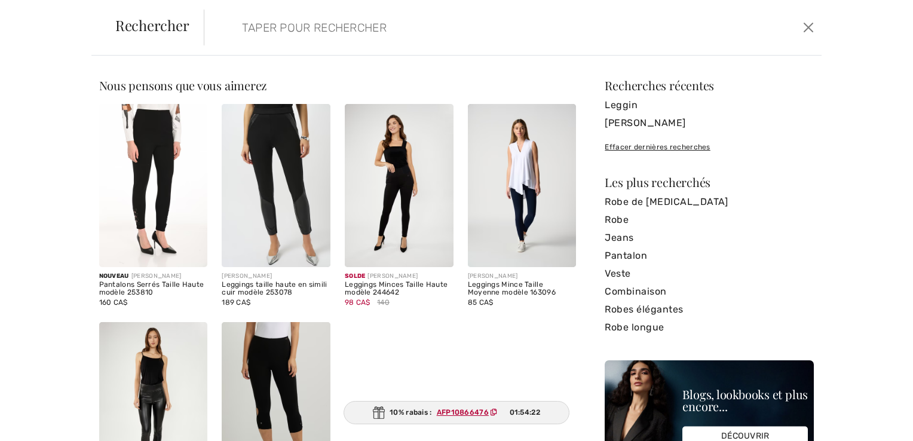
paste input "Robe Fourreau Sans Manches modèle 252712"
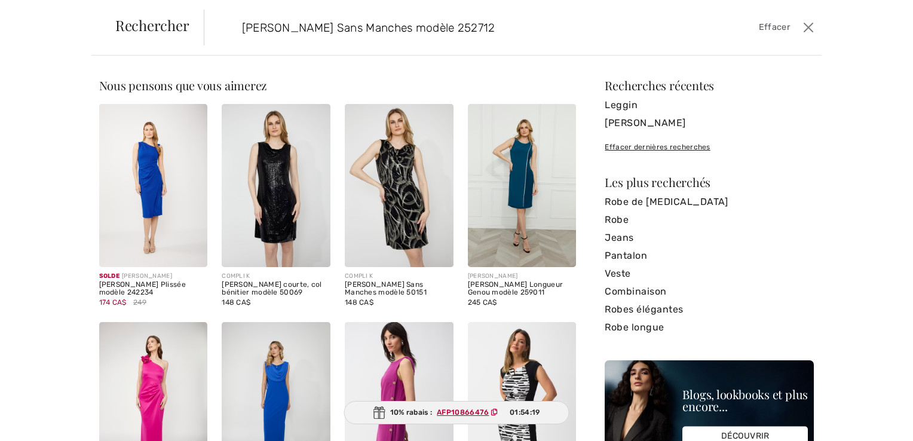
drag, startPoint x: 323, startPoint y: 27, endPoint x: 819, endPoint y: 17, distance: 495.4
click at [816, 20] on div "Rechercher Robe Fourreau Sans Manches modèle 252712 Effacer" at bounding box center [456, 28] width 730 height 56
type input "Robe Fourreau"
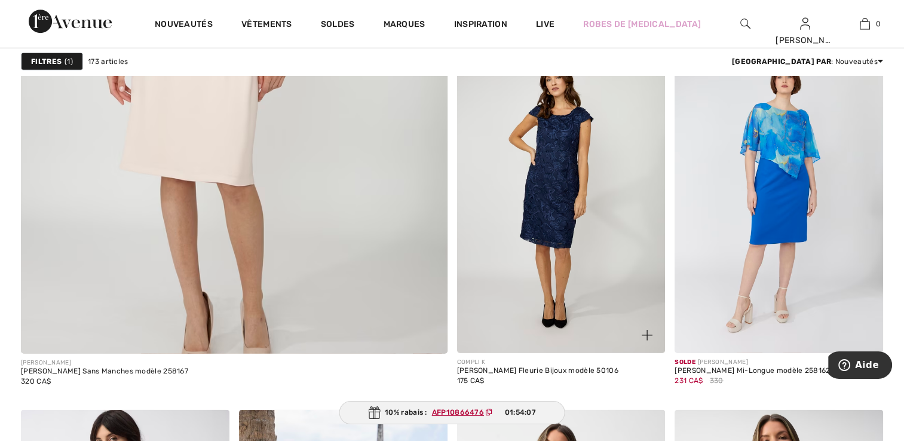
scroll to position [3525, 0]
